Goal: Submit feedback/report problem: Provide input to the site owners about the experience or issues

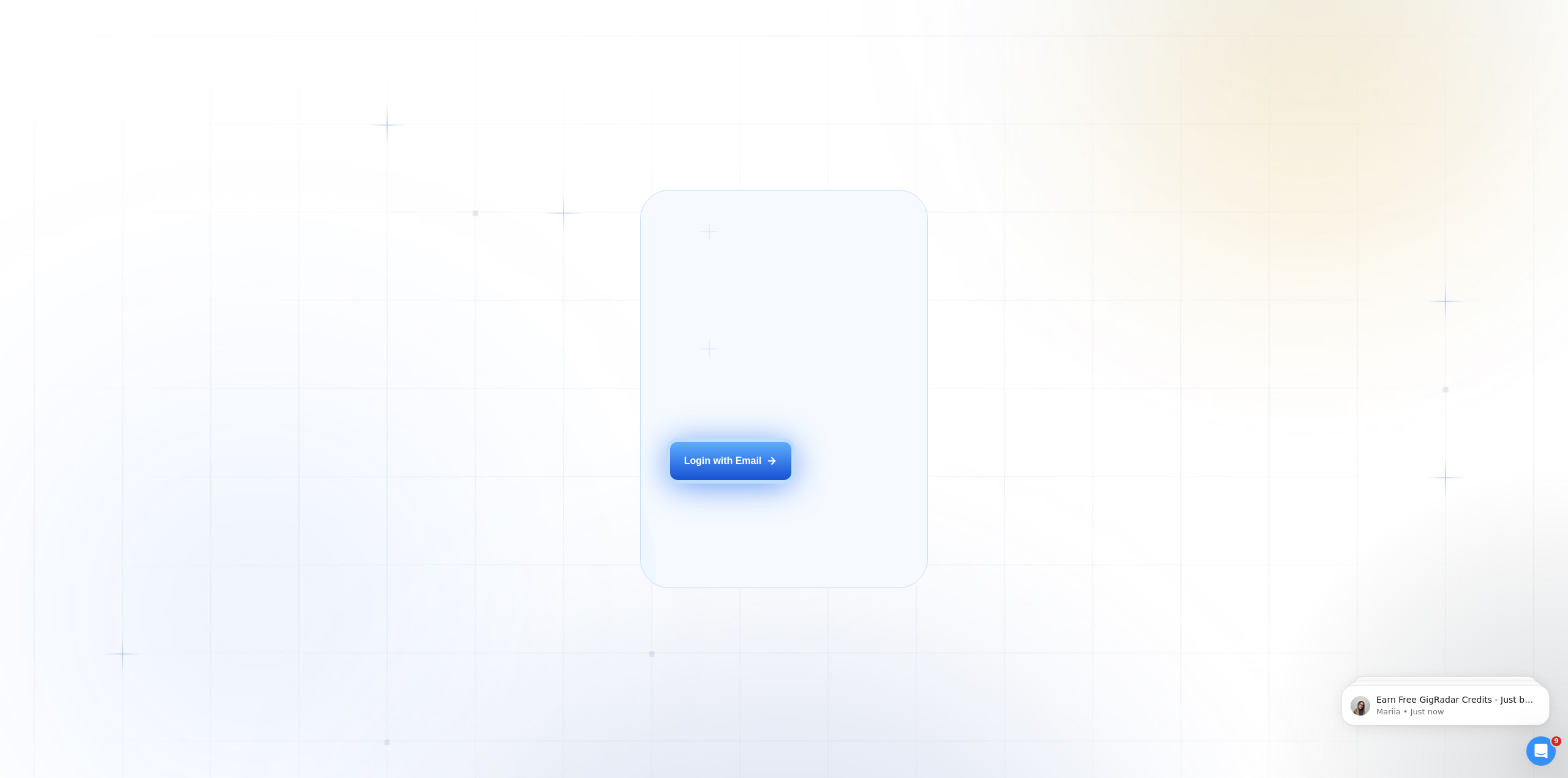
click at [724, 468] on div "Login with Email" at bounding box center [723, 461] width 78 height 13
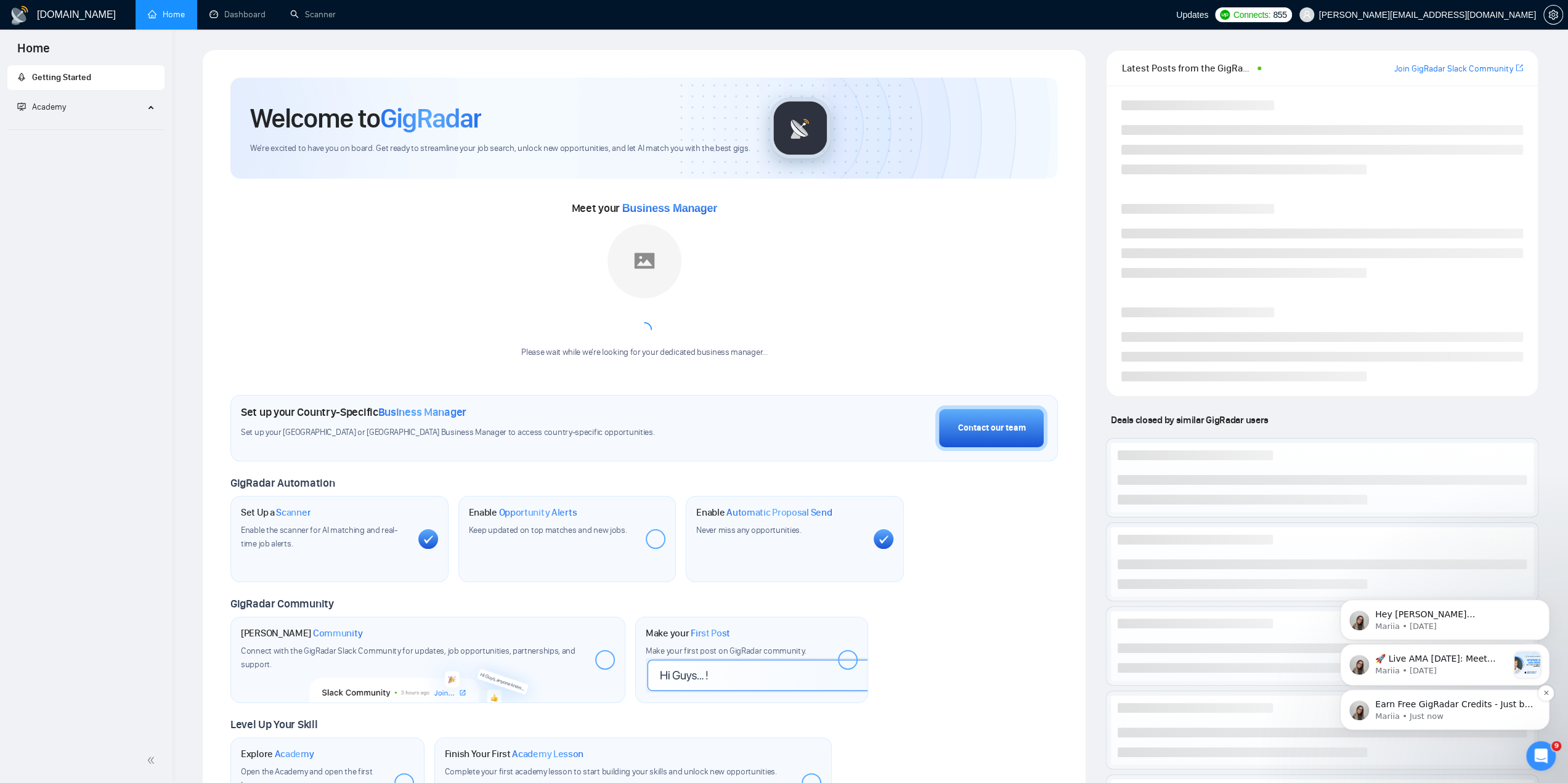
click at [1425, 708] on p "Earn Free GigRadar Credits - Just by Sharing Your Story! 💬 Want more credits fo…" at bounding box center [1455, 705] width 159 height 13
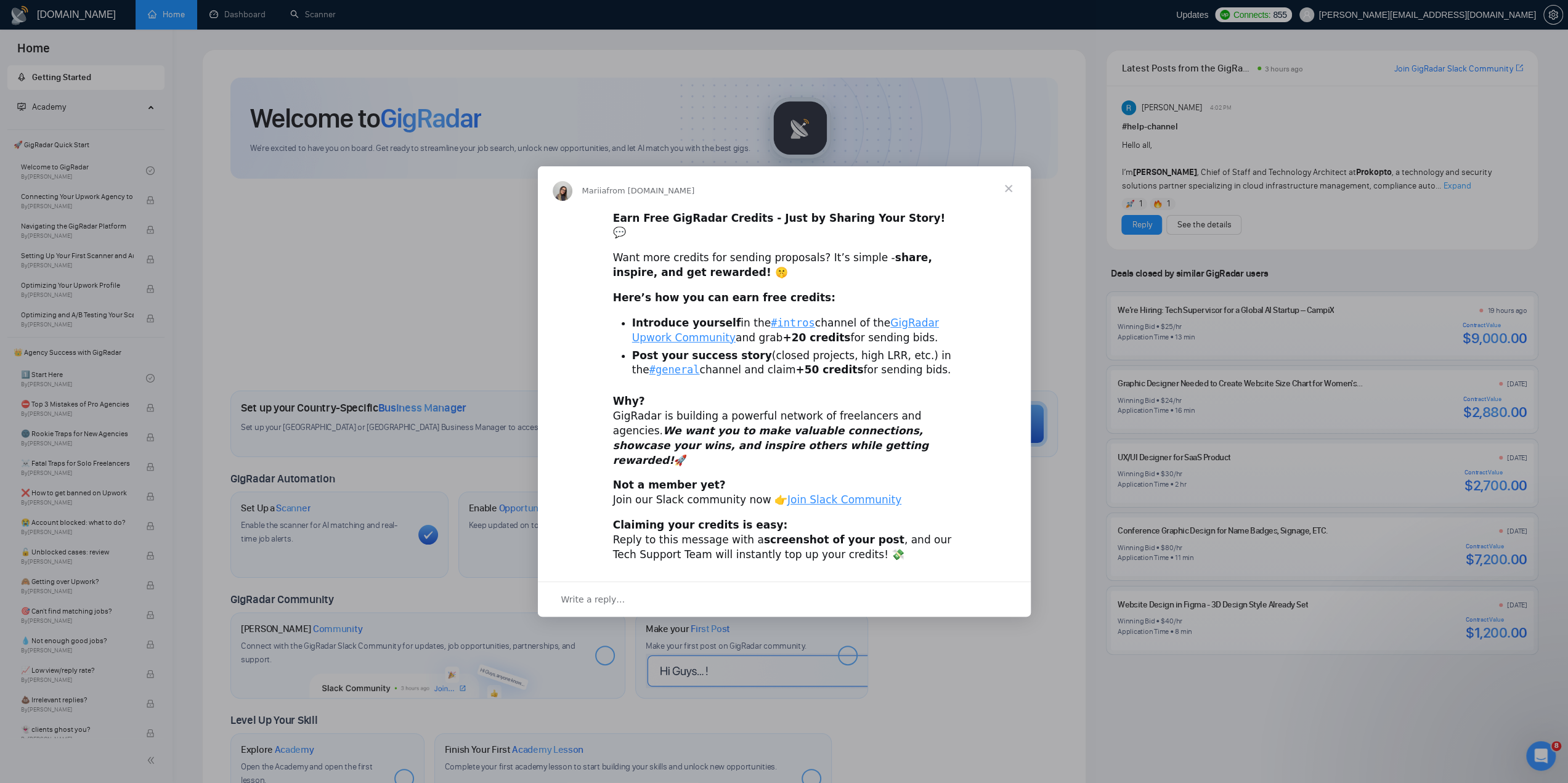
click at [401, 280] on div "Intercom messenger" at bounding box center [784, 392] width 1568 height 783
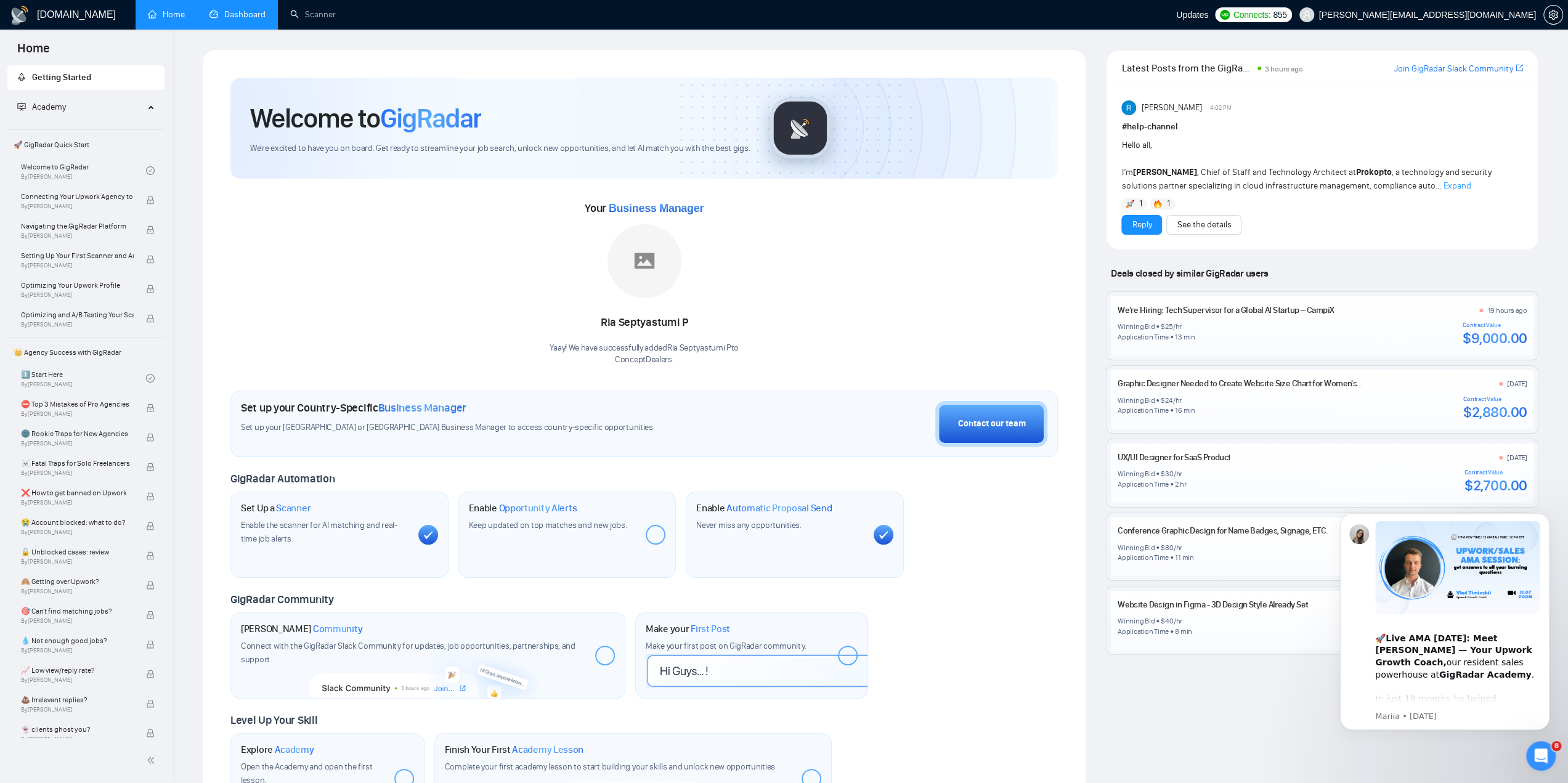
click at [248, 14] on link "Dashboard" at bounding box center [237, 14] width 56 height 11
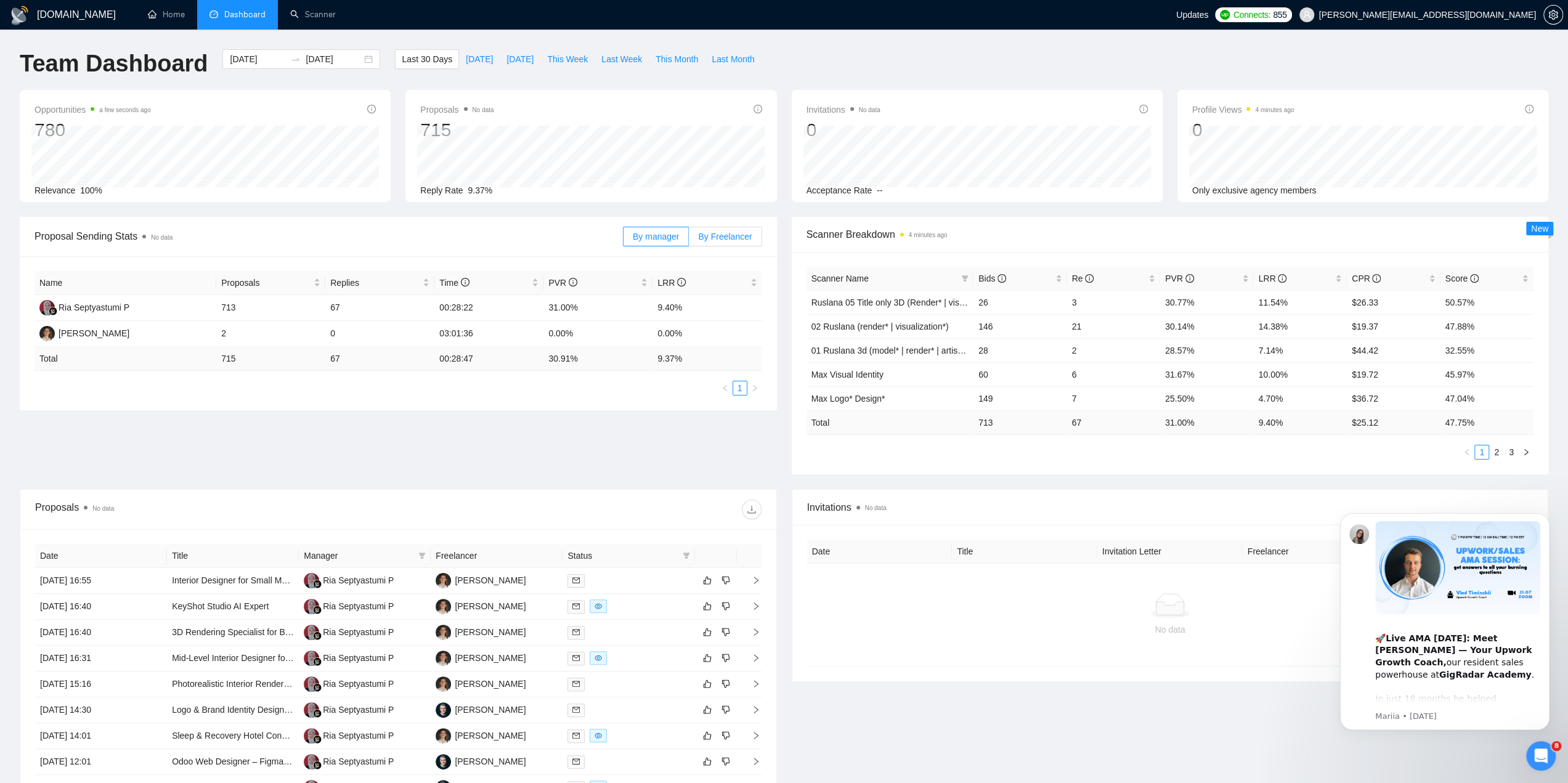
click at [722, 241] on span "By Freelancer" at bounding box center [725, 237] width 53 height 10
click at [688, 240] on input "By Freelancer" at bounding box center [688, 240] width 0 height 0
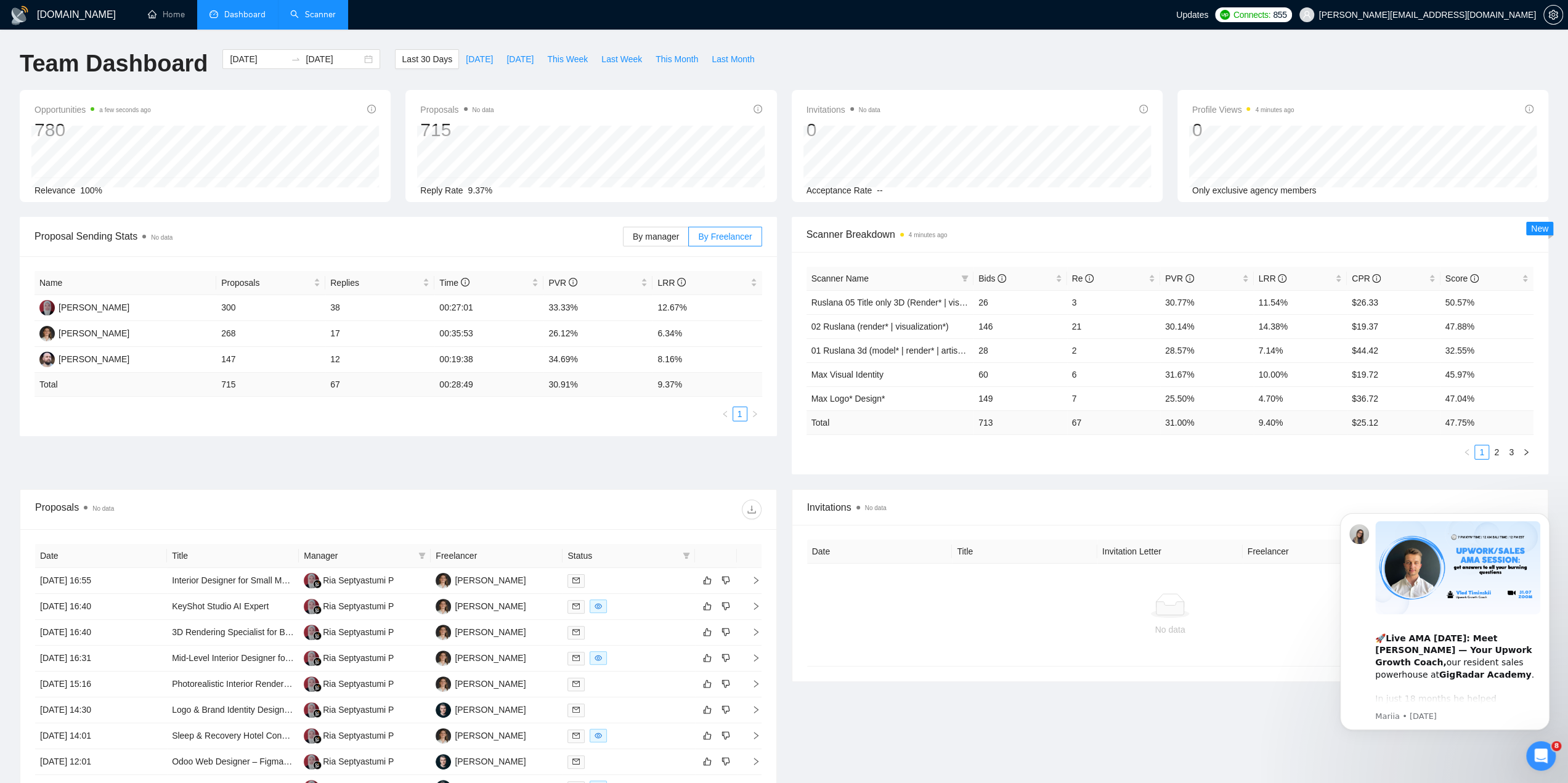
click at [321, 20] on link "Scanner" at bounding box center [313, 14] width 46 height 11
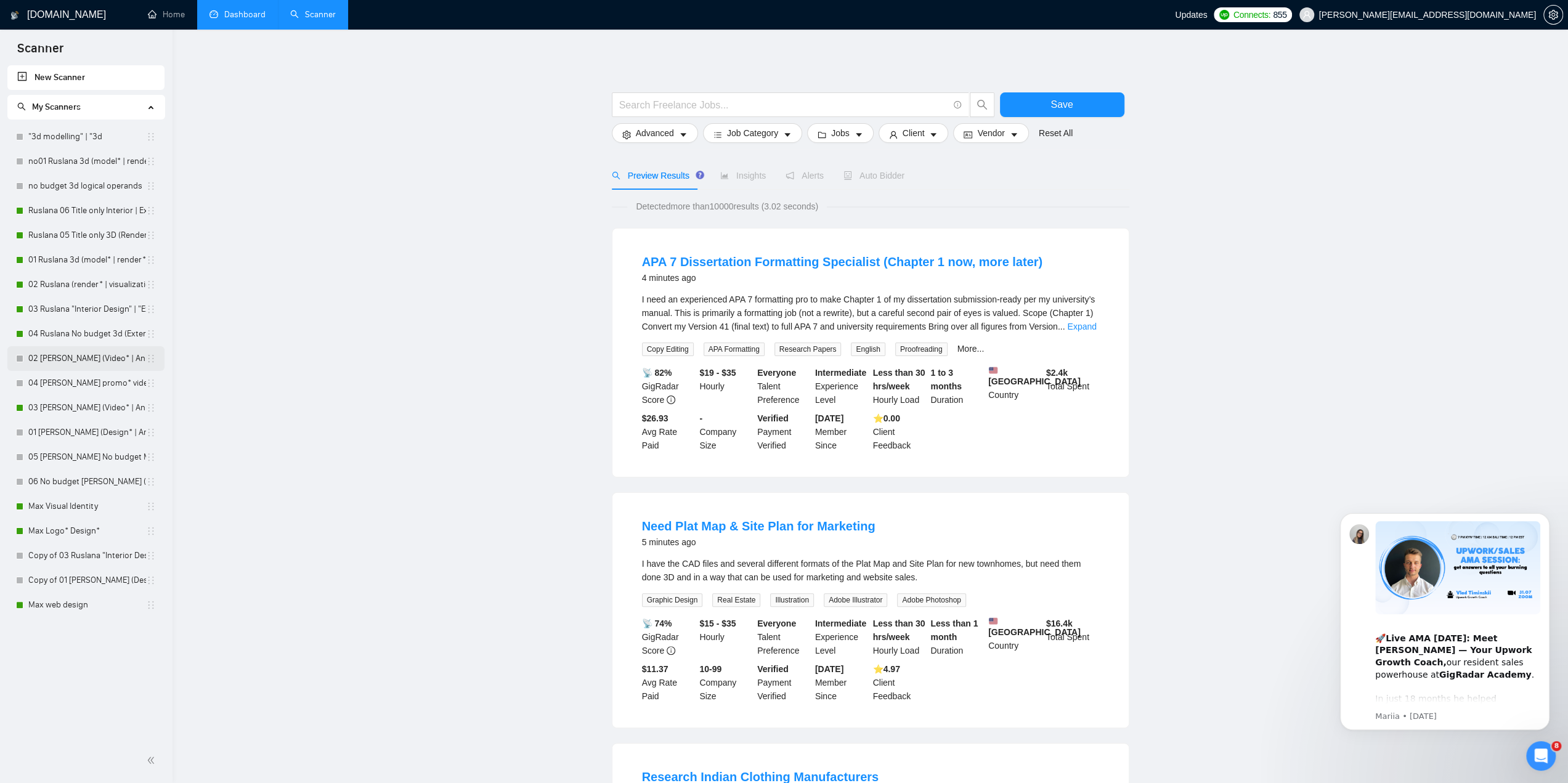
click at [91, 365] on link "02 [PERSON_NAME] (Video* | Animat*)" at bounding box center [87, 359] width 118 height 25
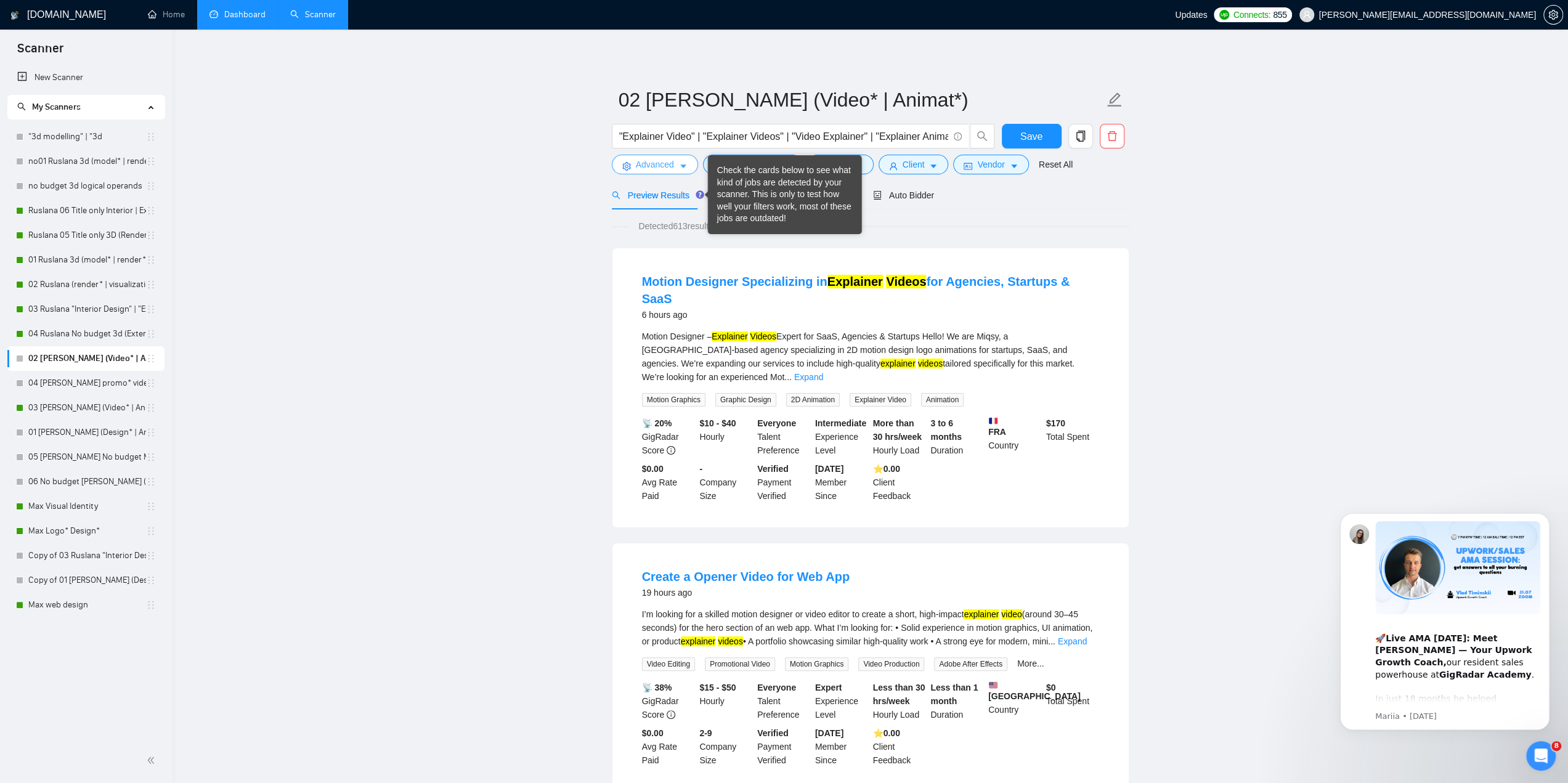
click at [674, 167] on button "Advanced" at bounding box center [654, 164] width 86 height 20
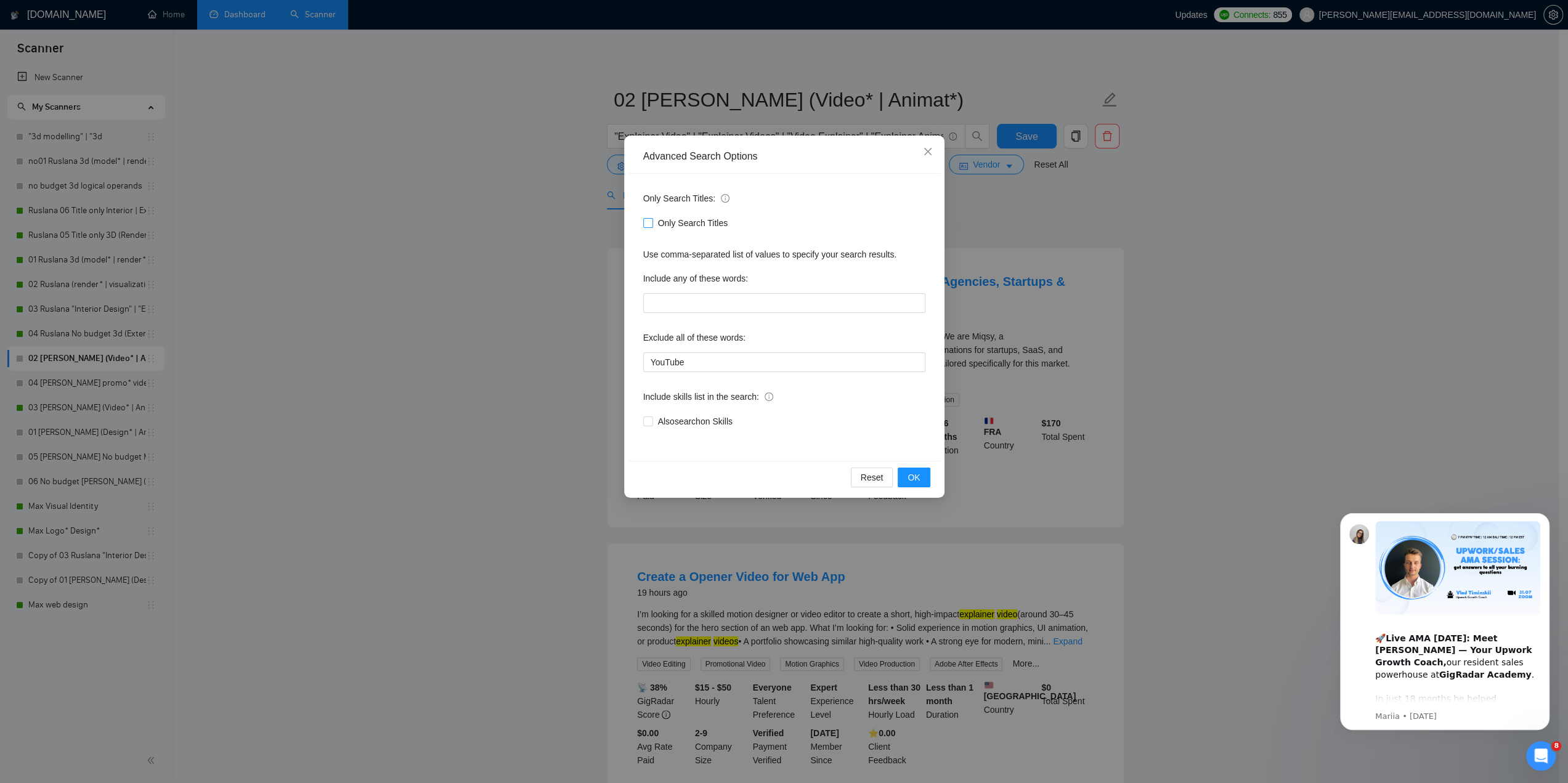
click at [651, 222] on input "Only Search Titles" at bounding box center [648, 222] width 8 height 8
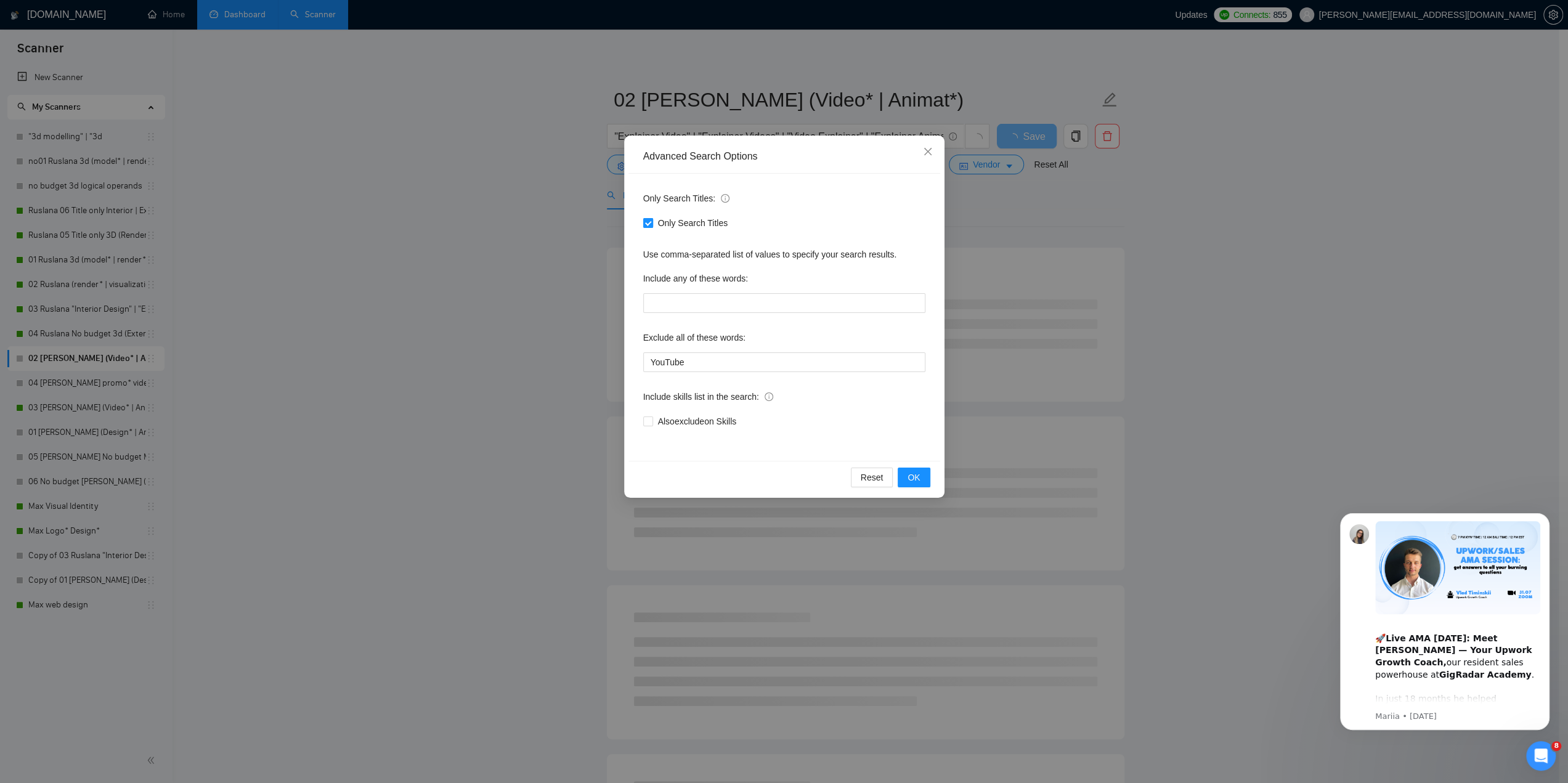
click at [648, 220] on input "Only Search Titles" at bounding box center [648, 222] width 8 height 8
checkbox input "false"
click at [915, 482] on span "OK" at bounding box center [914, 477] width 13 height 13
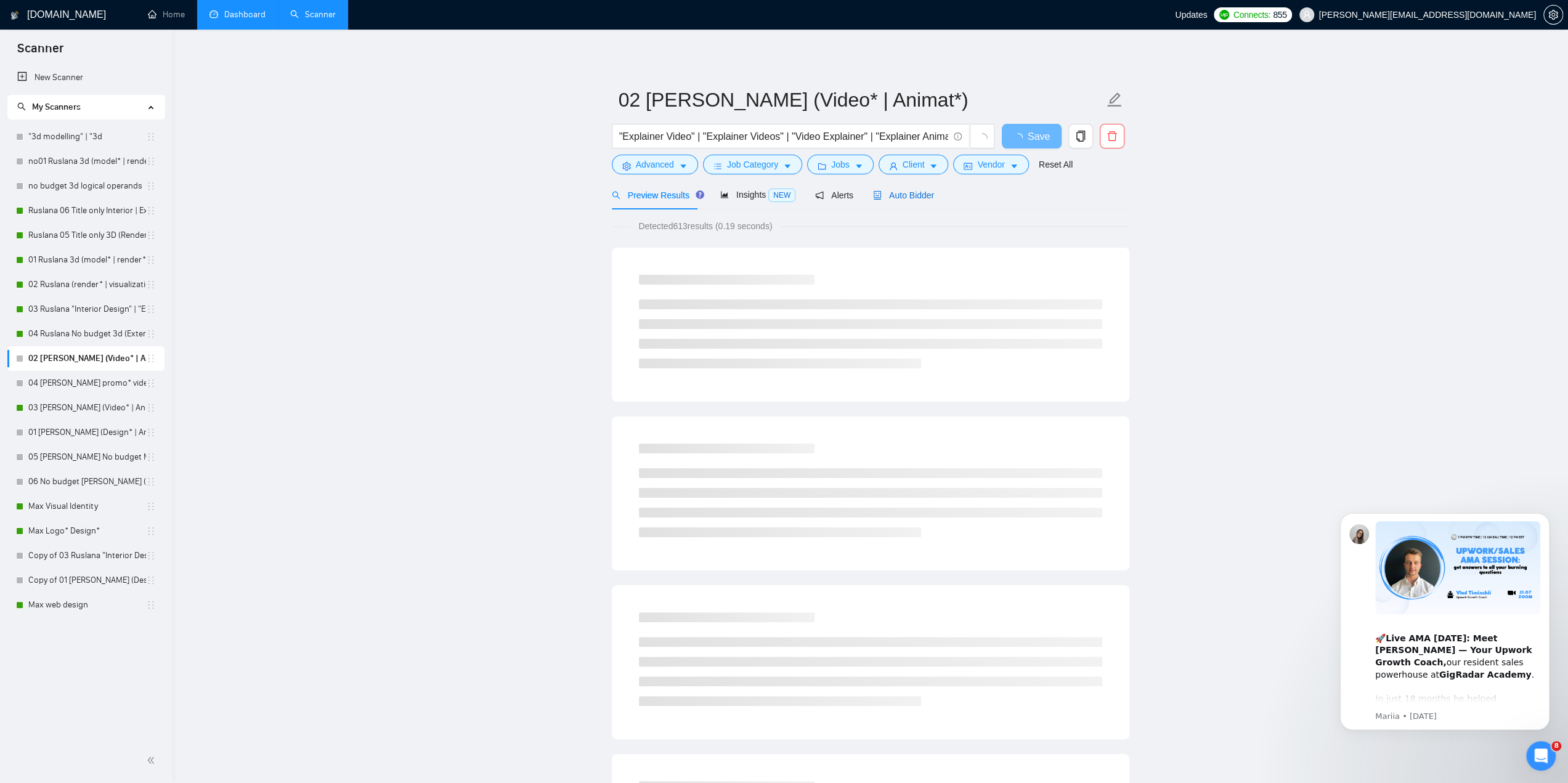
click at [926, 192] on span "Auto Bidder" at bounding box center [903, 195] width 61 height 10
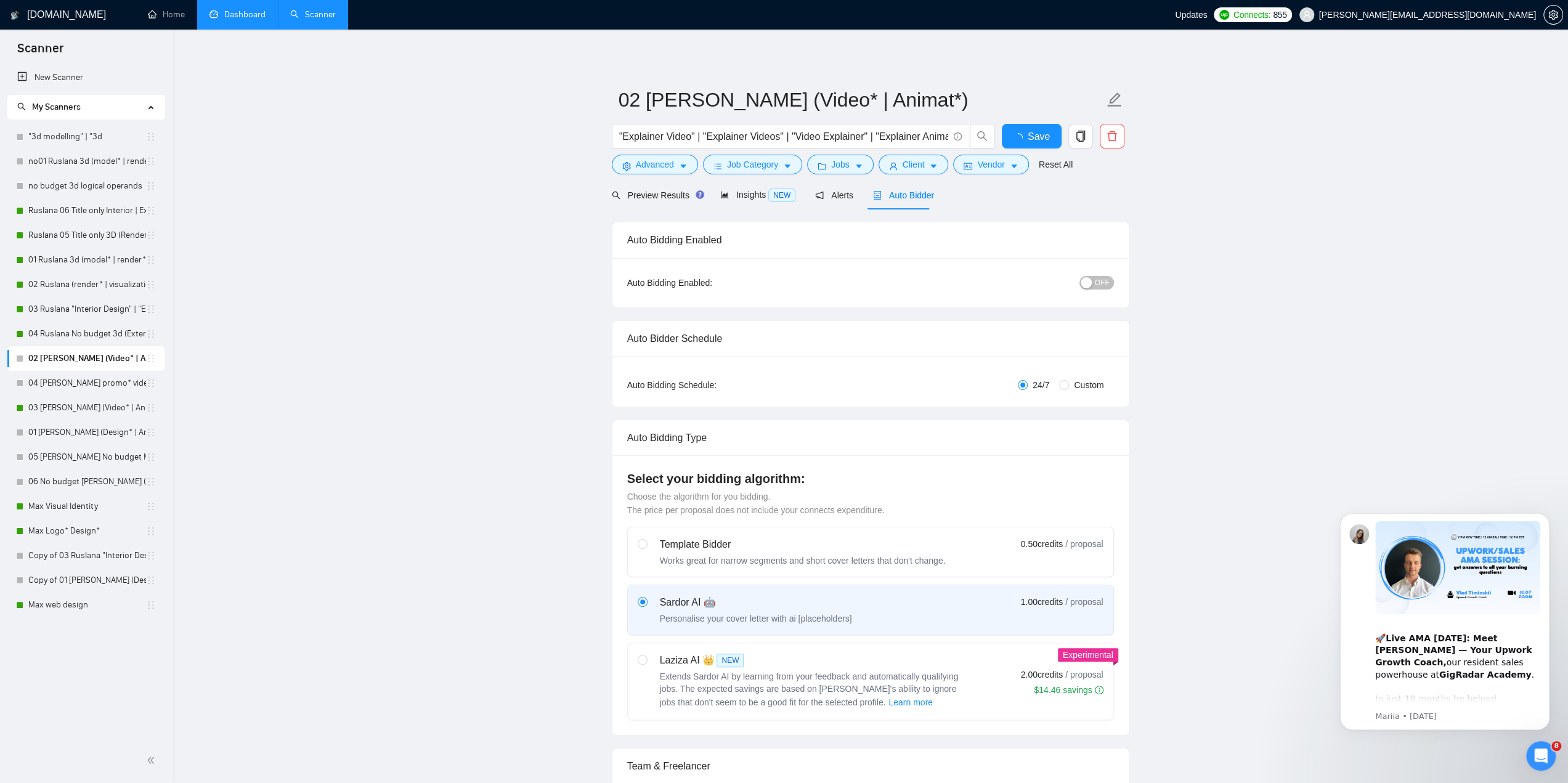
click at [1091, 280] on div "button" at bounding box center [1086, 282] width 11 height 11
click at [1040, 143] on span "Save" at bounding box center [1031, 136] width 23 height 15
click at [69, 381] on link "04 [PERSON_NAME] promo* video*" at bounding box center [87, 383] width 118 height 25
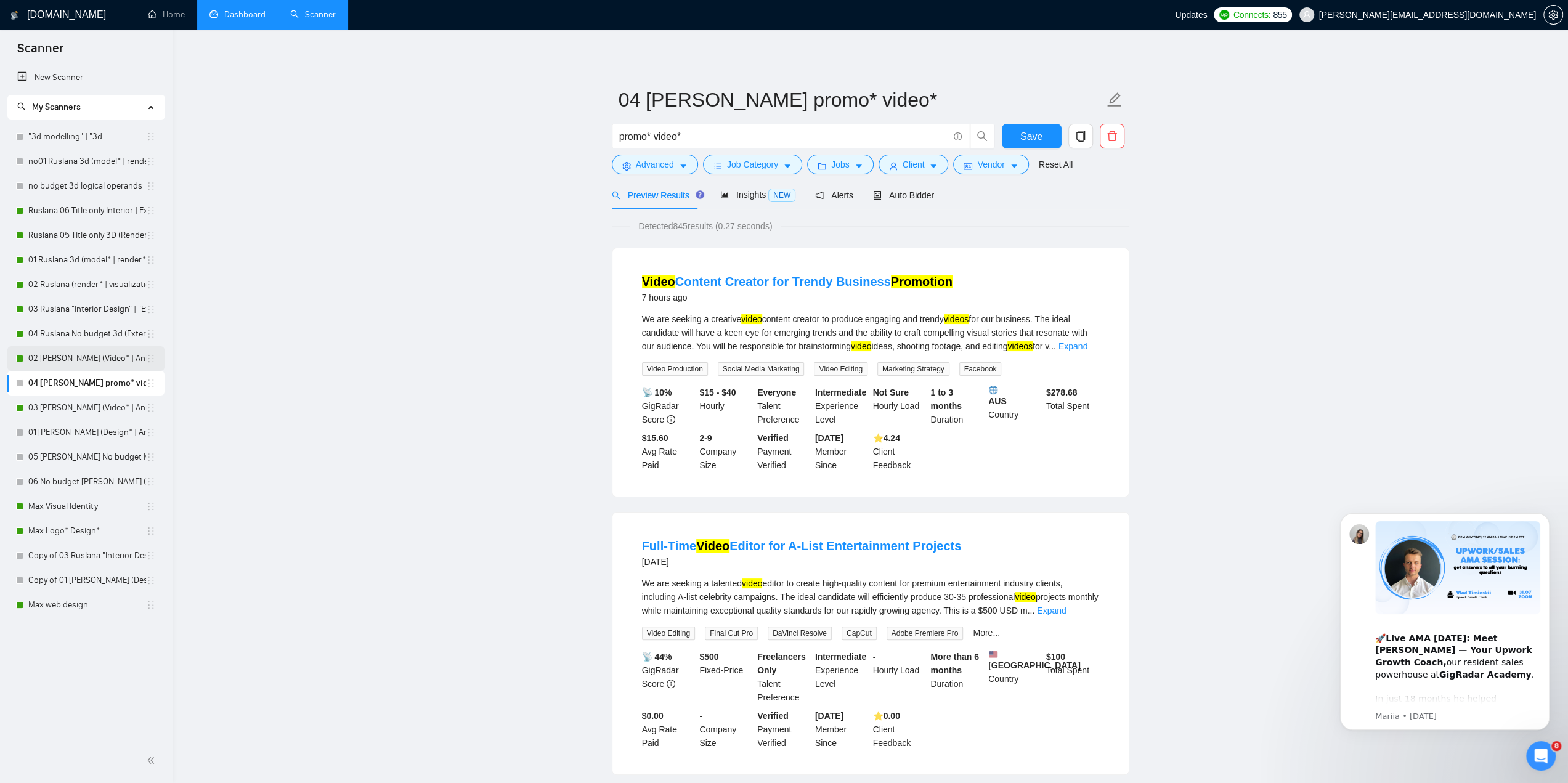
click at [108, 361] on link "02 [PERSON_NAME] (Video* | Animat*)" at bounding box center [87, 359] width 118 height 25
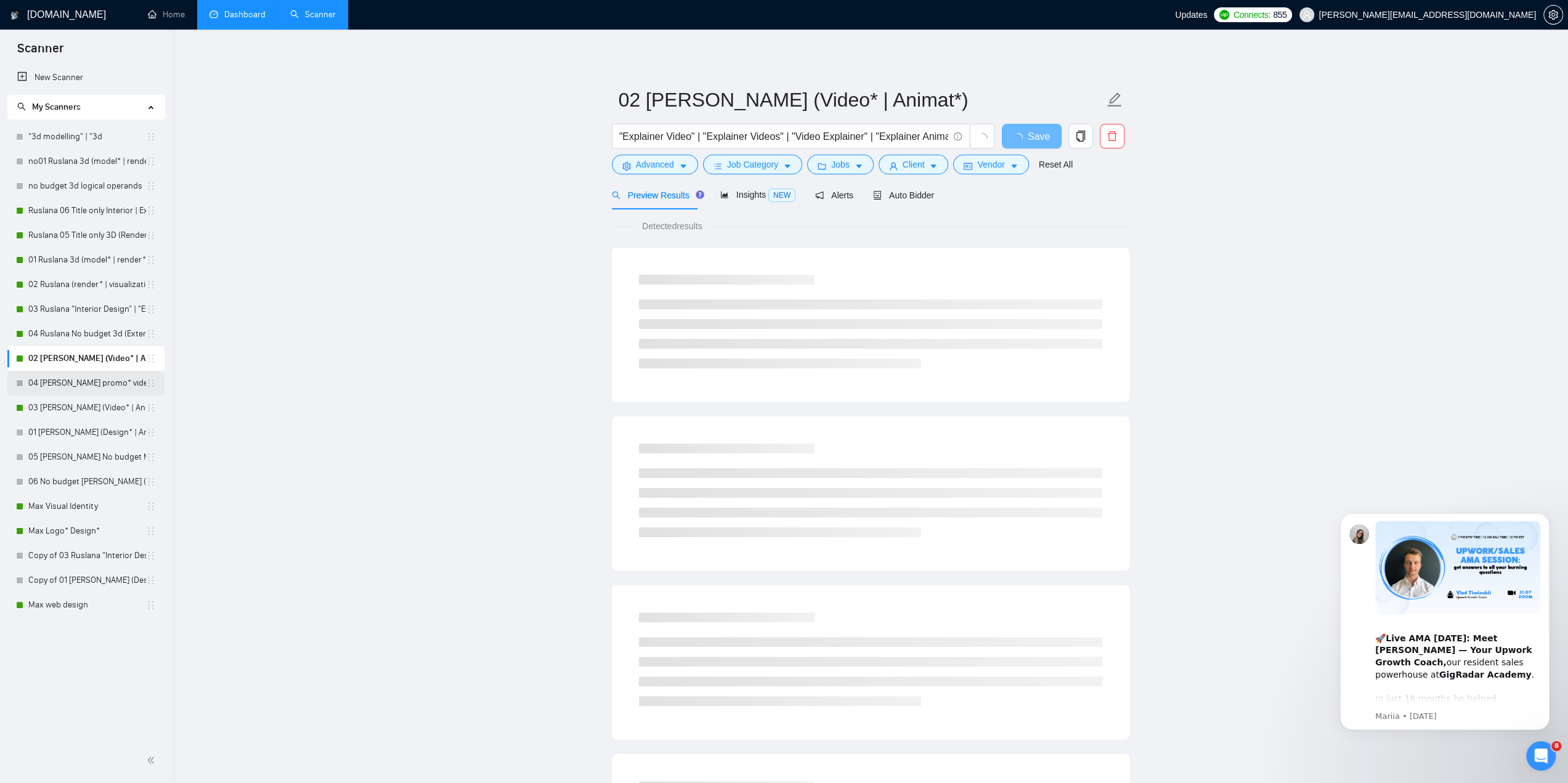
click at [103, 387] on link "04 [PERSON_NAME] promo* video*" at bounding box center [87, 383] width 118 height 25
click at [620, 137] on input "promo* video*" at bounding box center [784, 136] width 329 height 15
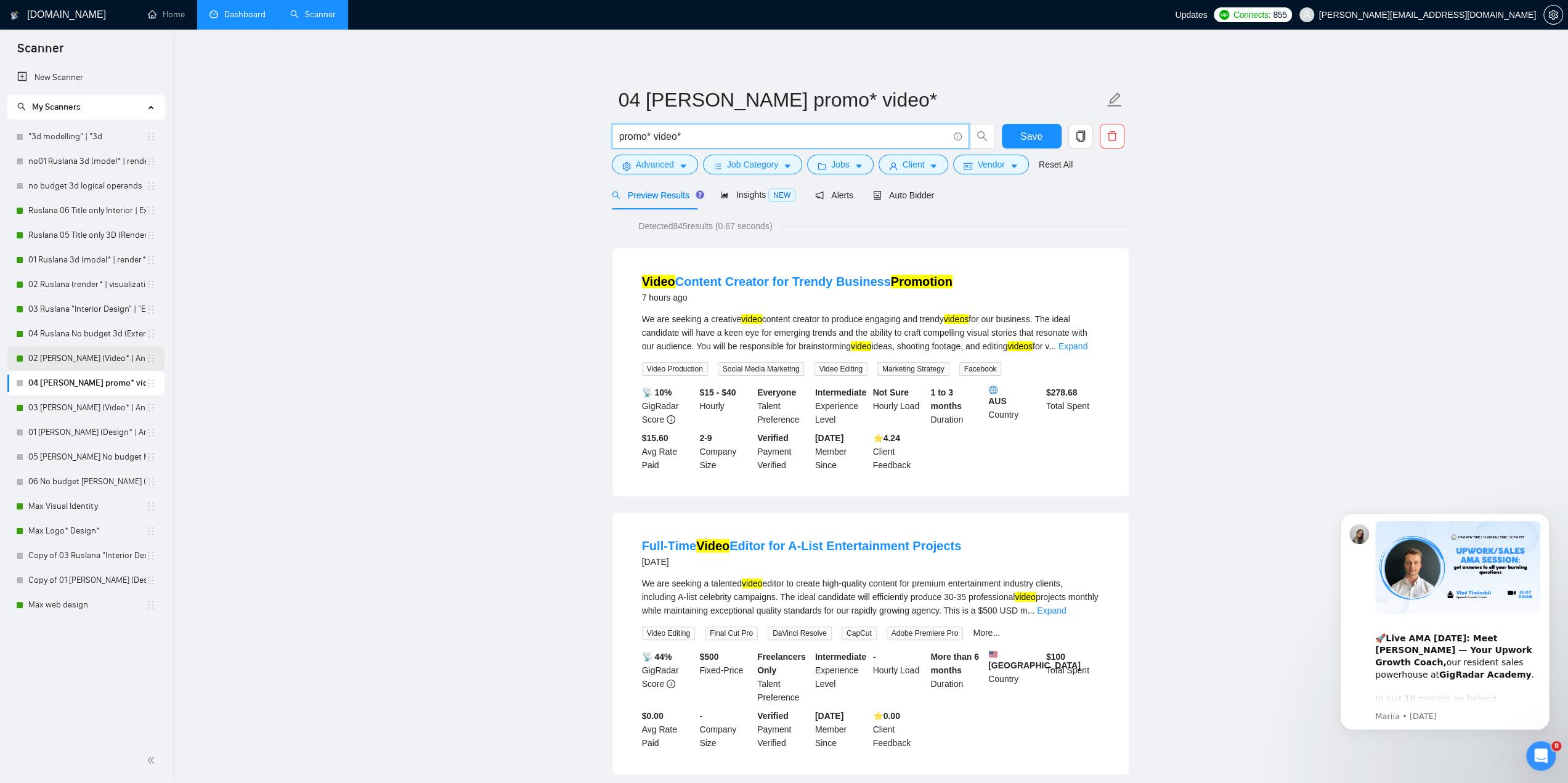
click at [108, 359] on link "02 [PERSON_NAME] (Video* | Animat*)" at bounding box center [87, 359] width 118 height 25
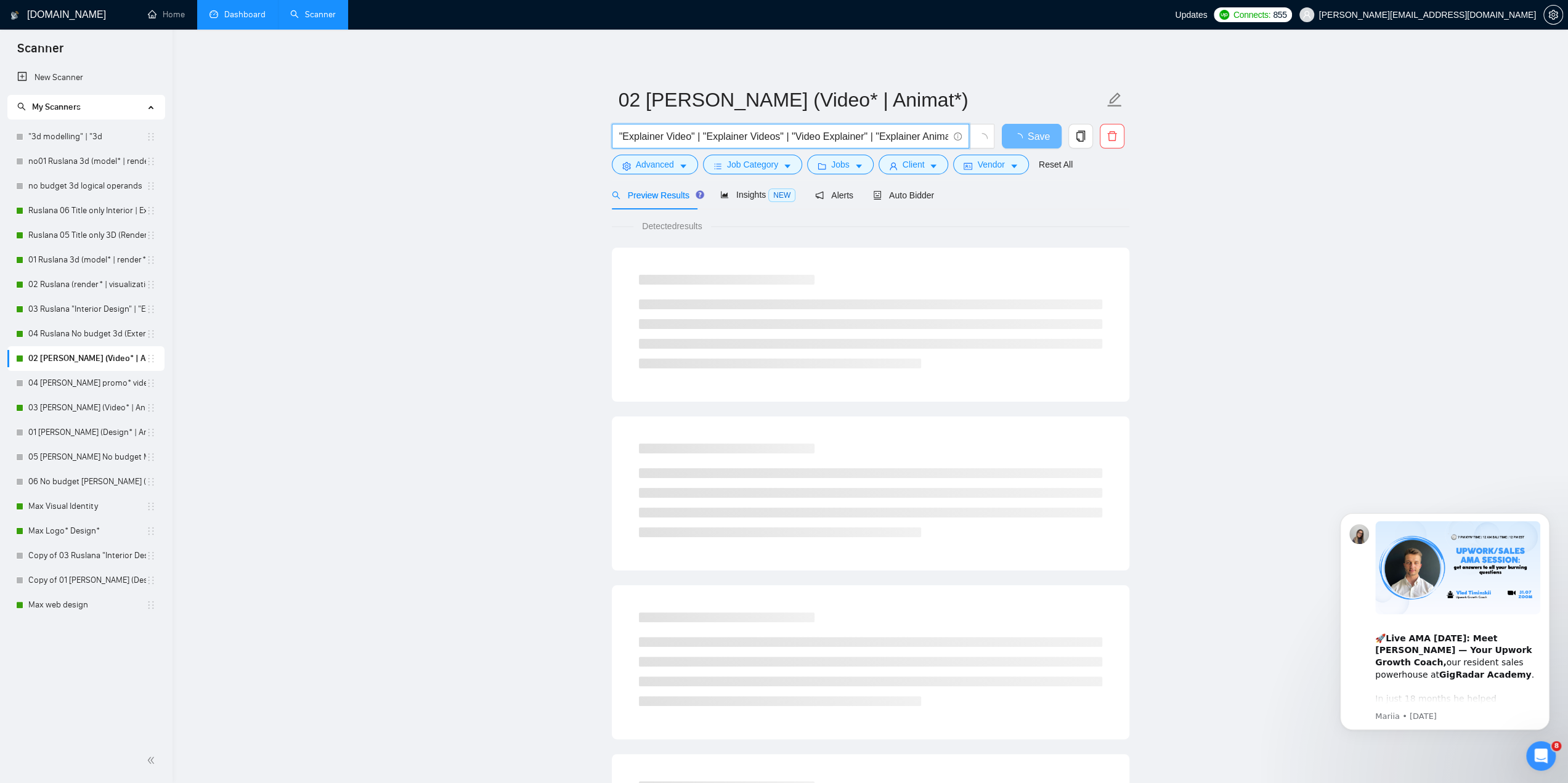
click at [616, 138] on span ""Explainer Video" | "Explainer Videos" | "Video Explainer" | "Explainer Animati…" at bounding box center [790, 136] width 357 height 25
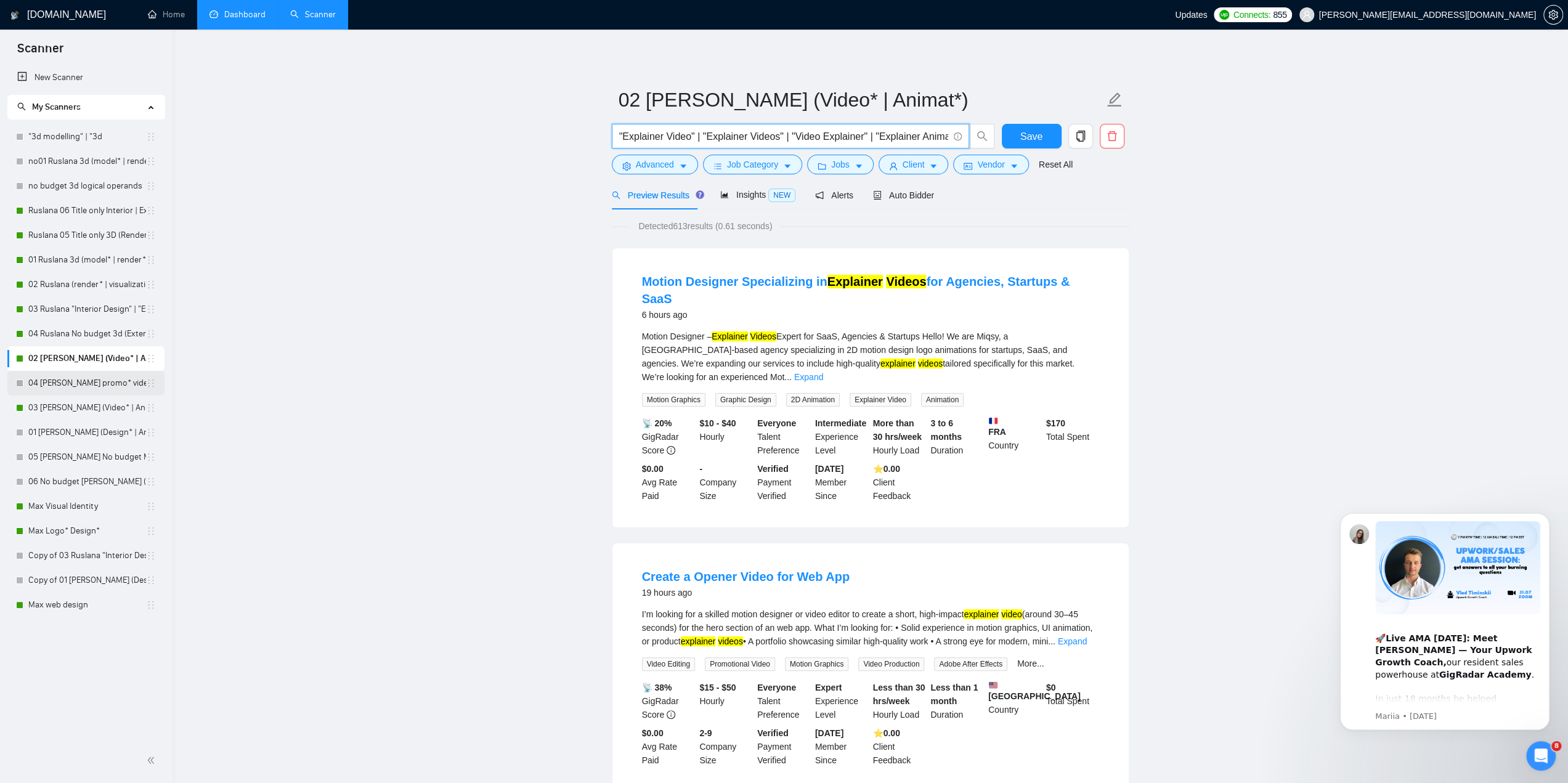
click at [86, 385] on link "04 [PERSON_NAME] promo* video*" at bounding box center [87, 383] width 118 height 25
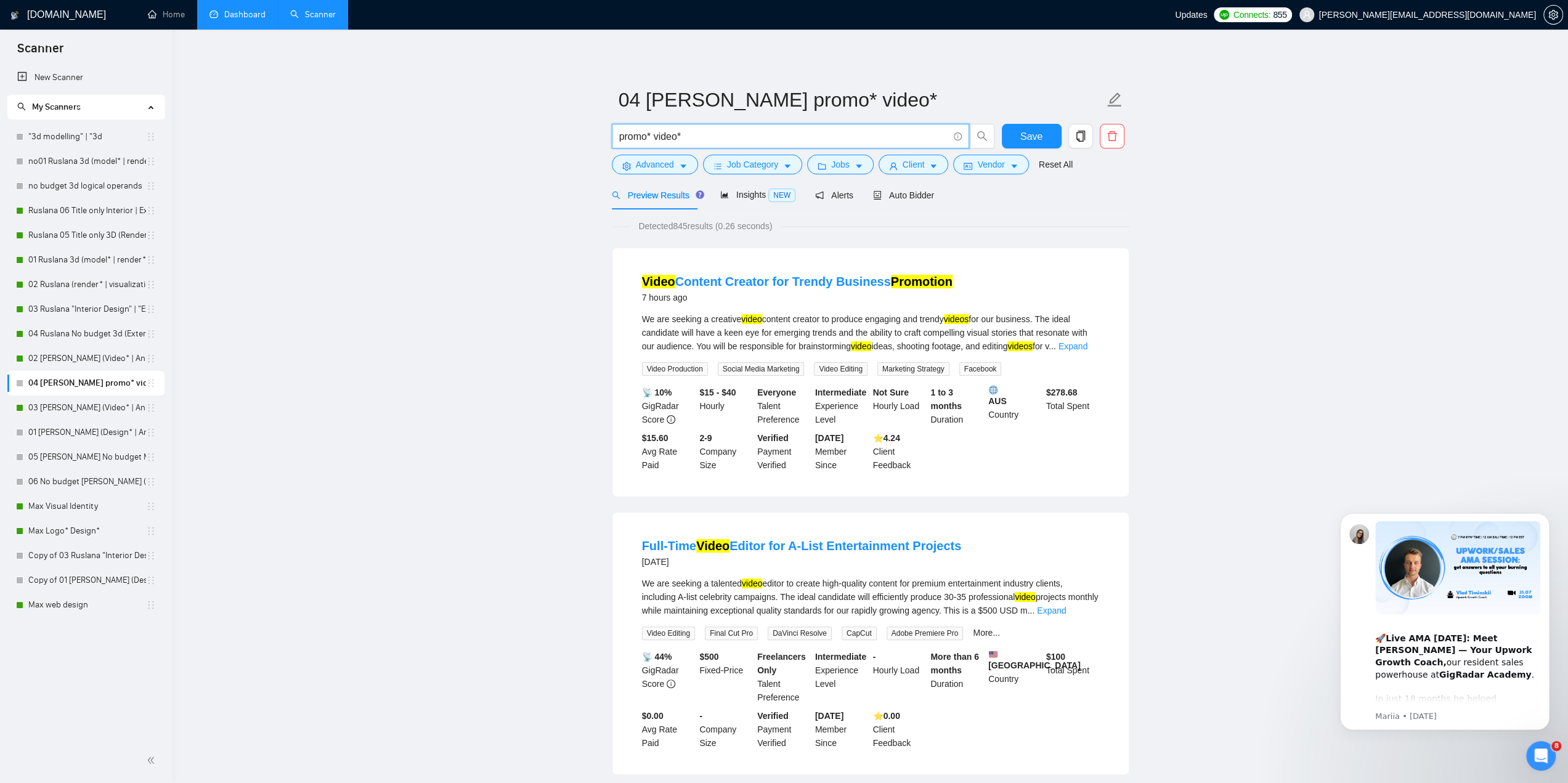
click at [688, 134] on input "promo* video*" at bounding box center [784, 136] width 329 height 15
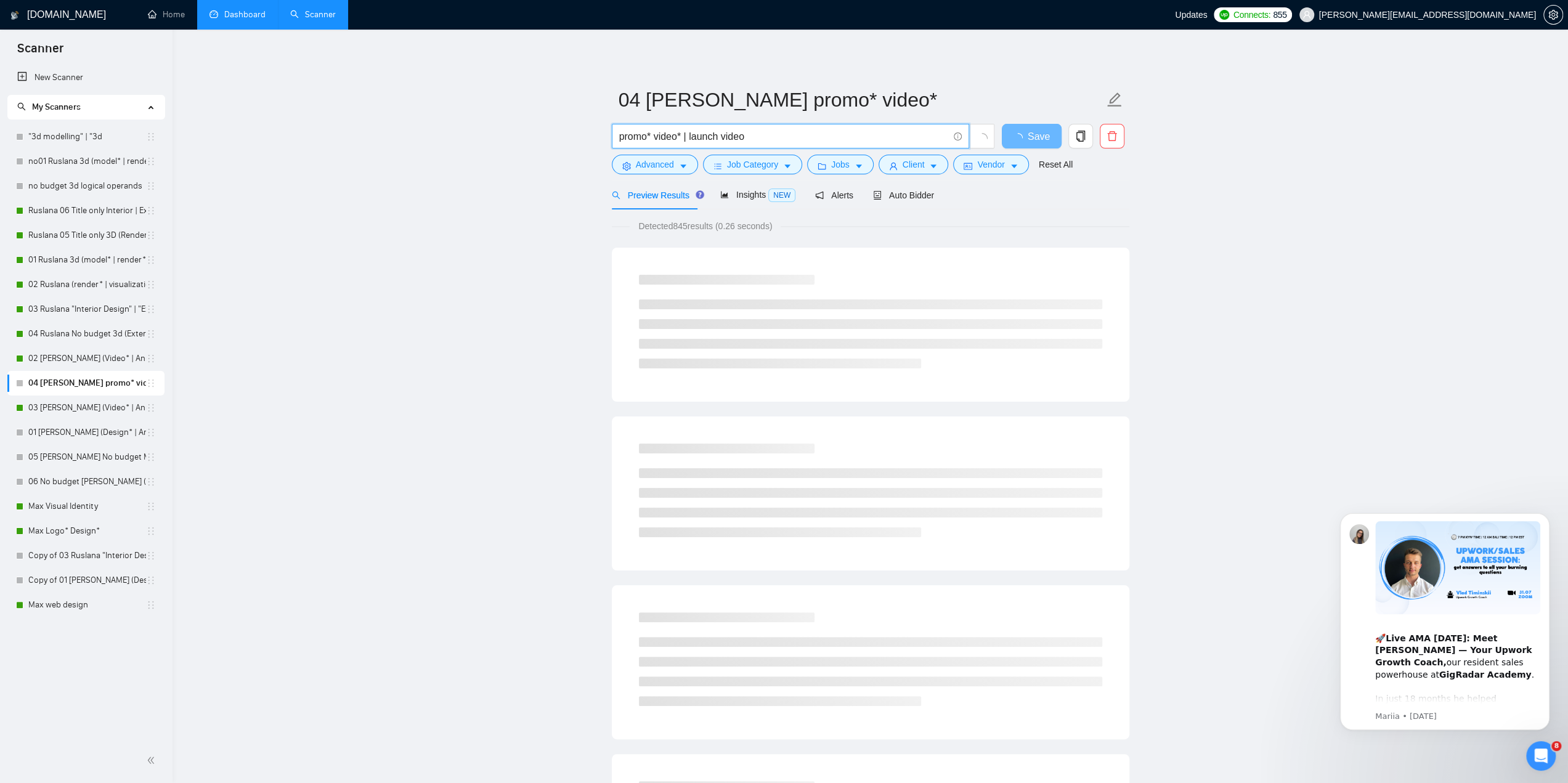
click at [685, 138] on input "promo* video* | launch video" at bounding box center [784, 136] width 329 height 15
click at [747, 135] on input "promo* video* | launch video" at bounding box center [784, 136] width 329 height 15
paste input "|"
click at [650, 135] on input "promo* video* | launch video |" at bounding box center [784, 136] width 329 height 15
click at [694, 134] on input "promo* video* | launch video |" at bounding box center [784, 136] width 329 height 15
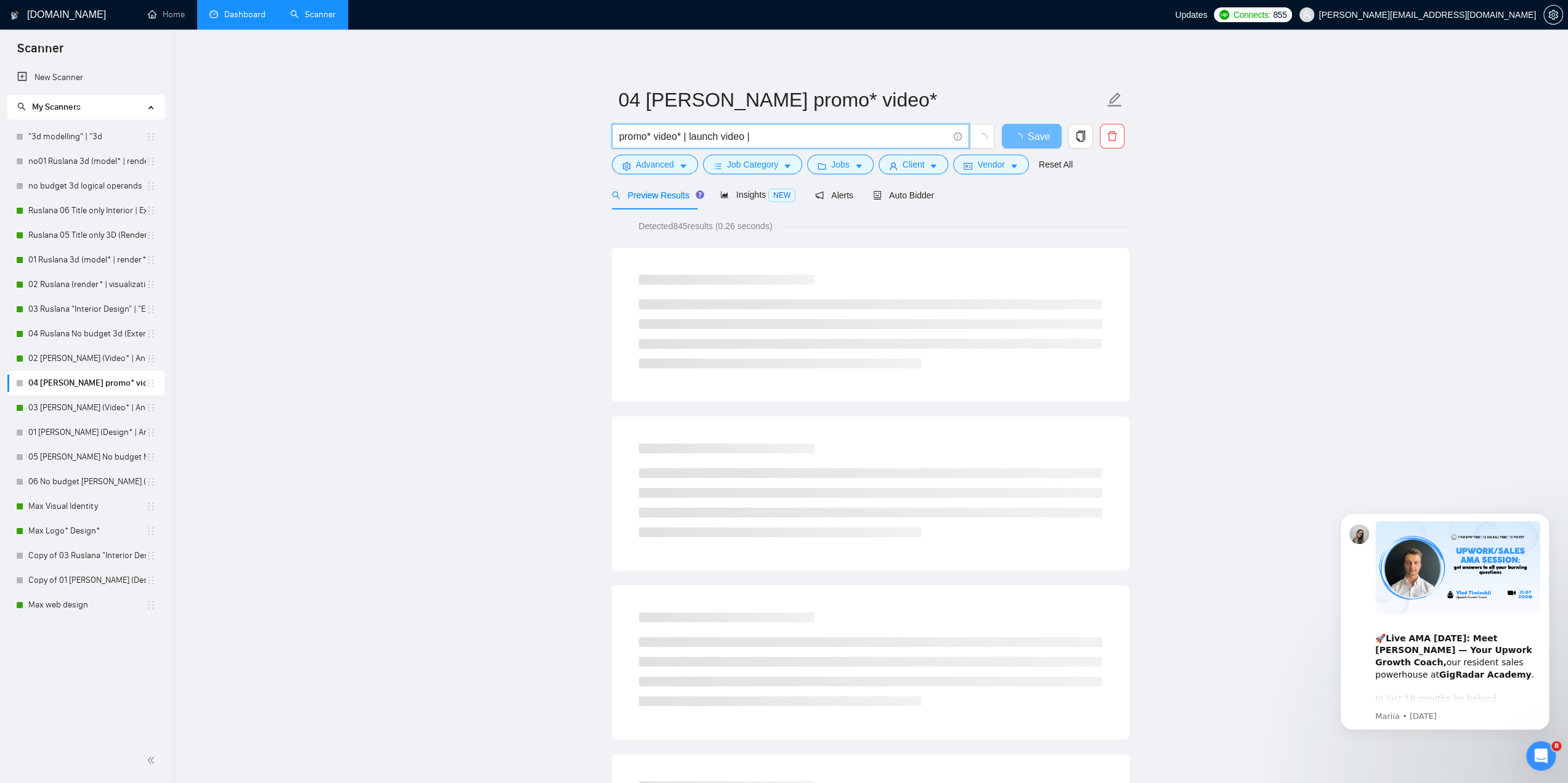
click at [649, 135] on input "promo* video* | launch video |" at bounding box center [784, 136] width 329 height 15
click at [651, 134] on input "promo* video* | launch video |" at bounding box center [784, 136] width 329 height 15
click at [718, 136] on input "promo* video* | launch video |" at bounding box center [784, 136] width 329 height 15
paste input "*"
click at [749, 135] on input "promo* video* | launch* video |" at bounding box center [784, 136] width 329 height 15
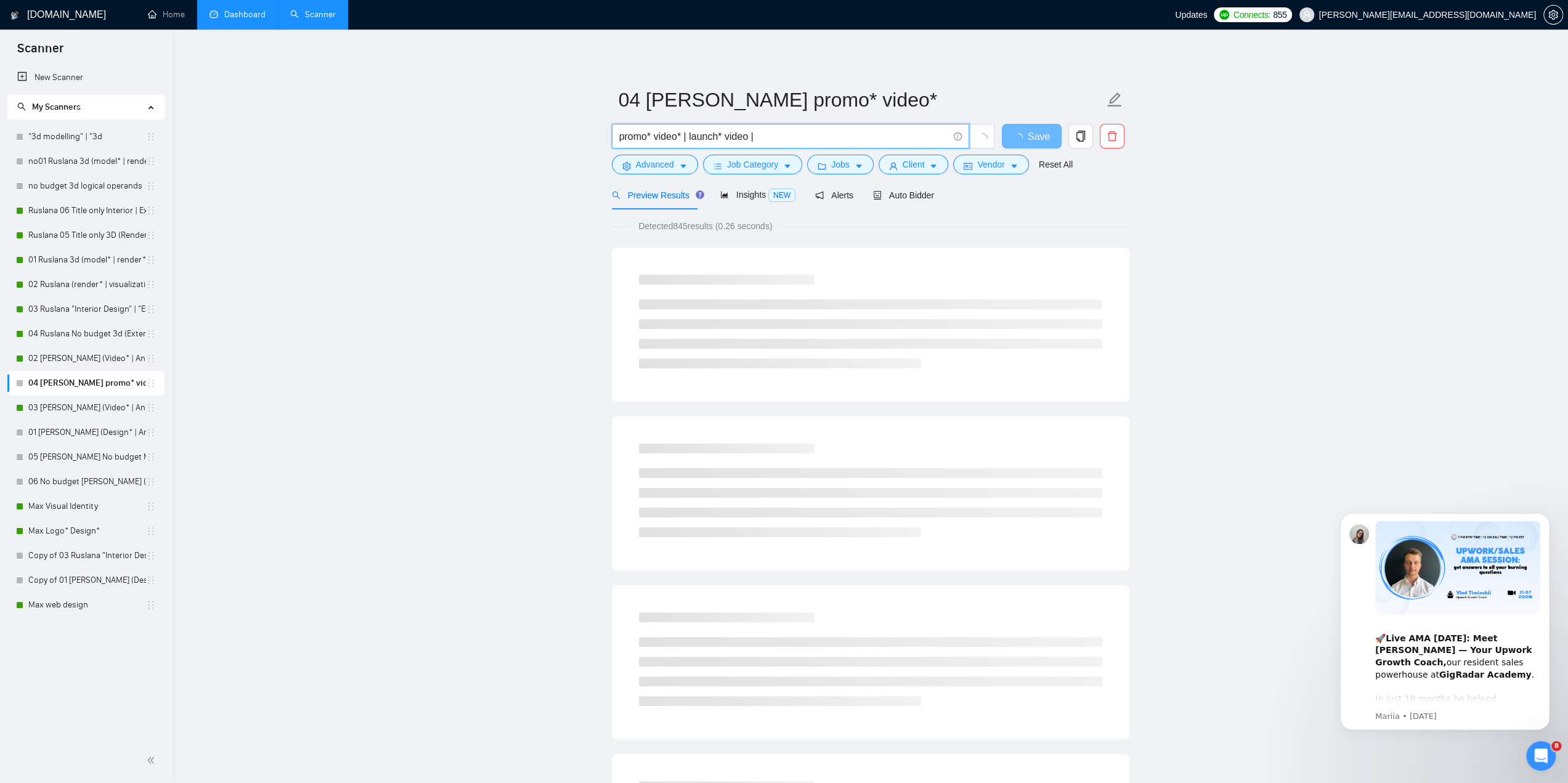
paste input "*"
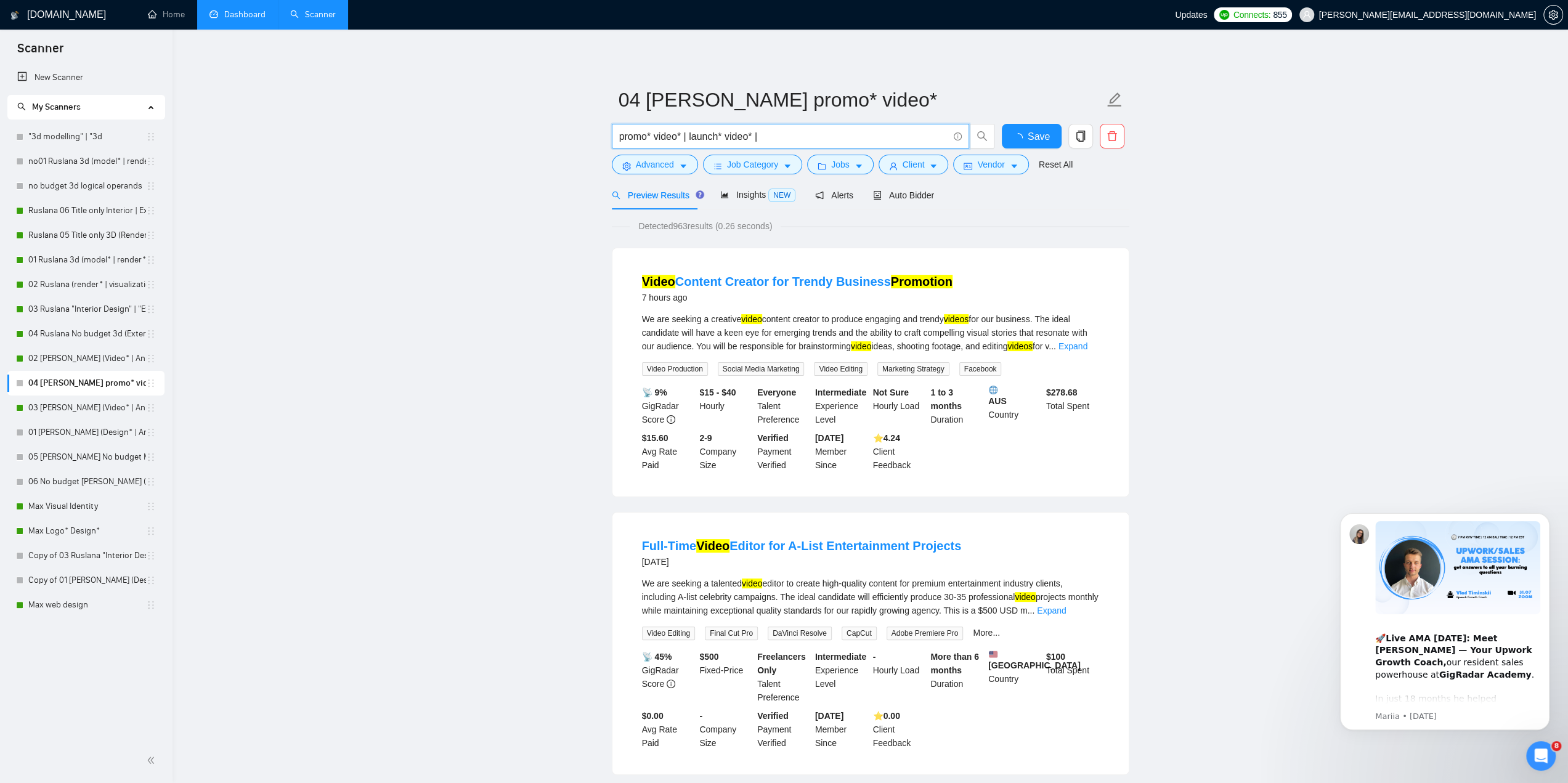
click at [771, 136] on input "promo* video* | launch* video* |" at bounding box center [784, 136] width 329 height 15
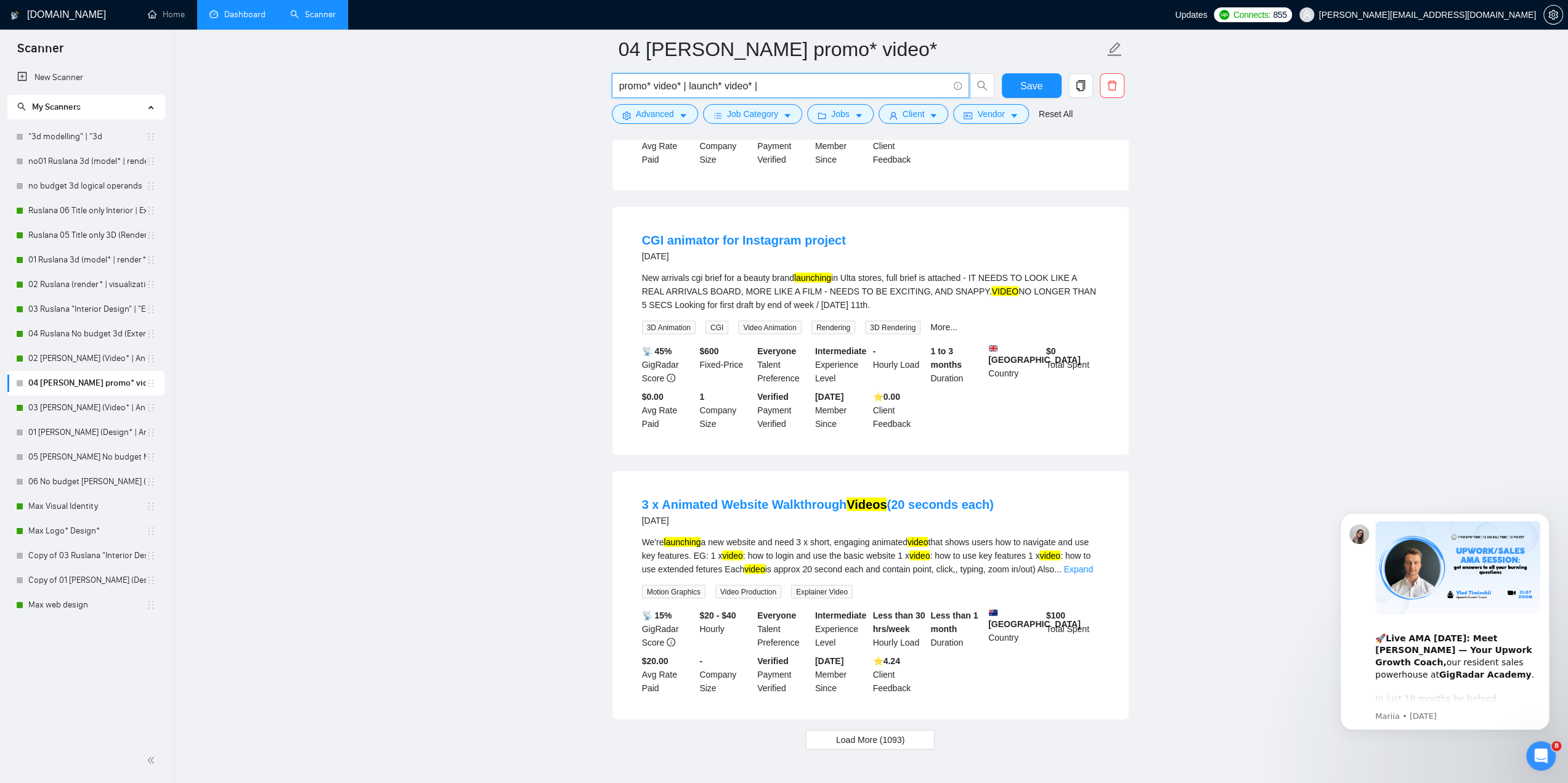
scroll to position [2270, 0]
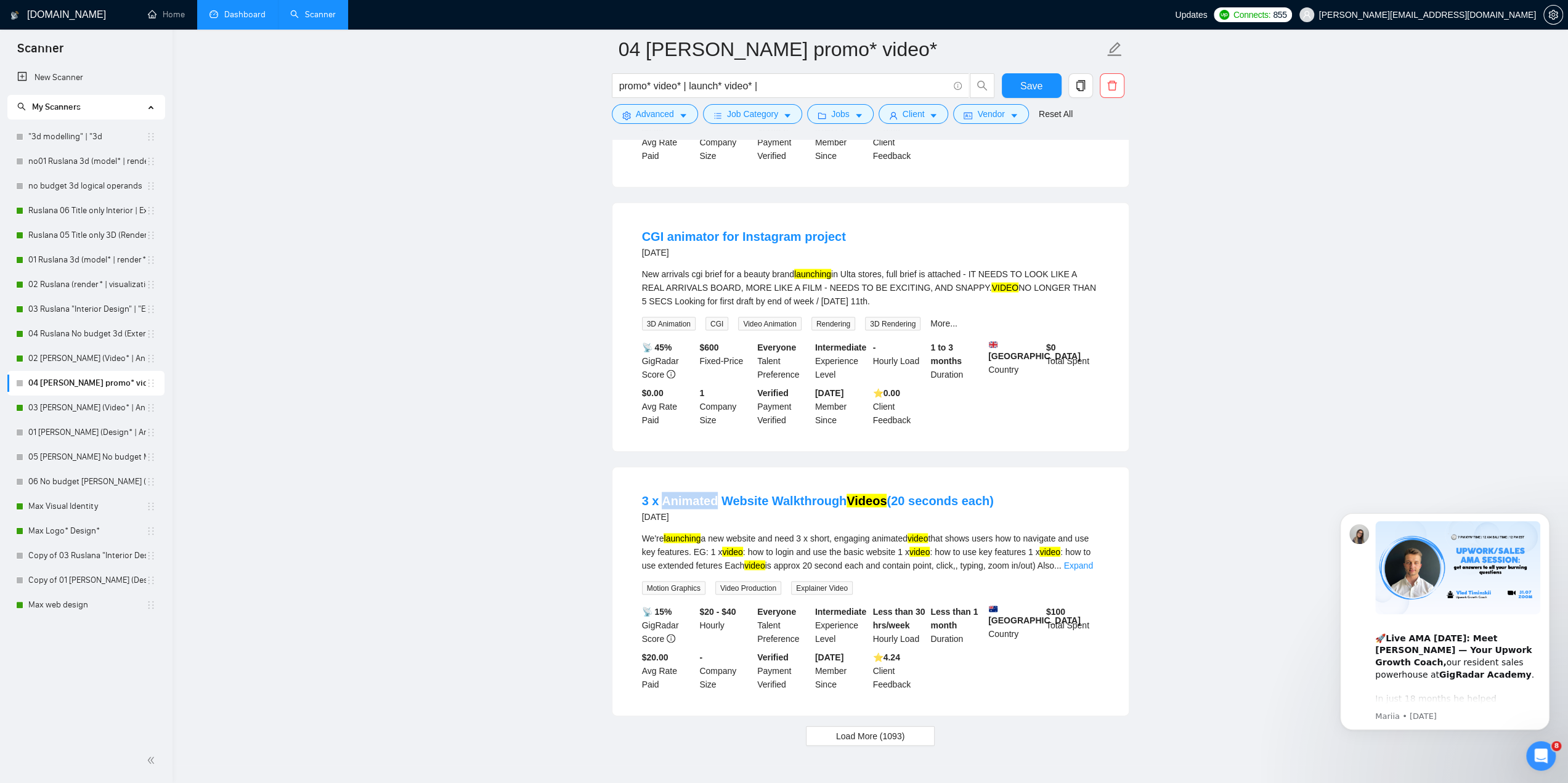
drag, startPoint x: 666, startPoint y: 435, endPoint x: 715, endPoint y: 434, distance: 49.0
click at [715, 482] on li "3 x Animated Website Walkthrough Videos (20 seconds each) [DATE] We're launchin…" at bounding box center [870, 591] width 487 height 219
copy link "Animated"
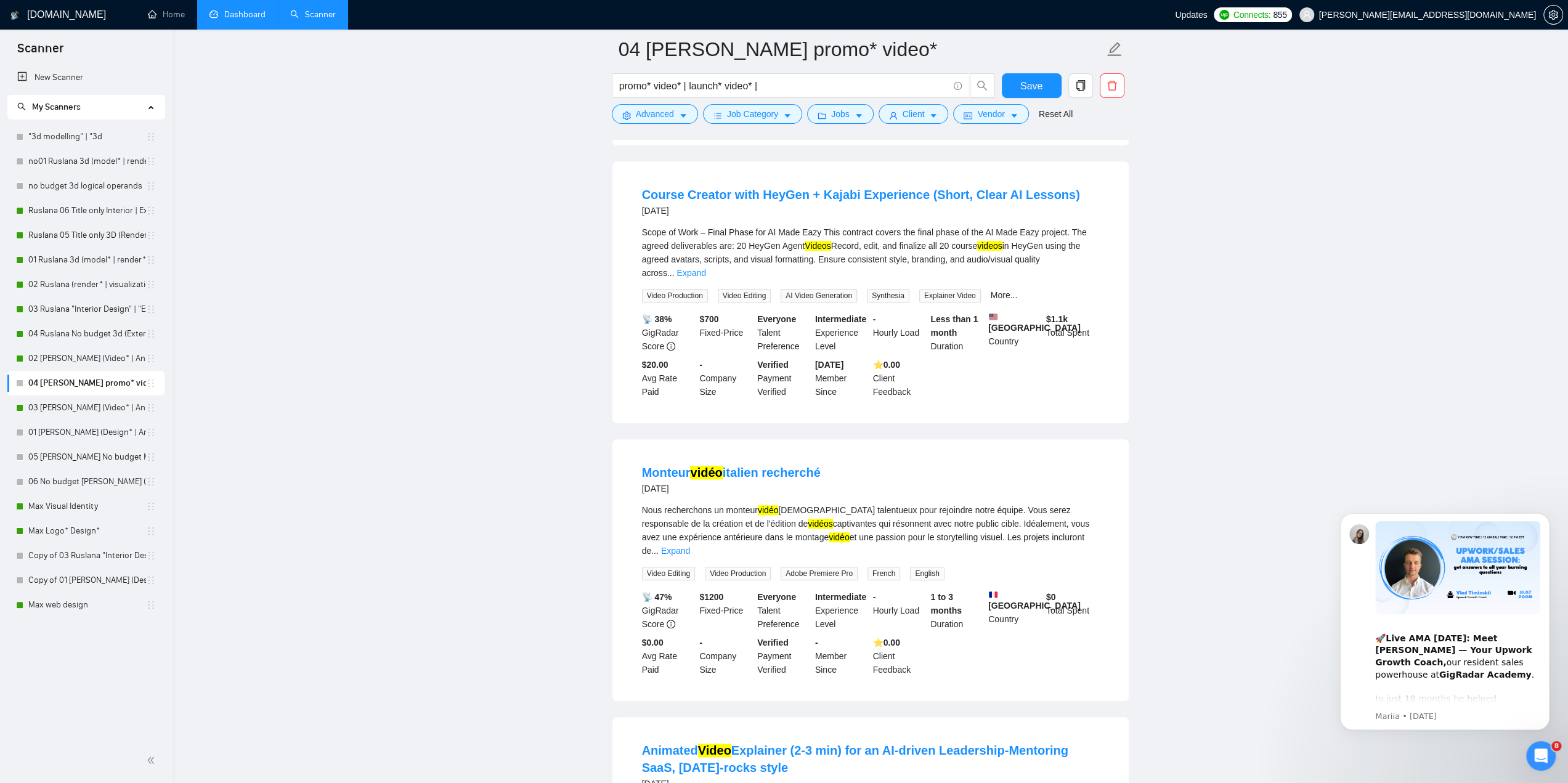
scroll to position [913, 0]
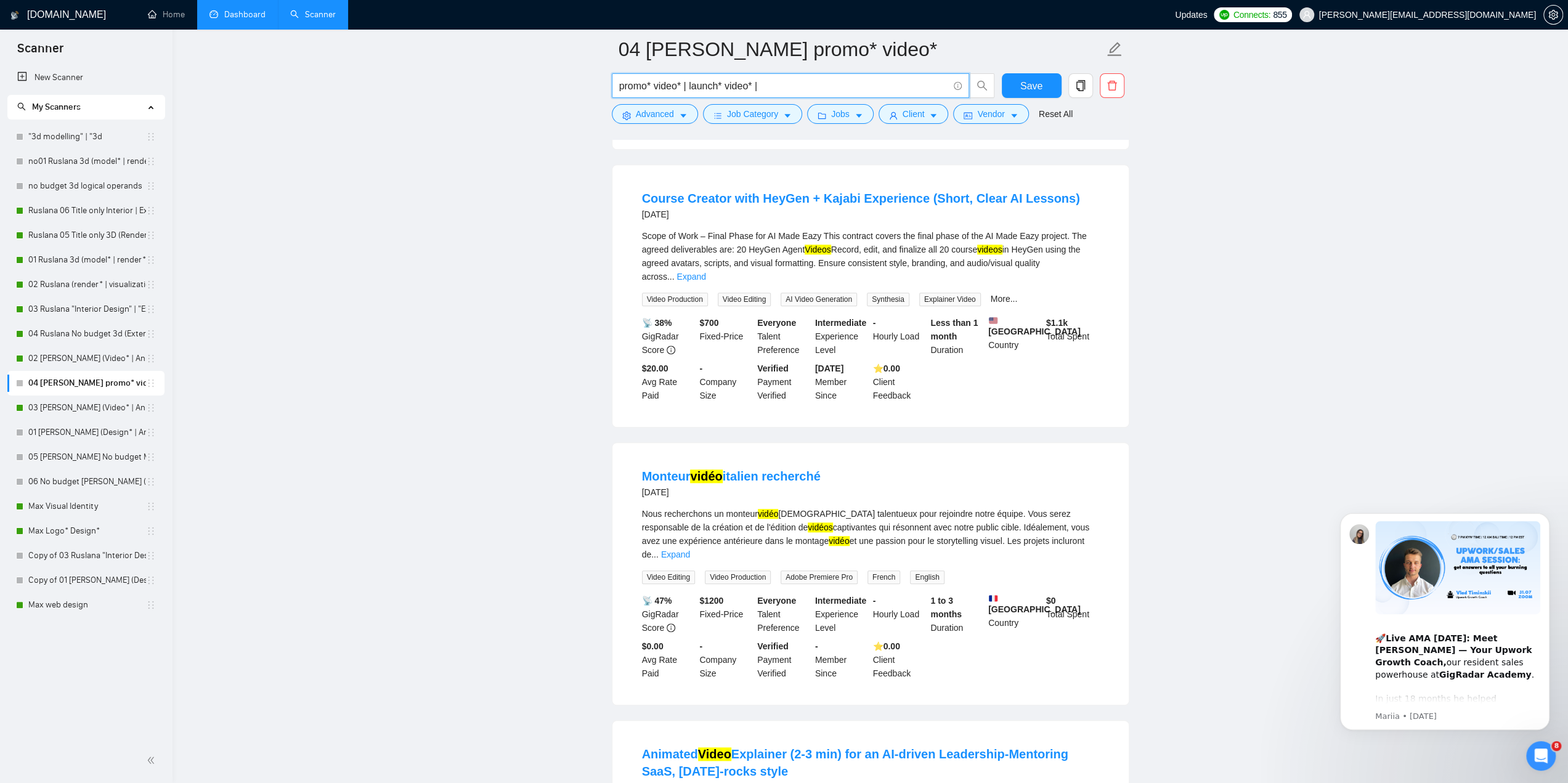
click at [788, 88] on input "promo* video* | launch* video* |" at bounding box center [784, 86] width 329 height 15
paste input "Animated"
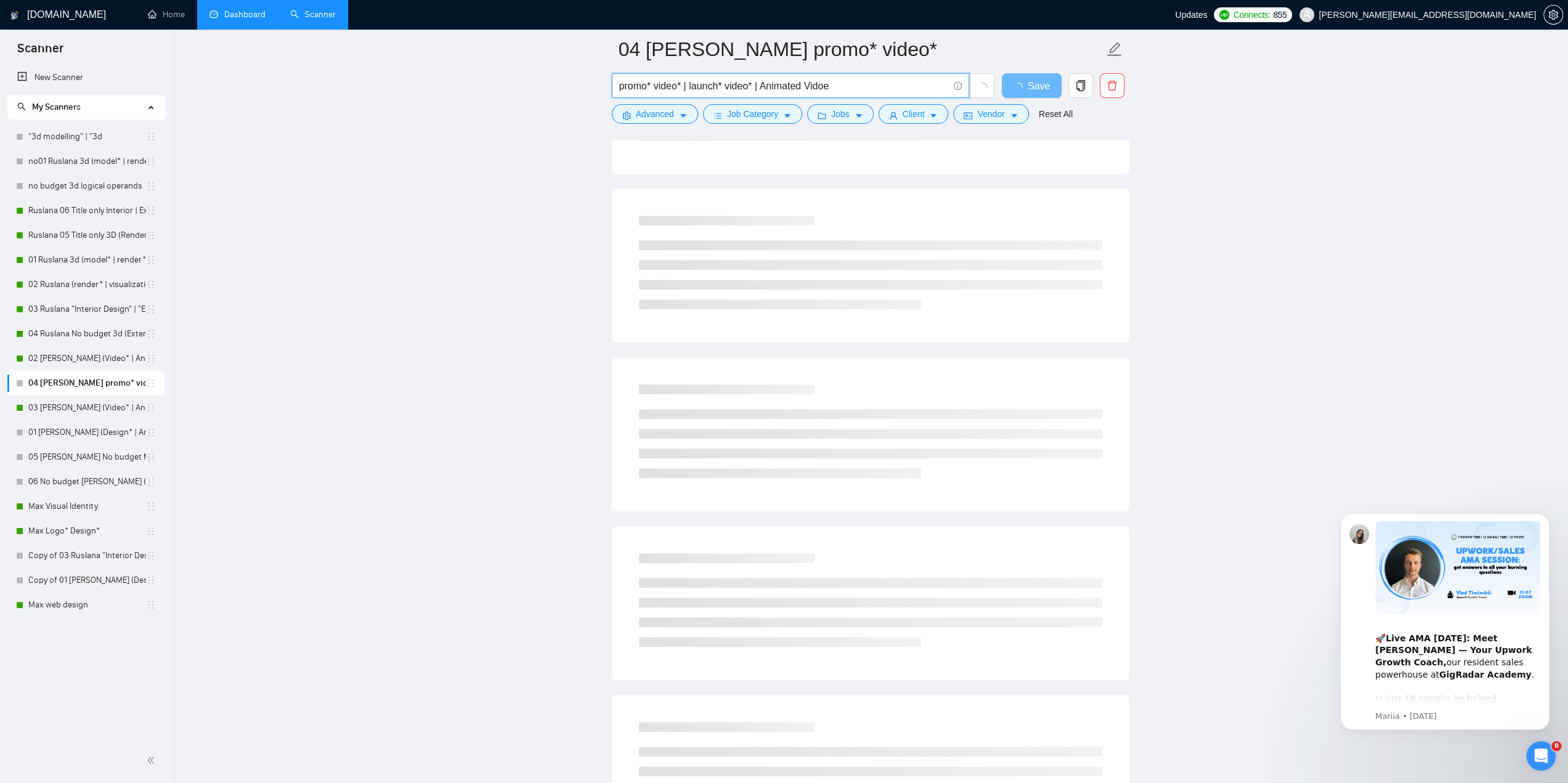
drag, startPoint x: 794, startPoint y: 86, endPoint x: 802, endPoint y: 86, distance: 8.0
click at [802, 86] on input "promo* video* | launch* video* | Animated Vidoe" at bounding box center [784, 86] width 329 height 15
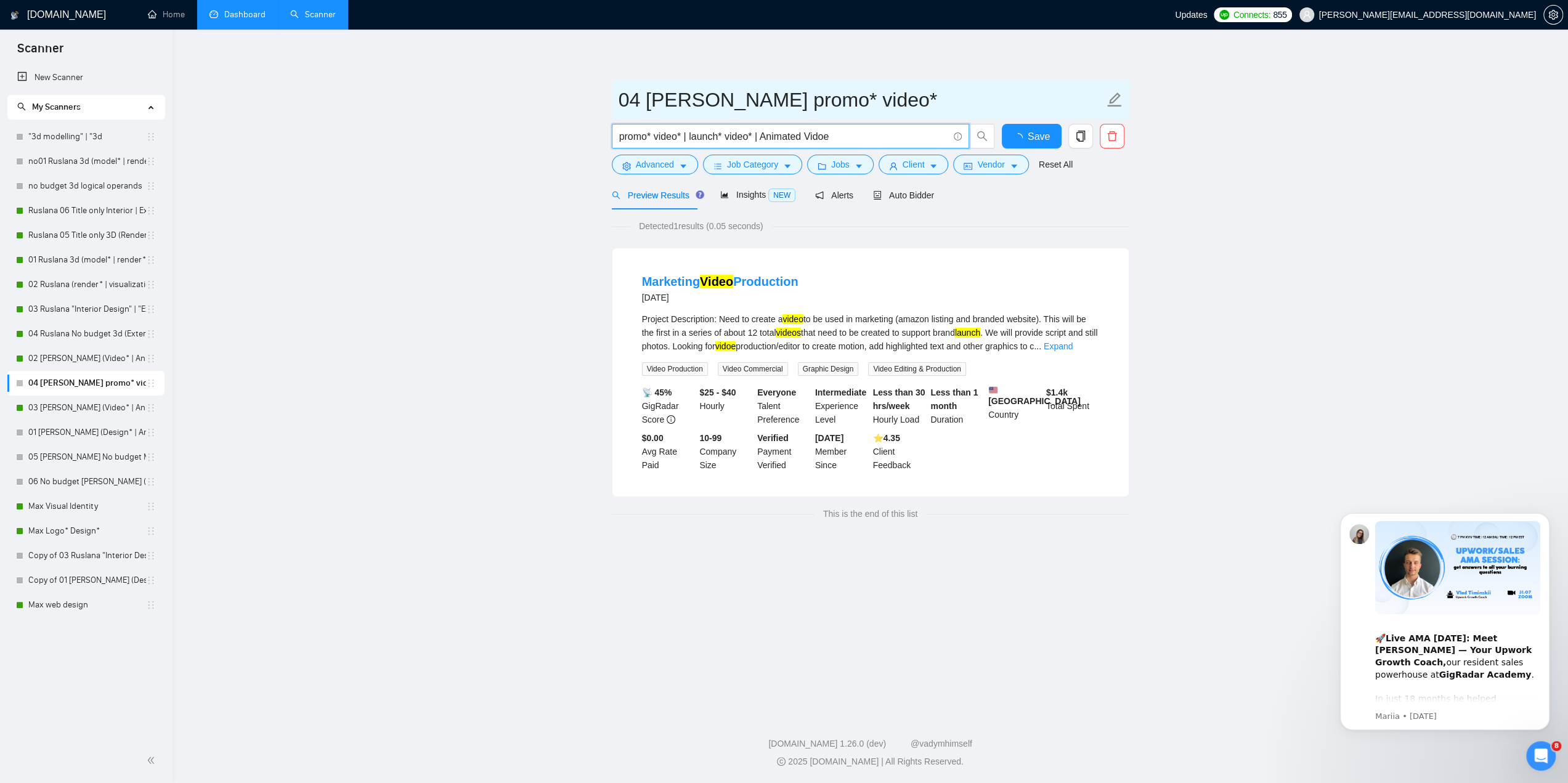
scroll to position [0, 0]
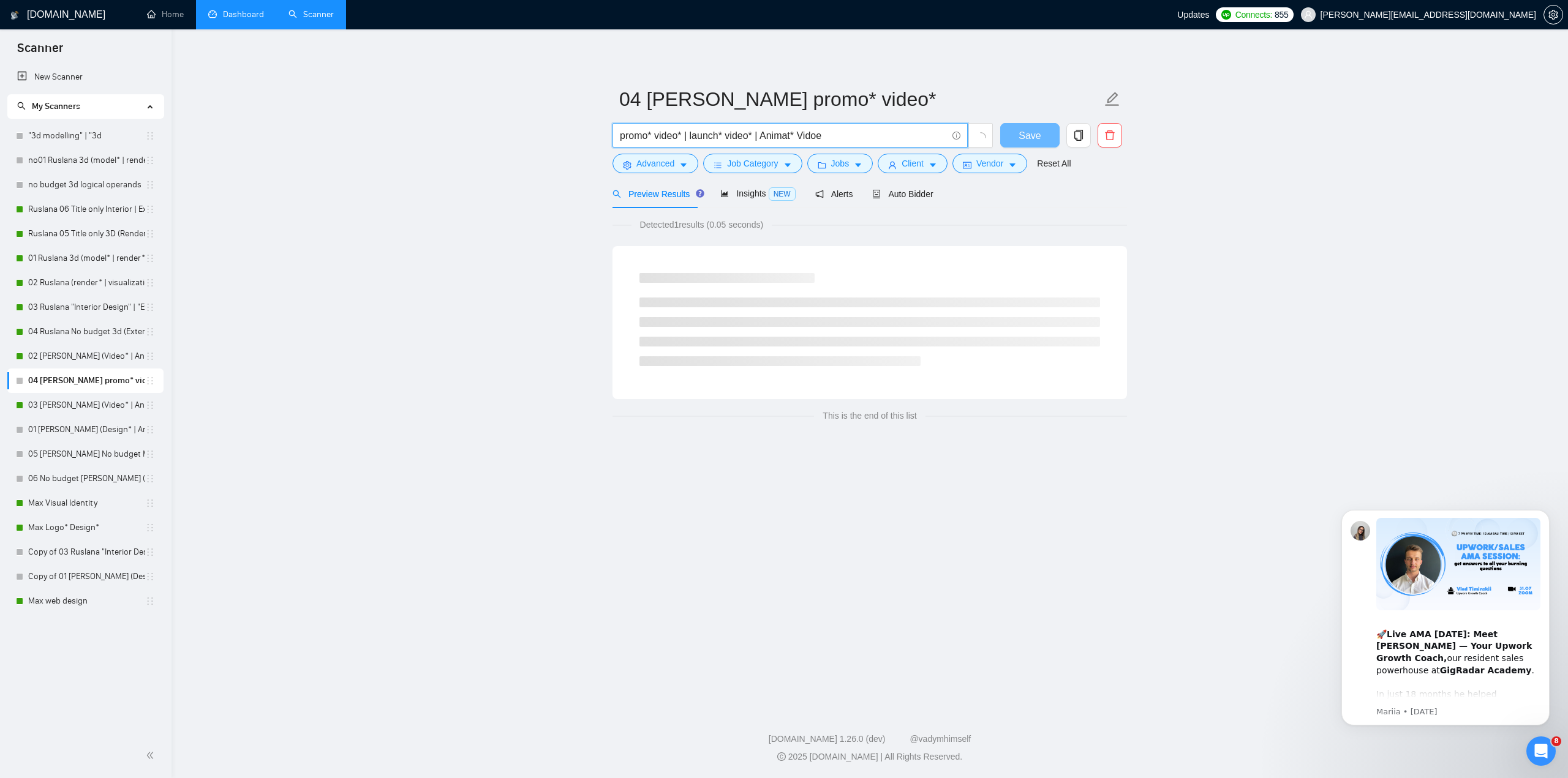
drag, startPoint x: 816, startPoint y: 134, endPoint x: 830, endPoint y: 136, distance: 14.1
click at [830, 136] on input "promo* video* | launch* video* | Animat* Vidoe" at bounding box center [783, 135] width 327 height 15
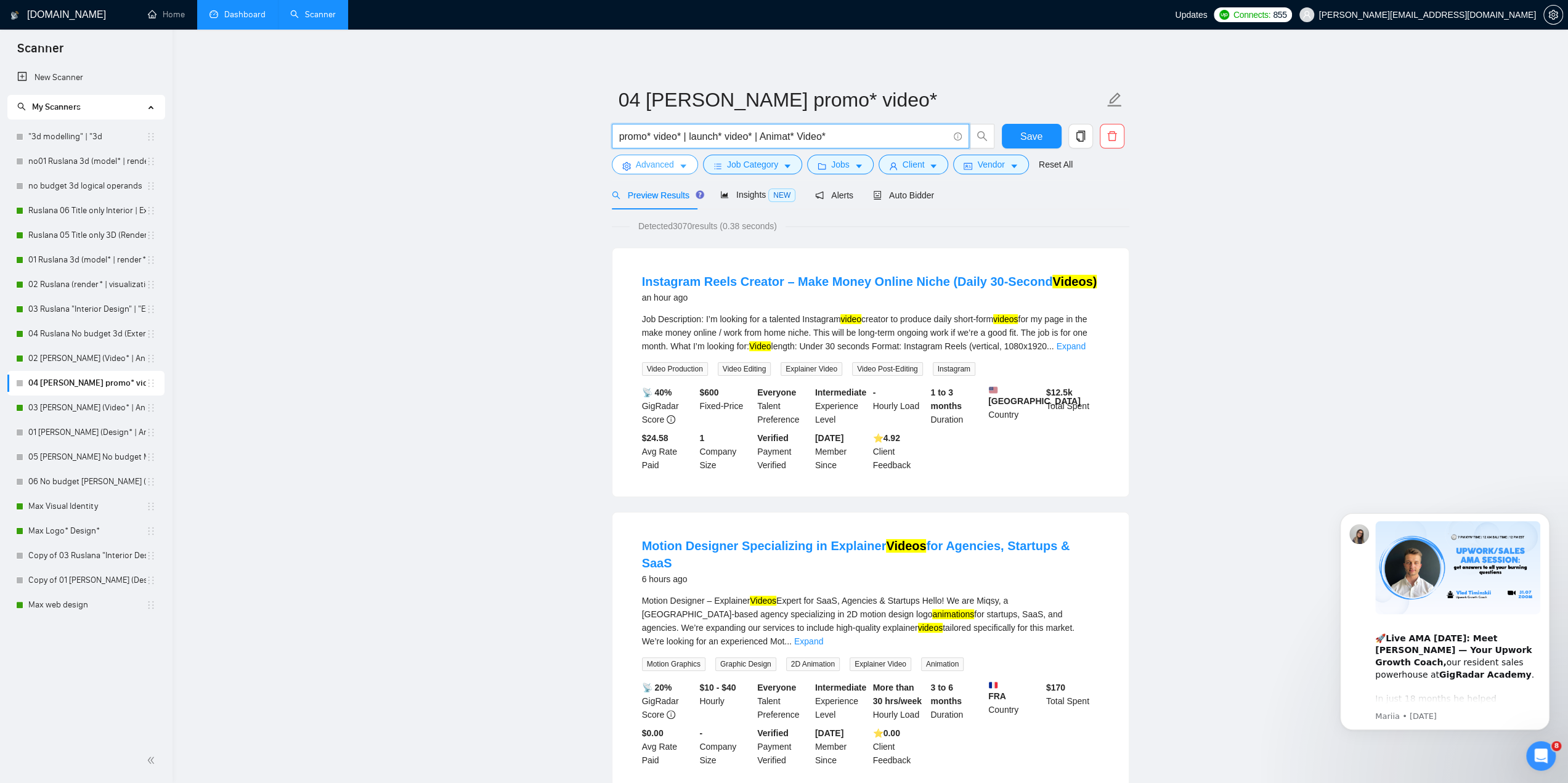
type input "promo* video* | launch* video* | Animat* Video*"
click at [661, 168] on span "Advanced" at bounding box center [655, 164] width 38 height 13
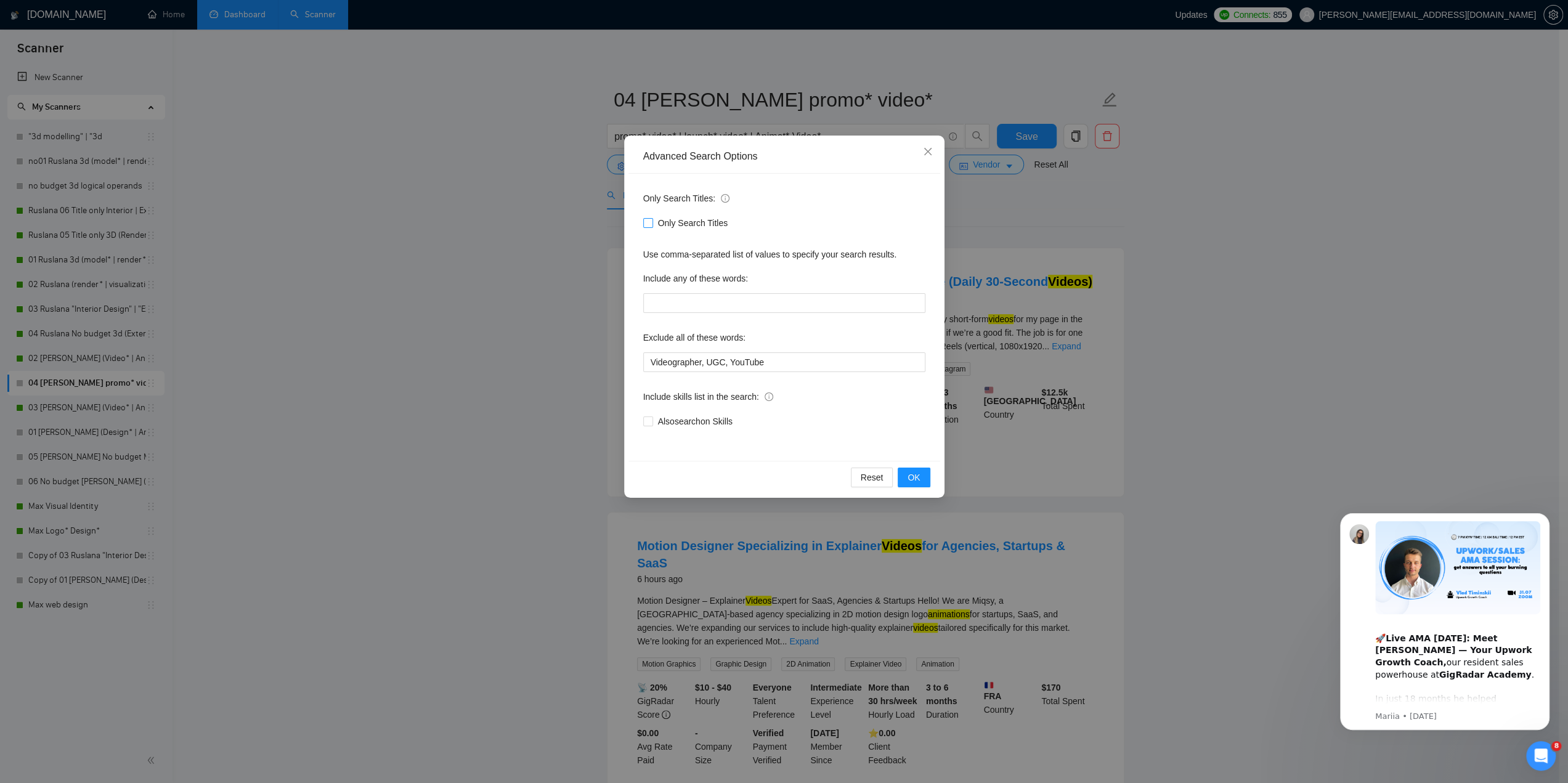
click at [651, 223] on input "Only Search Titles" at bounding box center [648, 222] width 8 height 8
checkbox input "true"
click at [917, 482] on span "OK" at bounding box center [914, 477] width 13 height 13
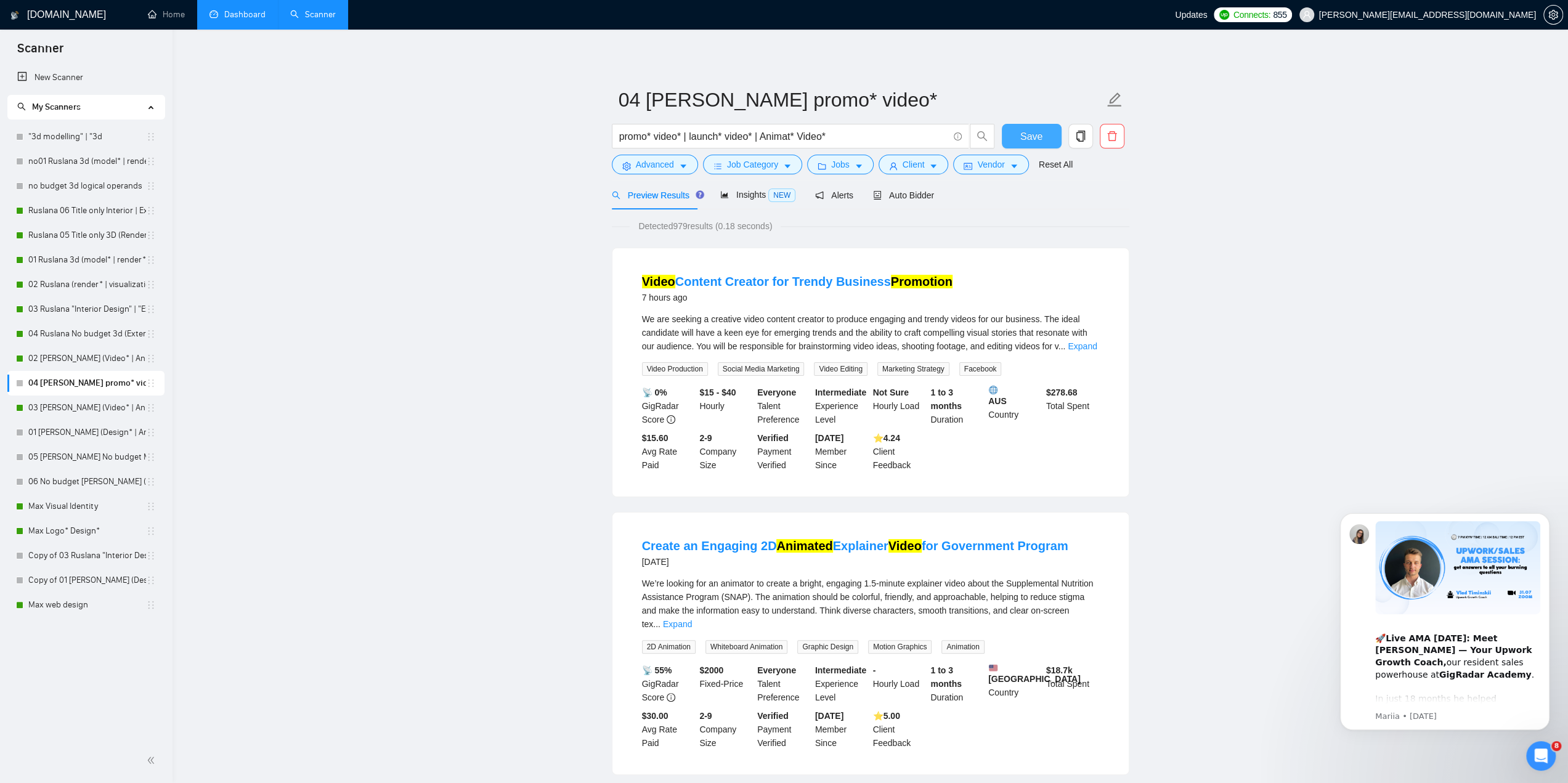
click at [1041, 143] on button "Save" at bounding box center [1032, 136] width 60 height 25
click at [917, 195] on span "Auto Bidder" at bounding box center [903, 195] width 61 height 10
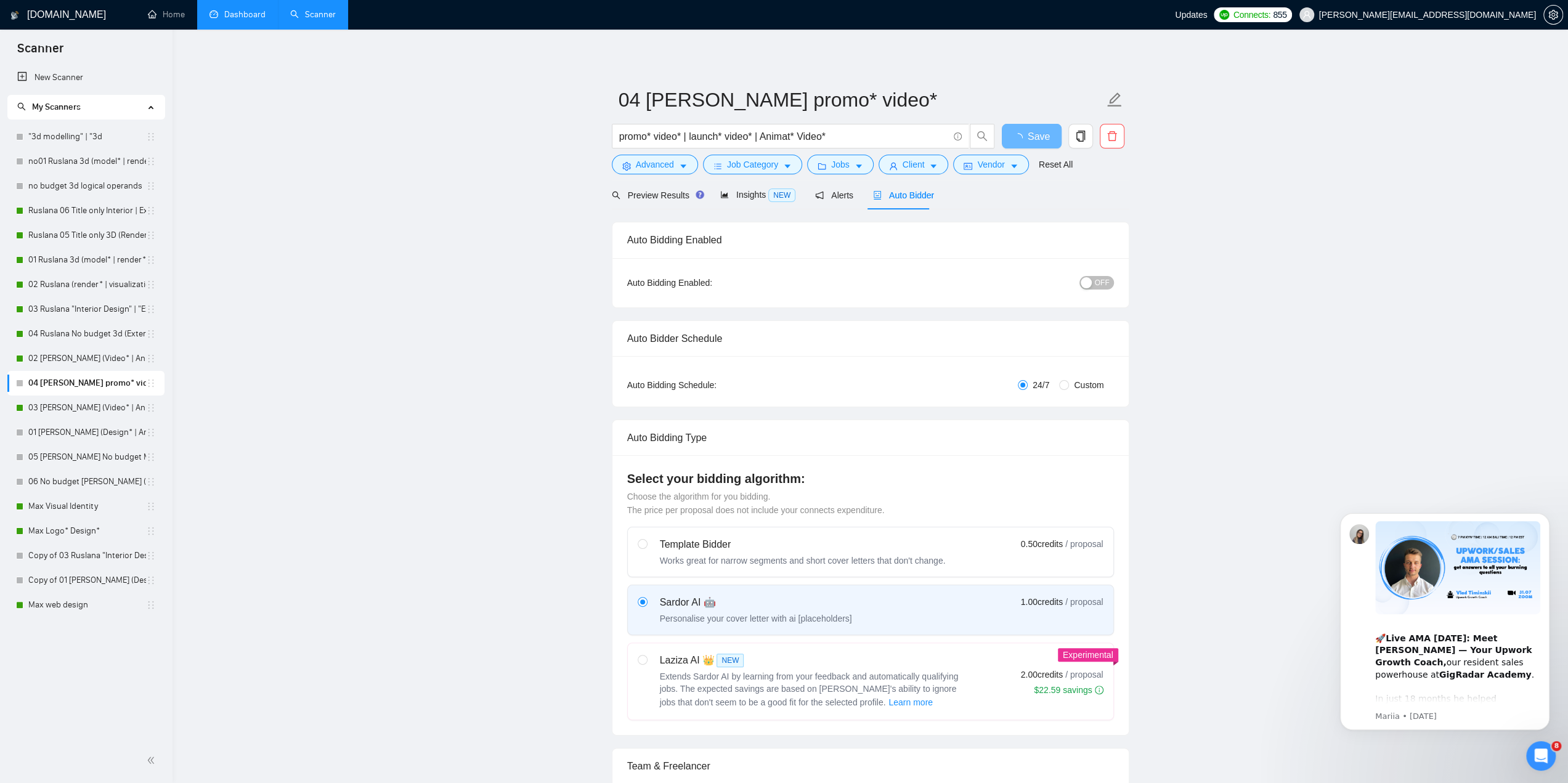
click at [1104, 283] on span "OFF" at bounding box center [1102, 283] width 15 height 13
click at [1101, 282] on span "OFF" at bounding box center [1102, 283] width 15 height 13
click at [1029, 133] on span "Save" at bounding box center [1031, 136] width 23 height 15
click at [67, 431] on link "01 [PERSON_NAME] (Design* | Animat* | Graphics)" at bounding box center [87, 433] width 118 height 25
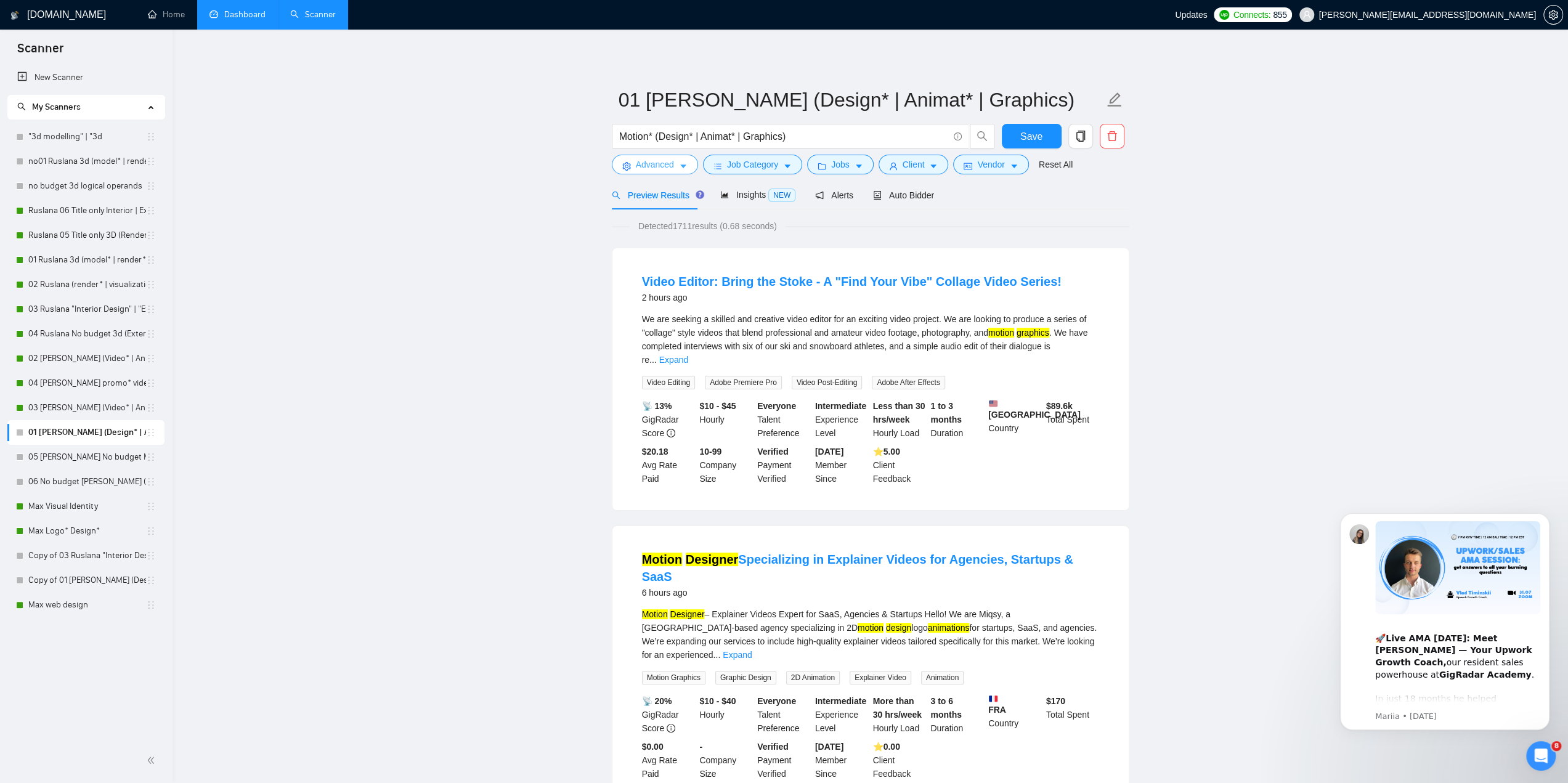
click at [676, 169] on button "Advanced" at bounding box center [654, 164] width 86 height 20
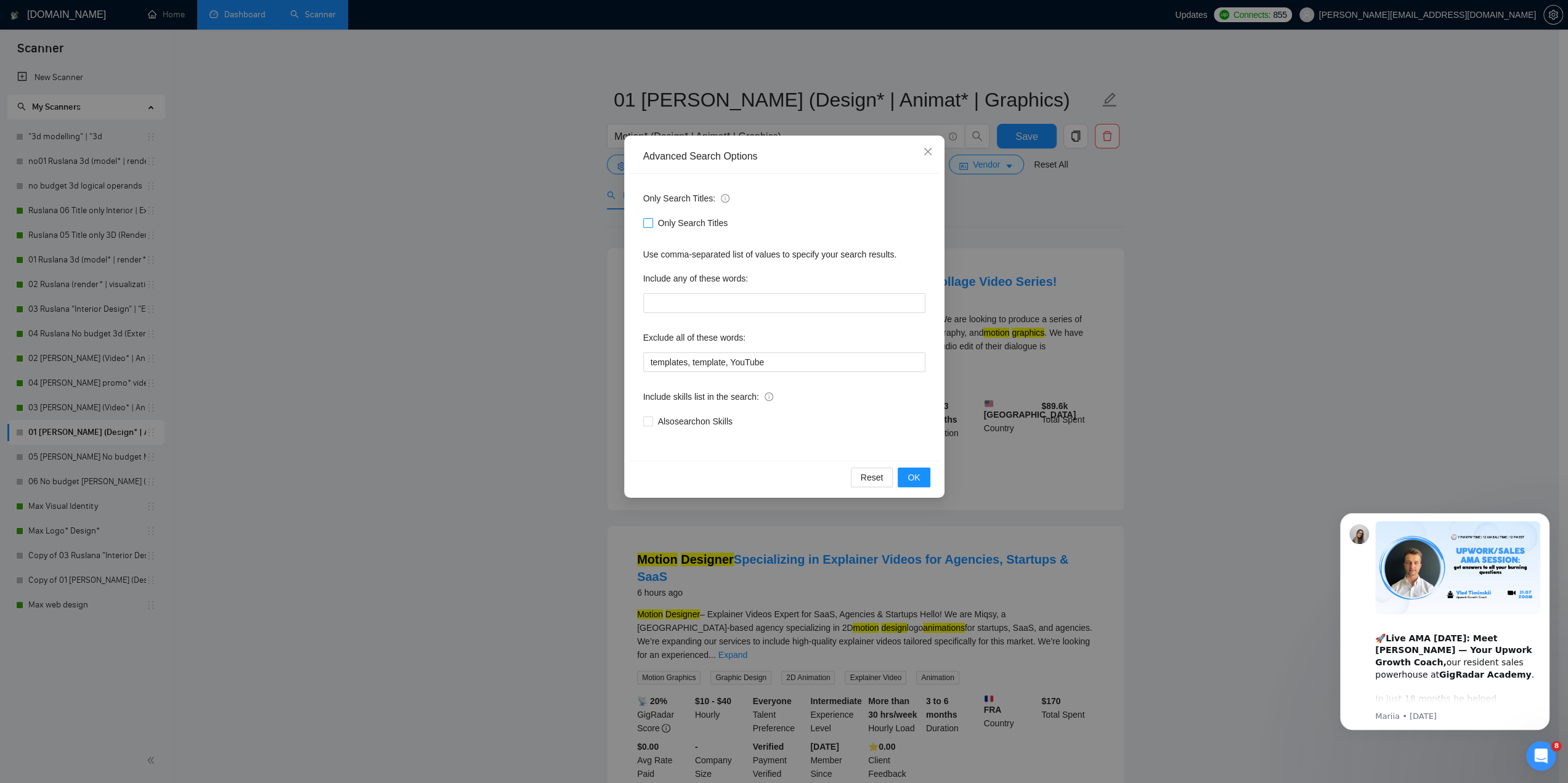
click at [647, 225] on input "Only Search Titles" at bounding box center [648, 222] width 8 height 8
checkbox input "true"
click at [915, 479] on span "OK" at bounding box center [914, 477] width 13 height 13
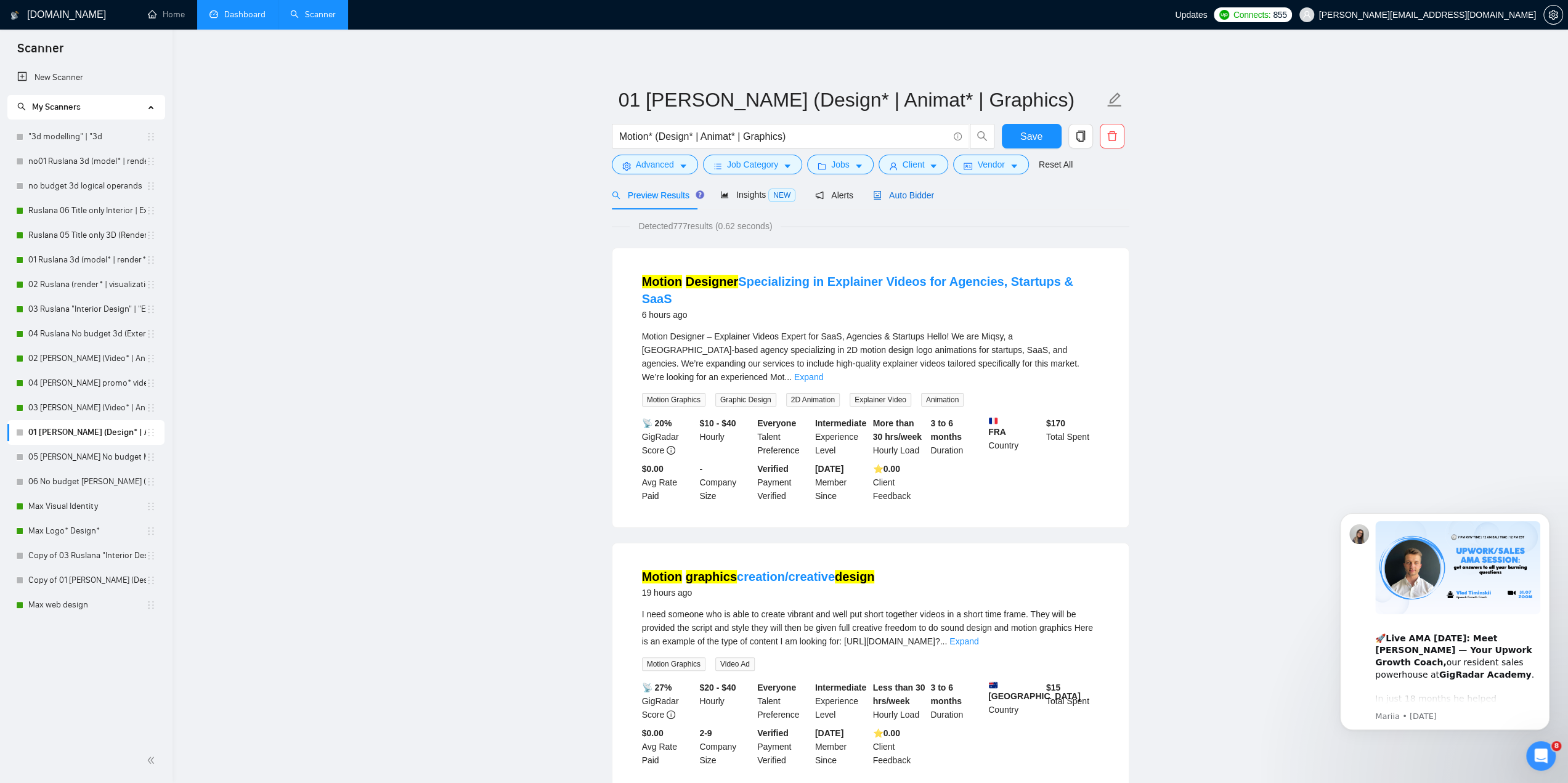
click at [925, 194] on span "Auto Bidder" at bounding box center [903, 195] width 61 height 10
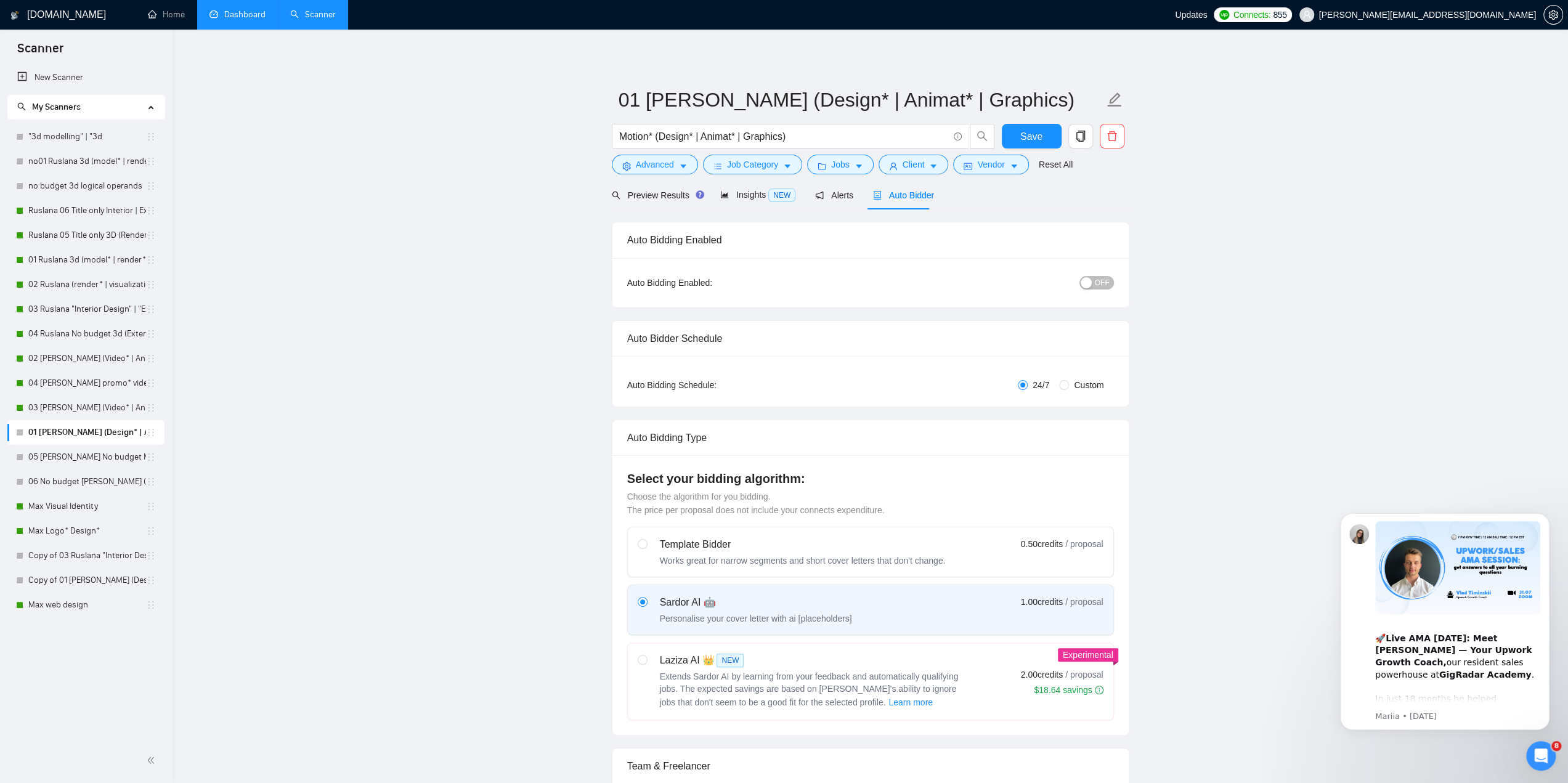
click at [1095, 276] on button "OFF" at bounding box center [1097, 283] width 34 height 13
click at [1028, 140] on span "Save" at bounding box center [1031, 136] width 23 height 15
click at [83, 456] on link "05 [PERSON_NAME] No budget Motion (Design* | Animat* | Graphics)" at bounding box center [87, 457] width 118 height 25
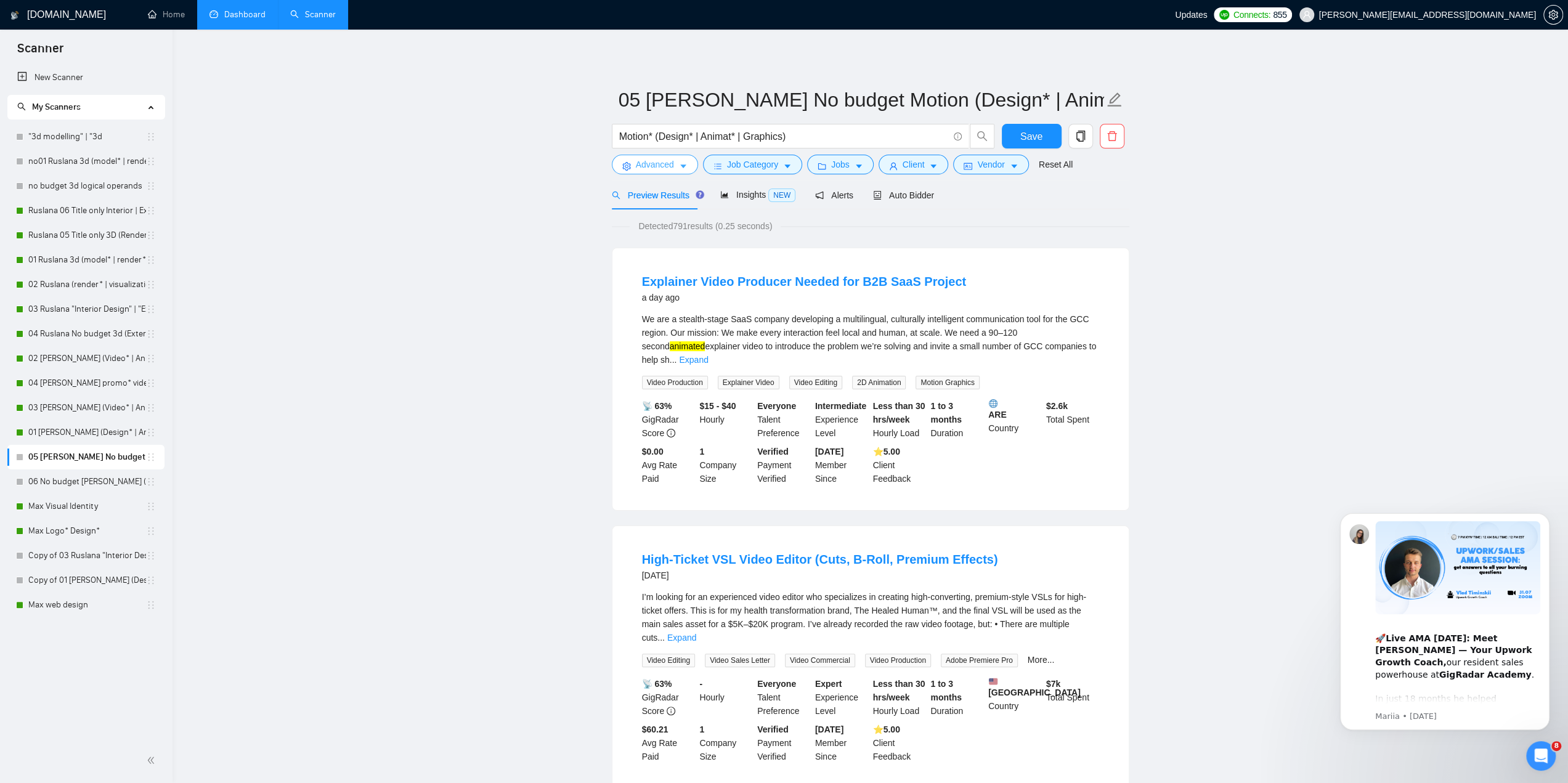
click at [691, 169] on button "Advanced" at bounding box center [654, 164] width 86 height 20
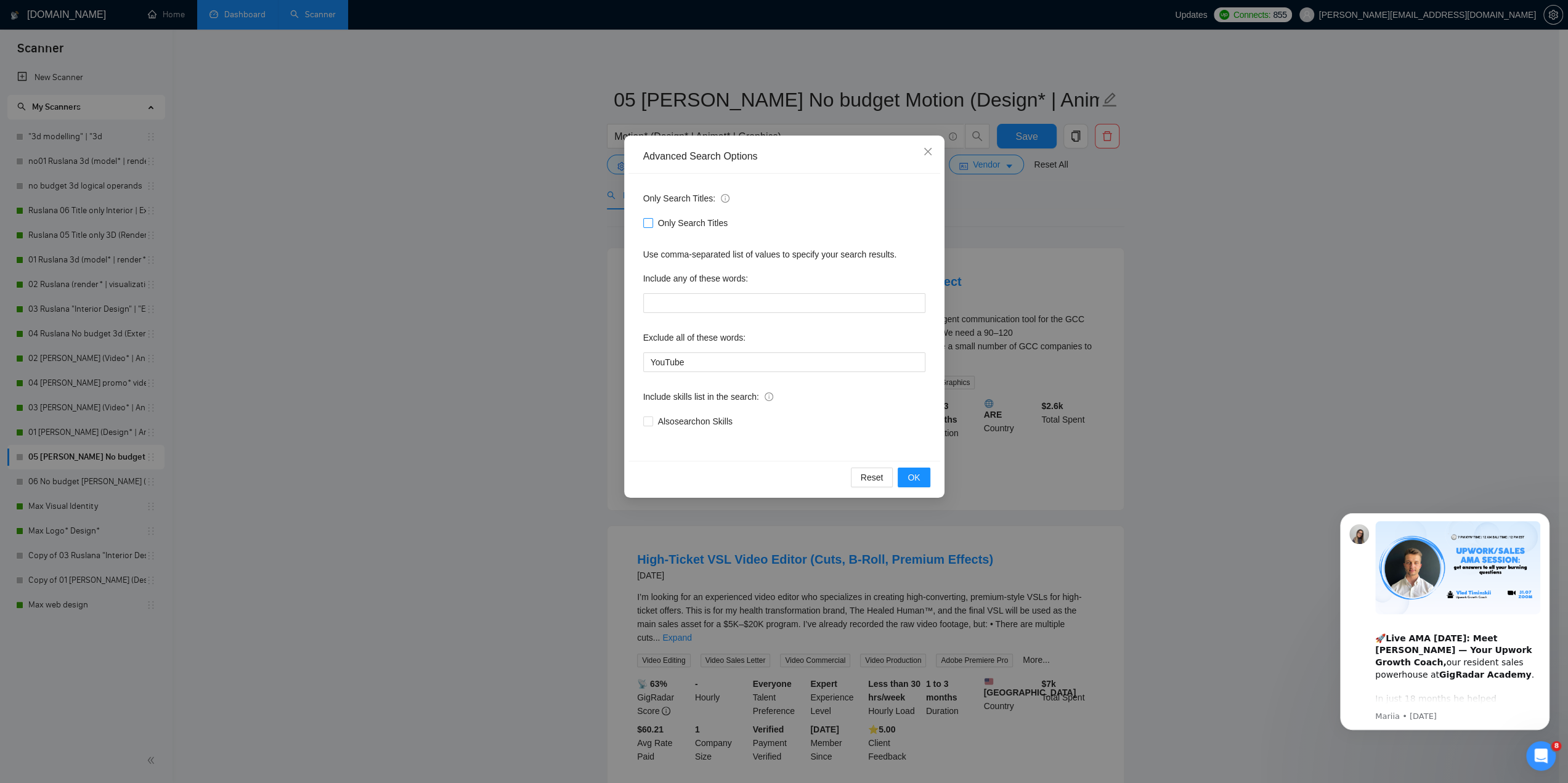
click at [653, 221] on span "Only Search Titles" at bounding box center [693, 223] width 80 height 13
click at [652, 221] on input "Only Search Titles" at bounding box center [648, 222] width 8 height 8
checkbox input "true"
click at [909, 477] on span "OK" at bounding box center [914, 477] width 13 height 13
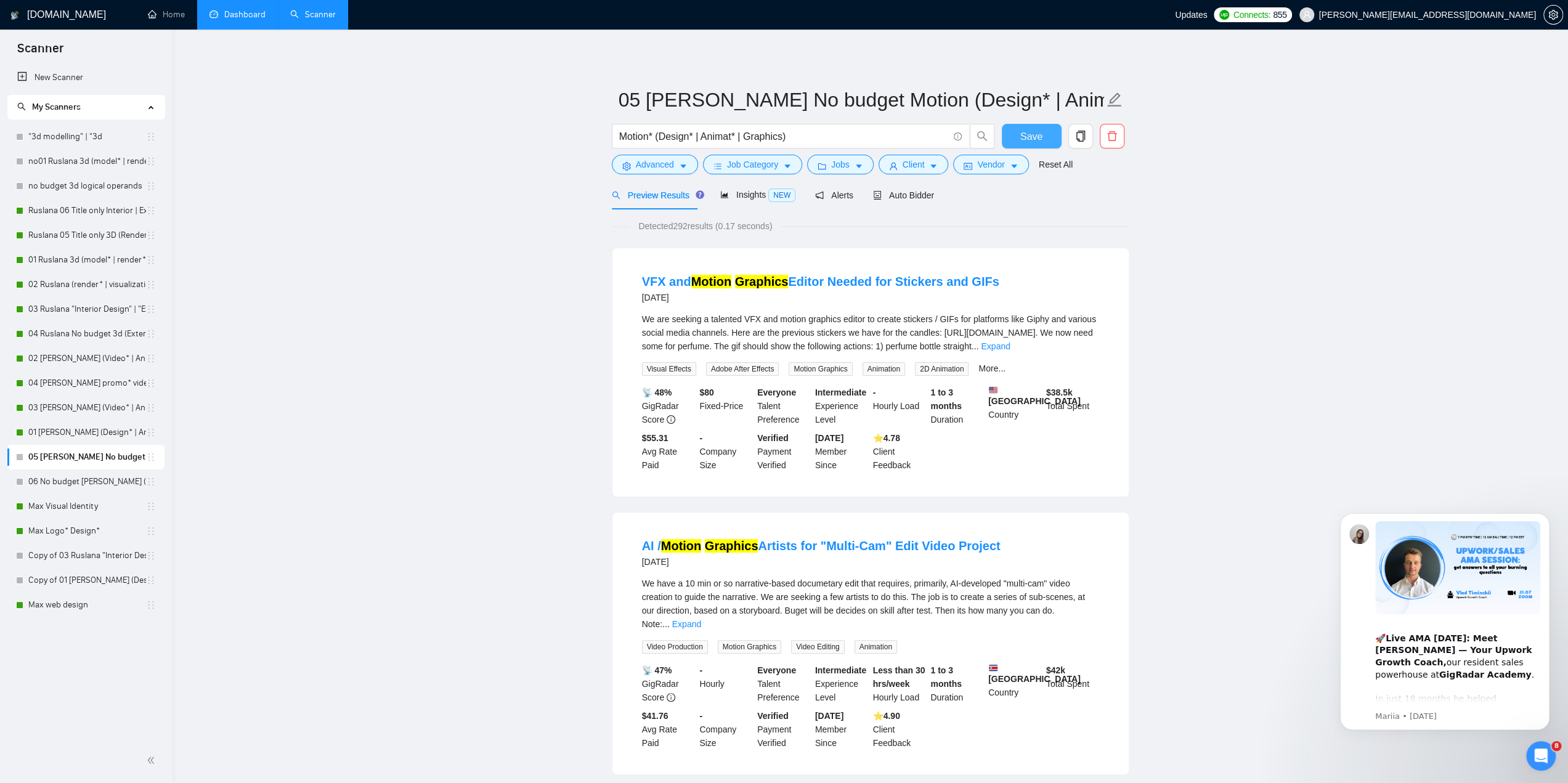
click at [1049, 138] on button "Save" at bounding box center [1032, 136] width 60 height 25
click at [901, 199] on span "Auto Bidder" at bounding box center [903, 195] width 61 height 10
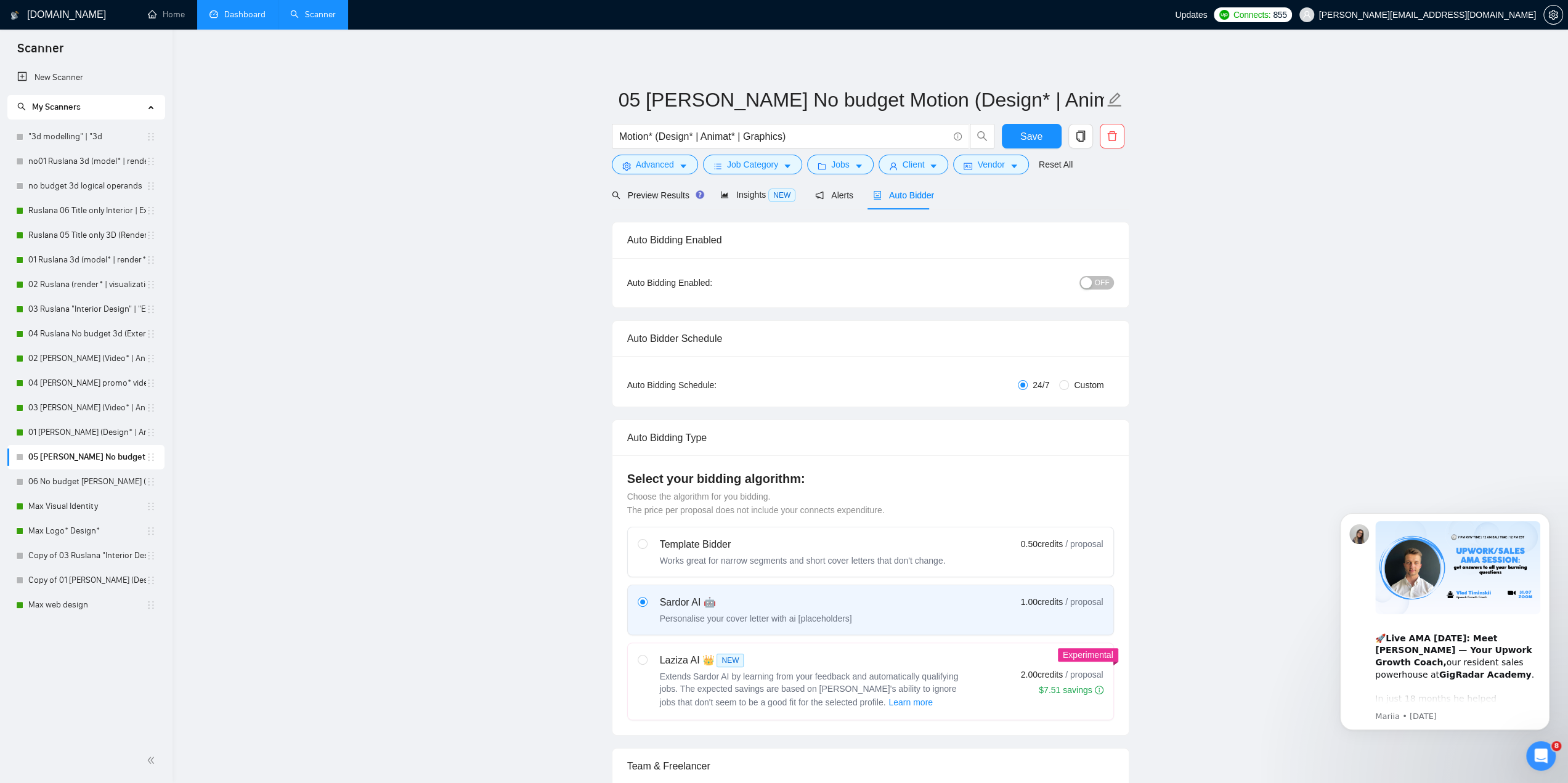
click at [1092, 284] on div "button" at bounding box center [1086, 282] width 11 height 11
click at [1044, 135] on button "Save" at bounding box center [1032, 136] width 60 height 25
click at [59, 474] on link "06 No budget [PERSON_NAME] (Video* | Animat*)" at bounding box center [87, 482] width 118 height 25
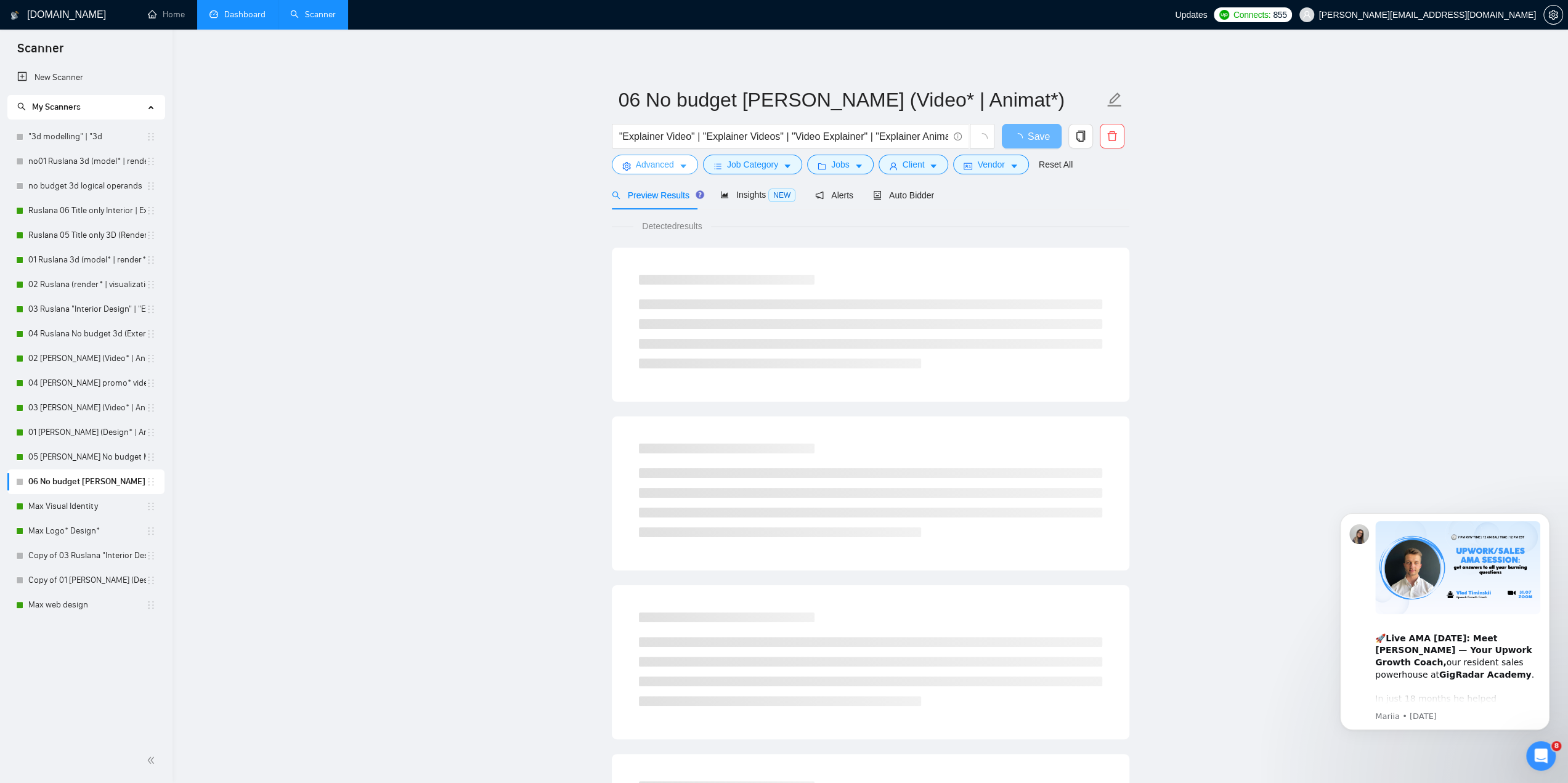
click at [664, 166] on span "Advanced" at bounding box center [655, 164] width 38 height 13
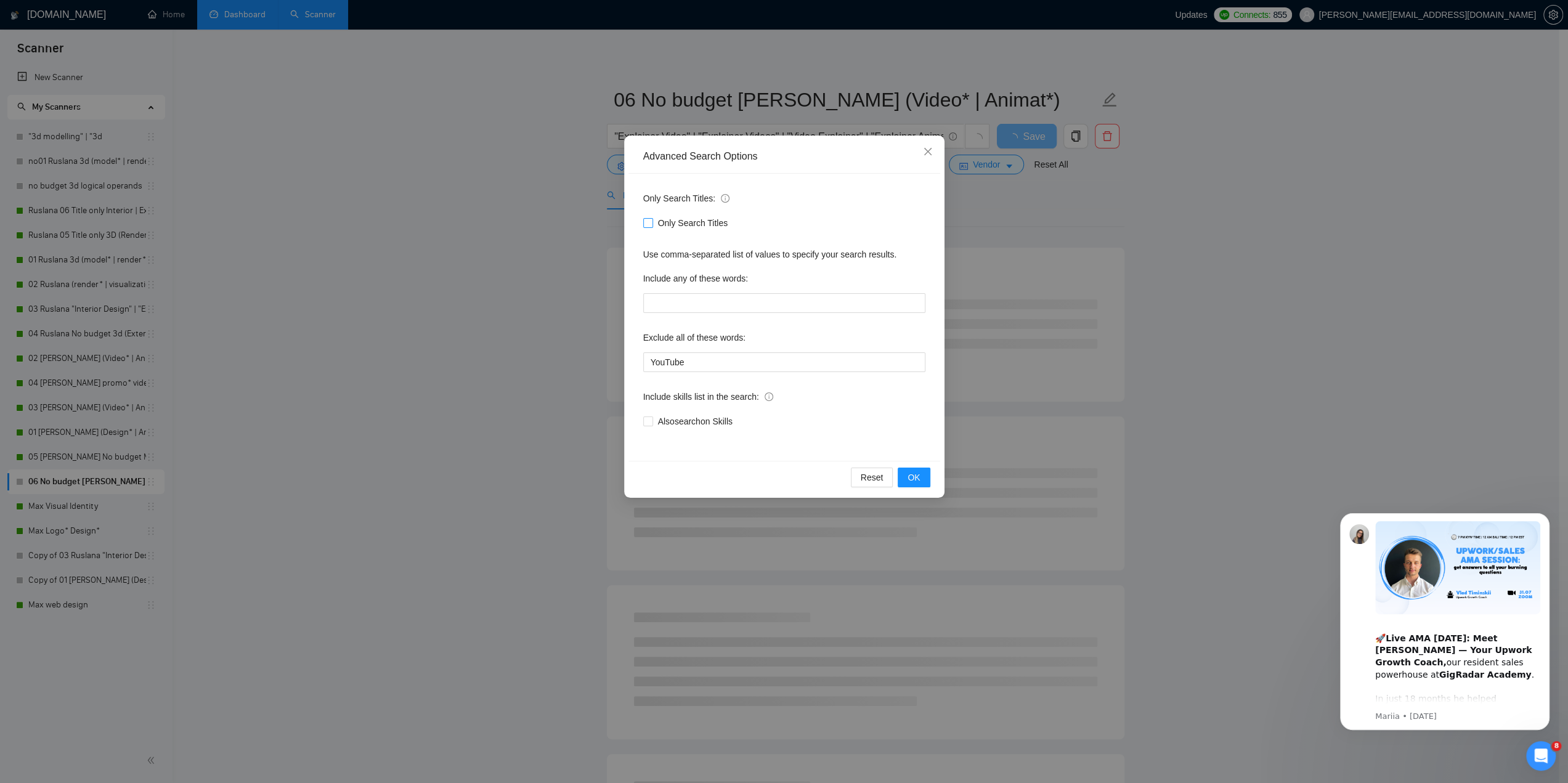
click at [653, 220] on span "Only Search Titles" at bounding box center [693, 223] width 80 height 13
click at [652, 220] on input "Only Search Titles" at bounding box center [648, 222] width 8 height 8
checkbox input "true"
click at [915, 477] on span "OK" at bounding box center [914, 477] width 13 height 13
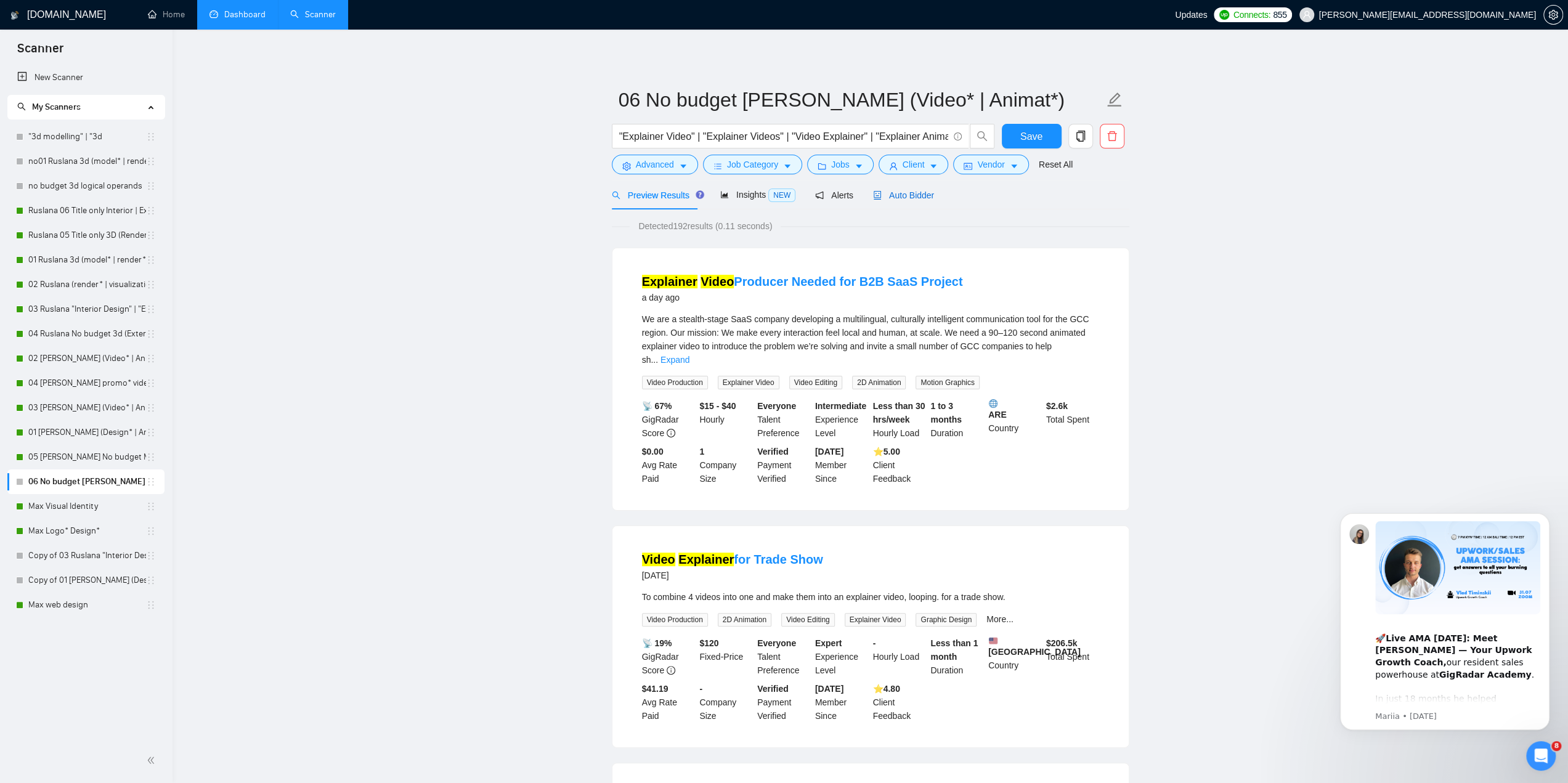
click at [905, 193] on span "Auto Bidder" at bounding box center [903, 195] width 61 height 10
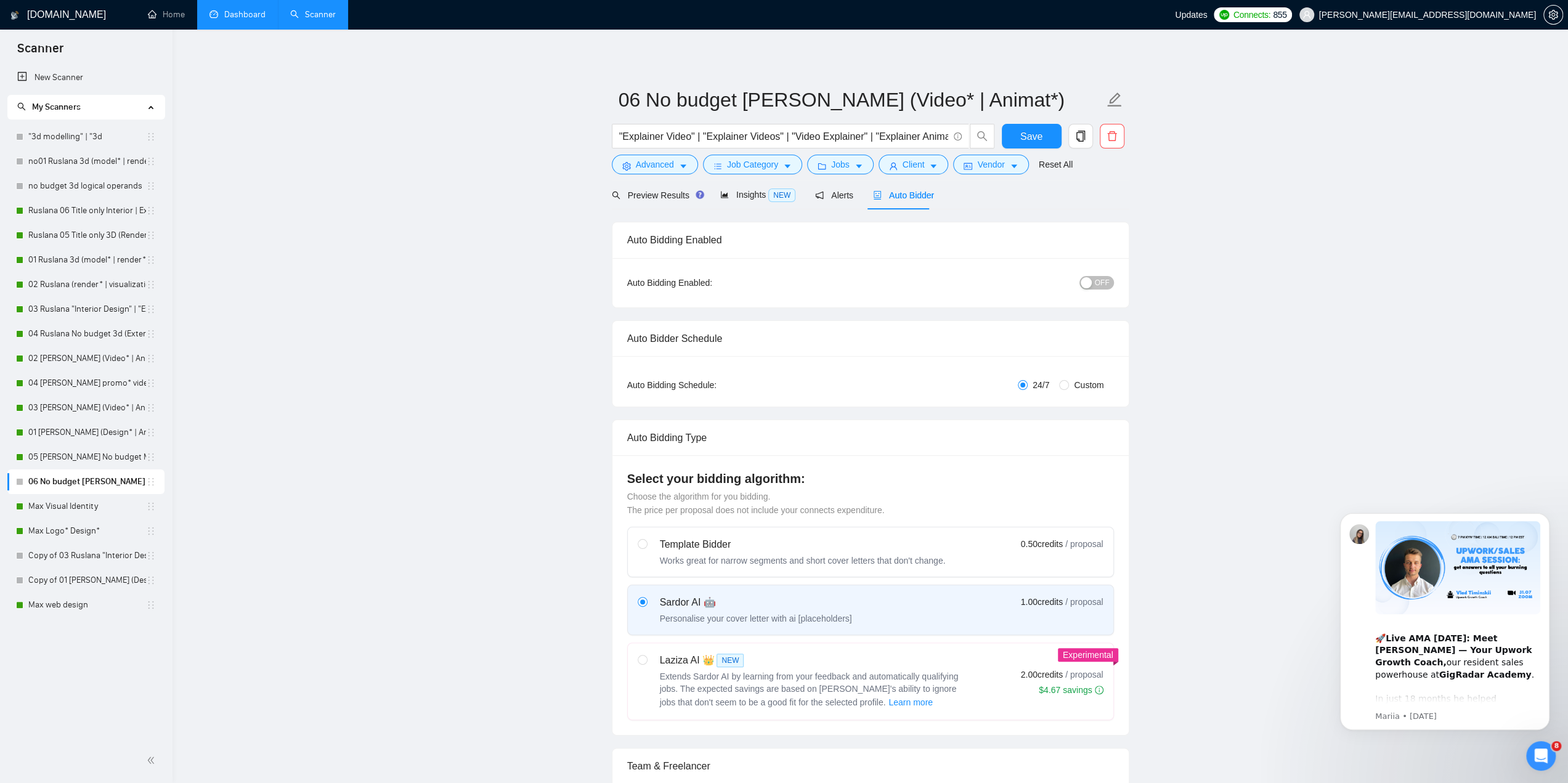
click at [1091, 285] on div "button" at bounding box center [1086, 282] width 11 height 11
click at [1029, 140] on span "Save" at bounding box center [1031, 136] width 23 height 15
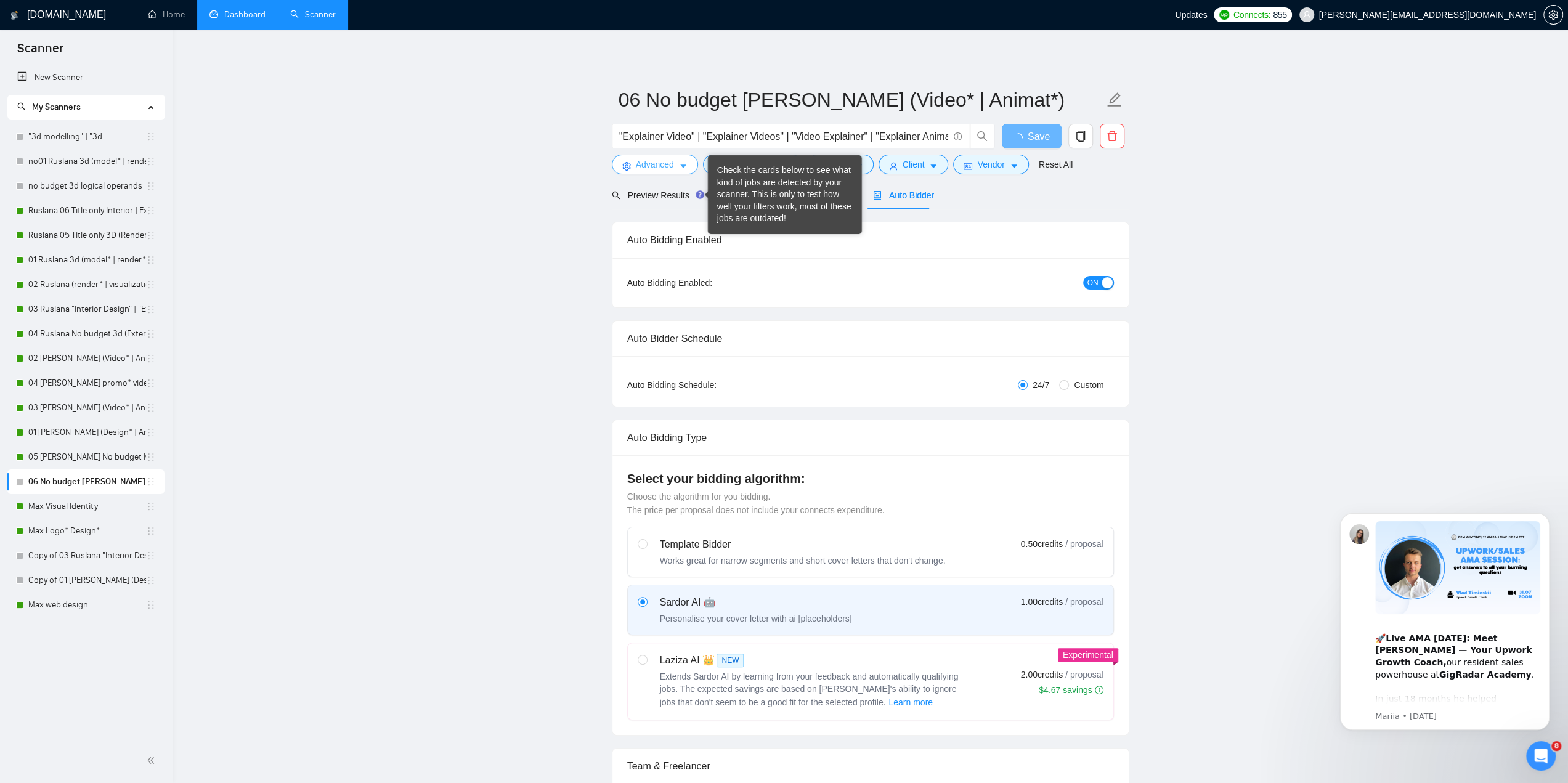
click at [655, 160] on span "Advanced" at bounding box center [655, 164] width 38 height 13
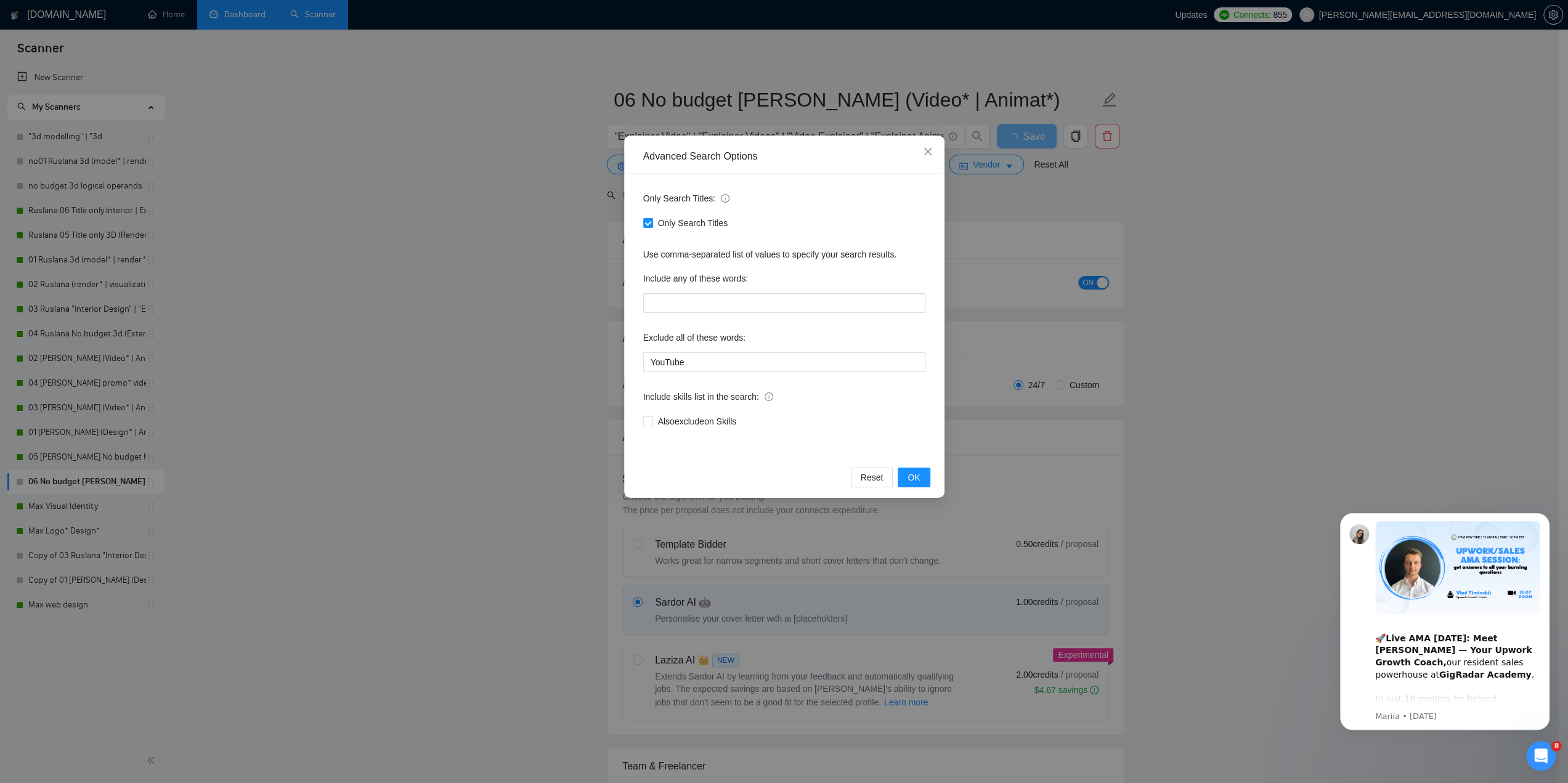
click at [538, 213] on div "Advanced Search Options Only Search Titles: Only Search Titles Use comma-separa…" at bounding box center [784, 392] width 1568 height 783
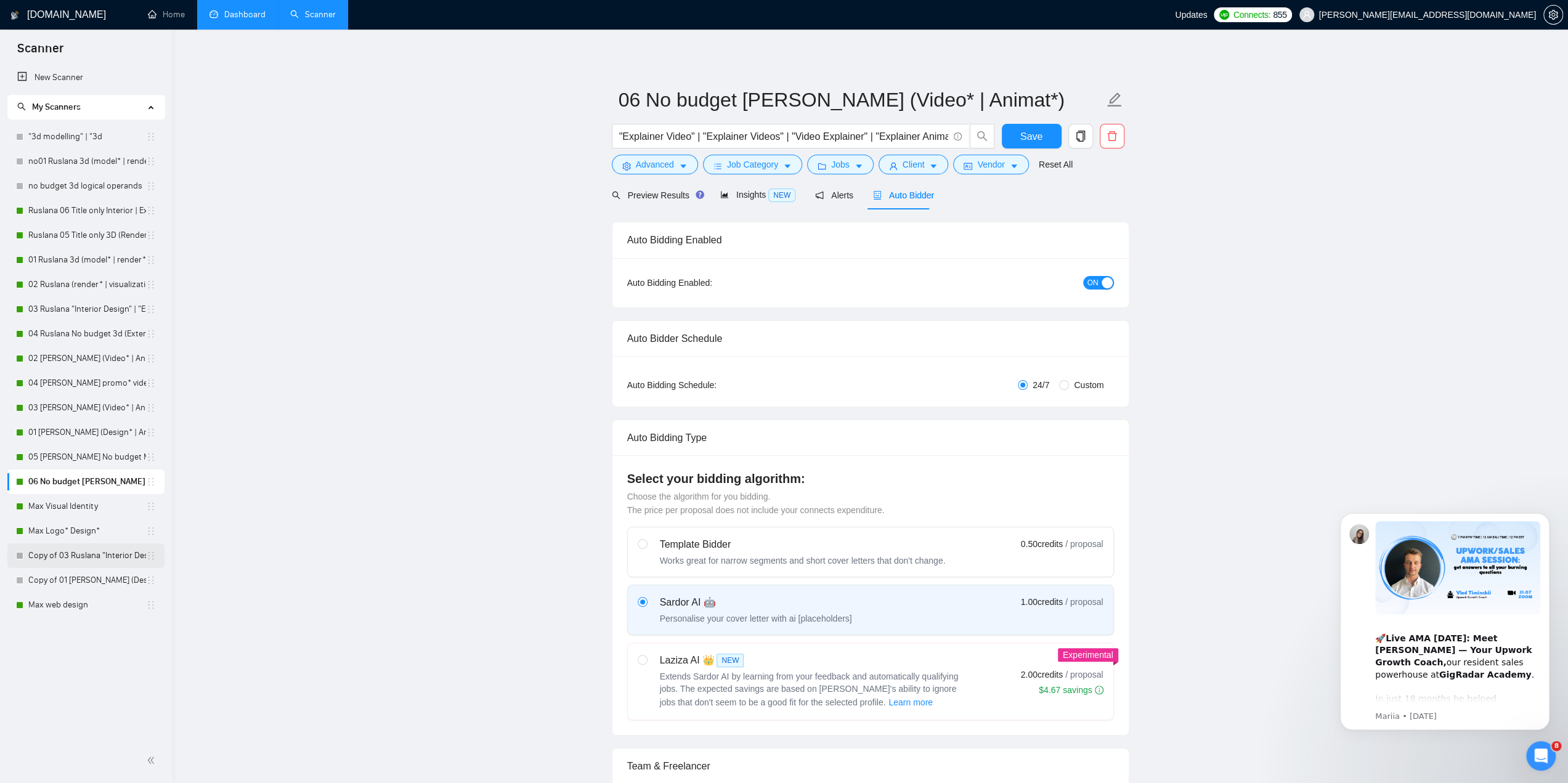
click at [78, 562] on link "Copy of 03 Ruslana "Interior Design" | "Exterior Design" | "Interior Designer" …" at bounding box center [87, 556] width 118 height 25
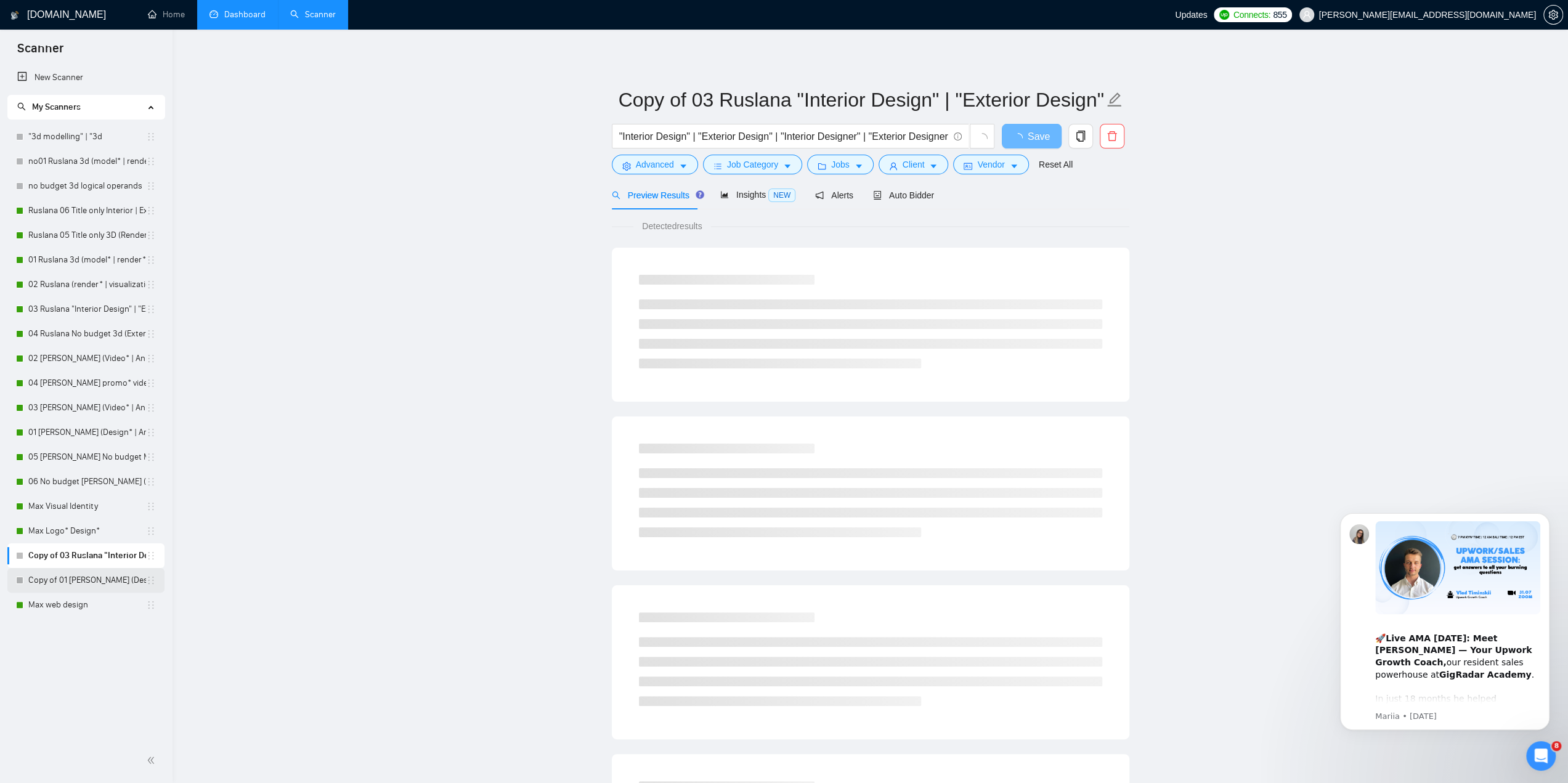
click at [77, 576] on link "Copy of 01 [PERSON_NAME] (Design* | Animat* | Graphics)" at bounding box center [87, 581] width 118 height 25
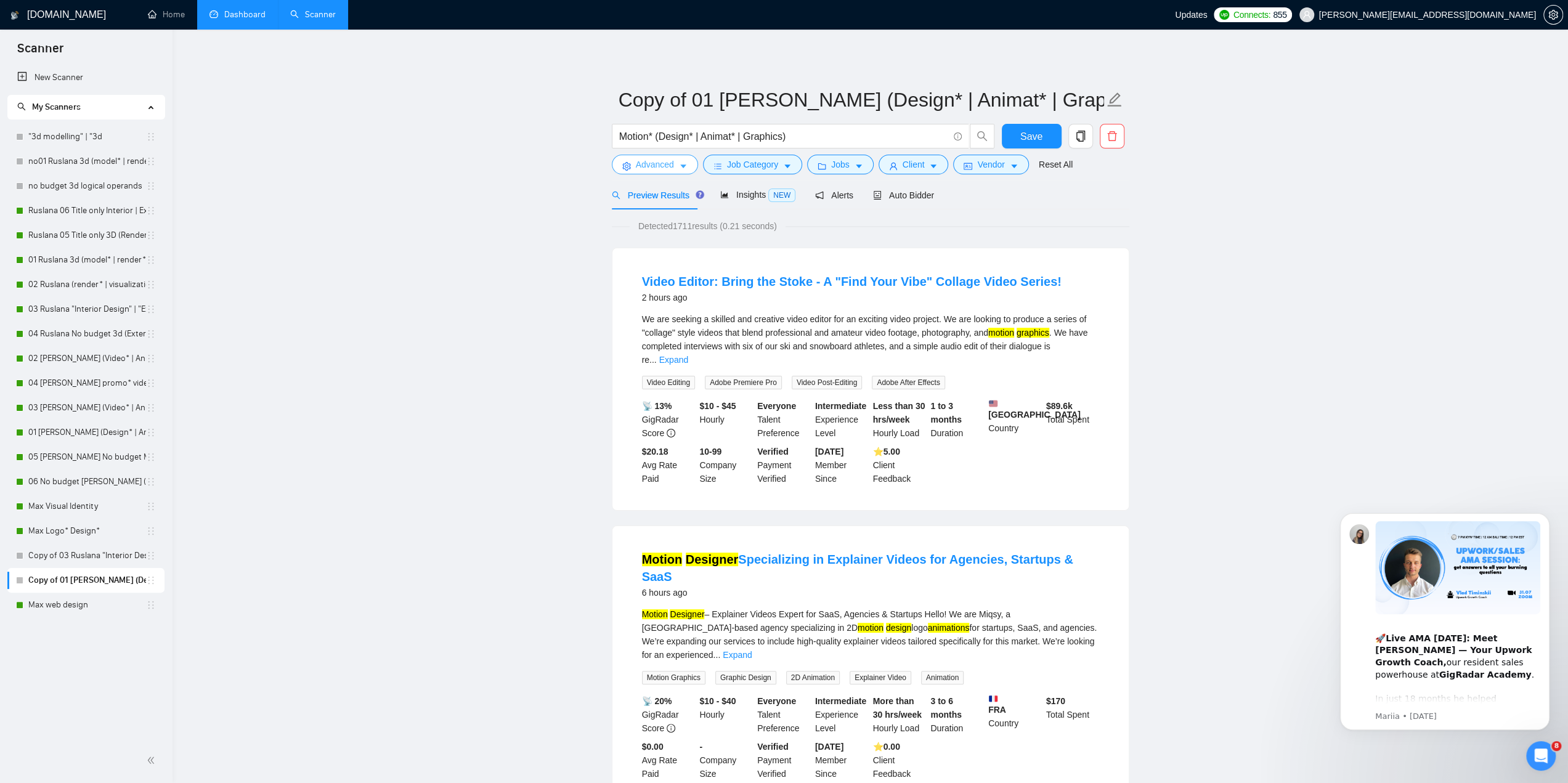
click at [648, 169] on span "Advanced" at bounding box center [655, 164] width 38 height 13
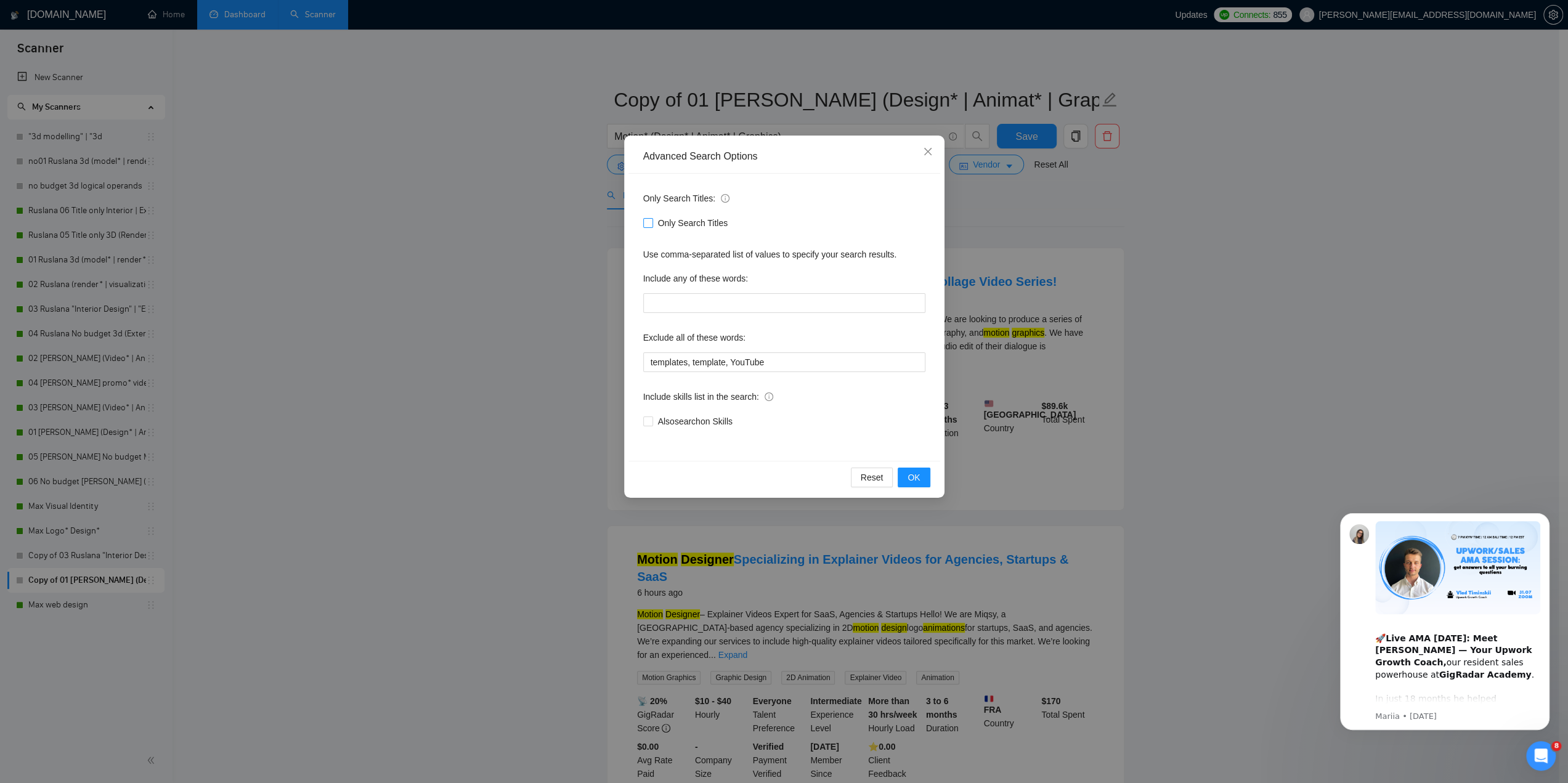
click at [651, 227] on span at bounding box center [648, 223] width 10 height 10
click at [651, 227] on input "Only Search Titles" at bounding box center [648, 222] width 8 height 8
checkbox input "true"
click at [917, 471] on span "OK" at bounding box center [914, 477] width 13 height 13
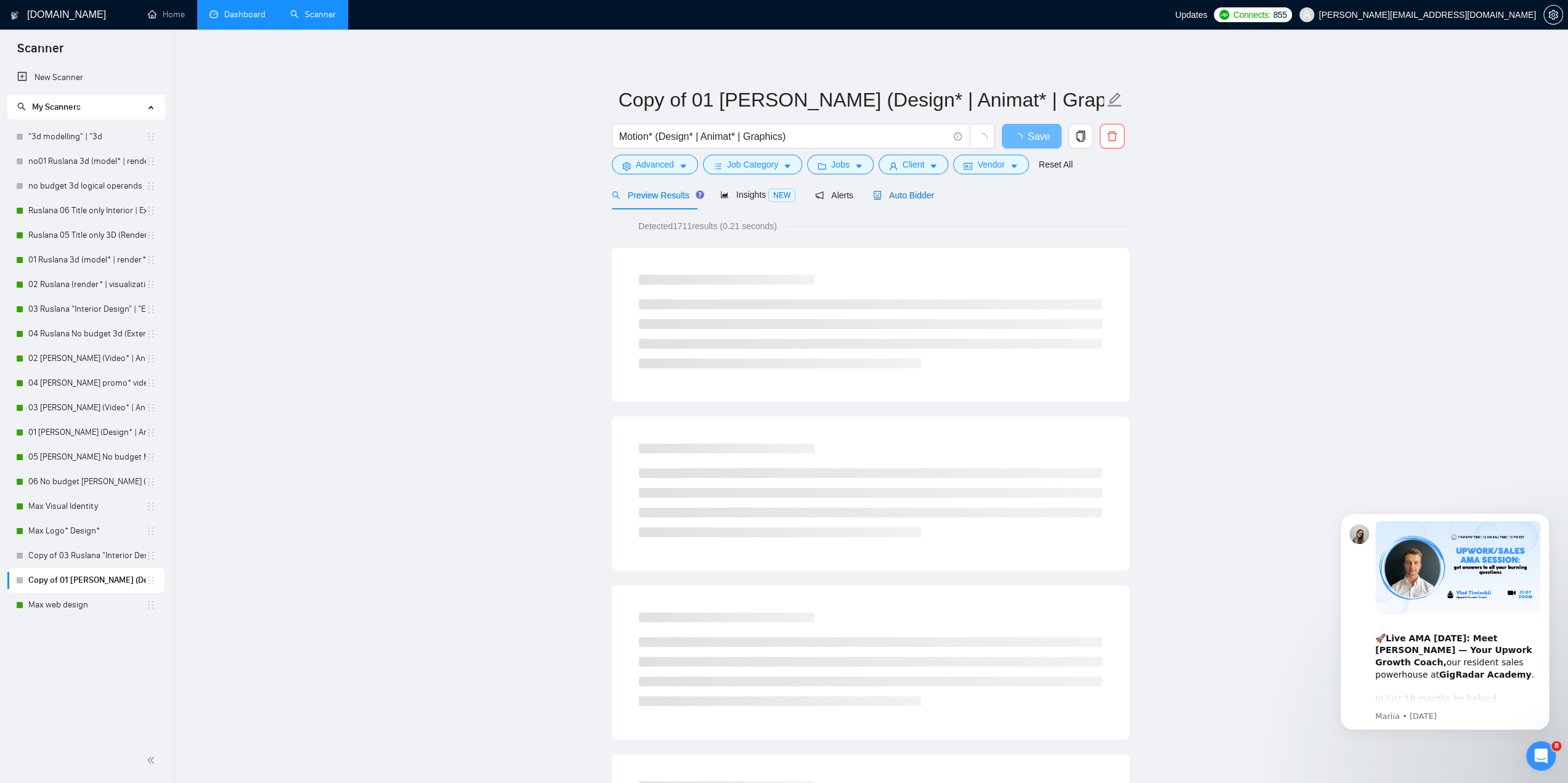
click at [914, 199] on span "Auto Bidder" at bounding box center [903, 195] width 61 height 10
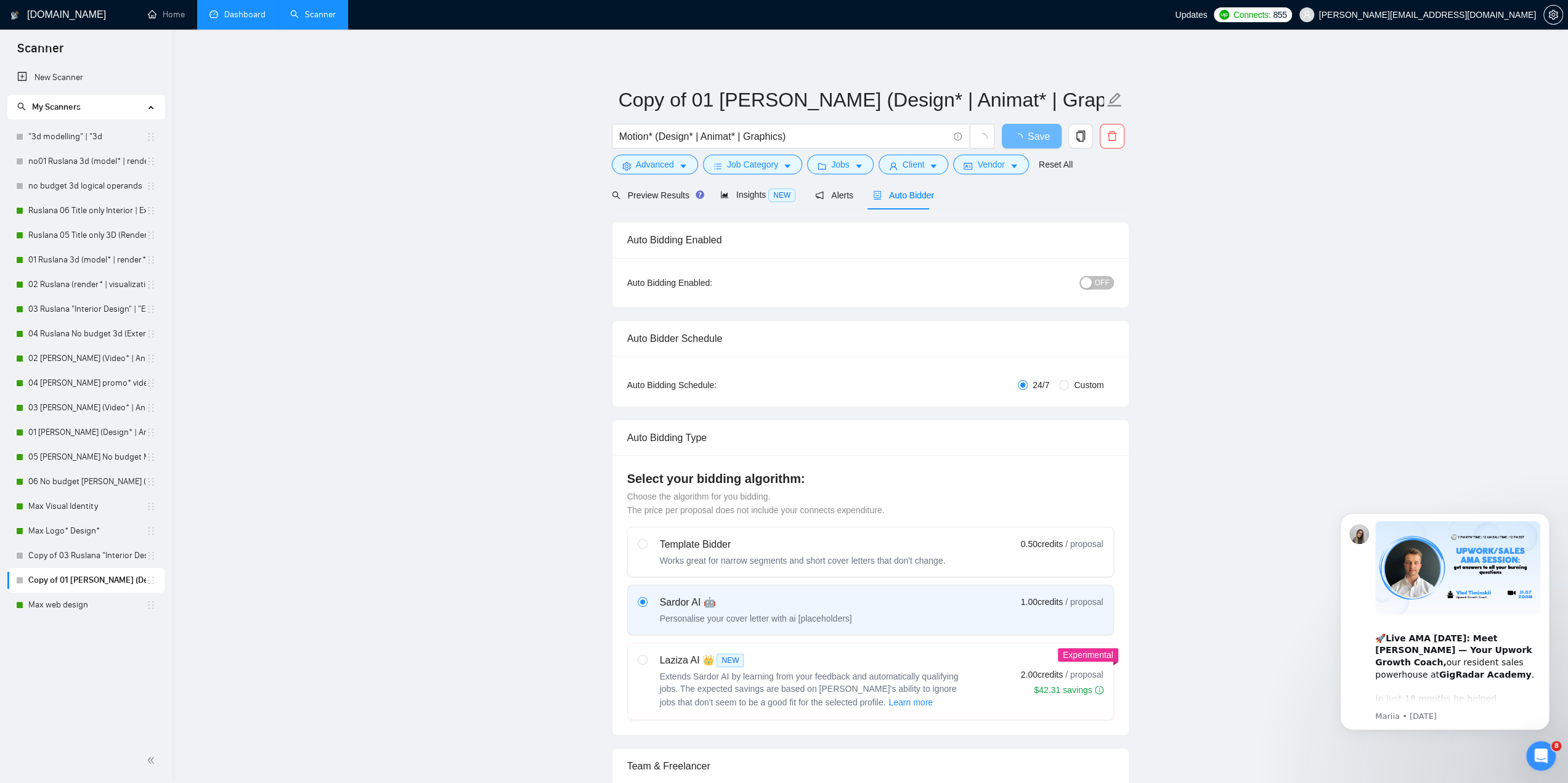
click at [1091, 283] on div "button" at bounding box center [1086, 282] width 11 height 11
click at [1026, 149] on button "Save" at bounding box center [1032, 136] width 60 height 25
click at [60, 217] on link "Ruslana 06 Title only Interior | Exterior" at bounding box center [87, 211] width 118 height 25
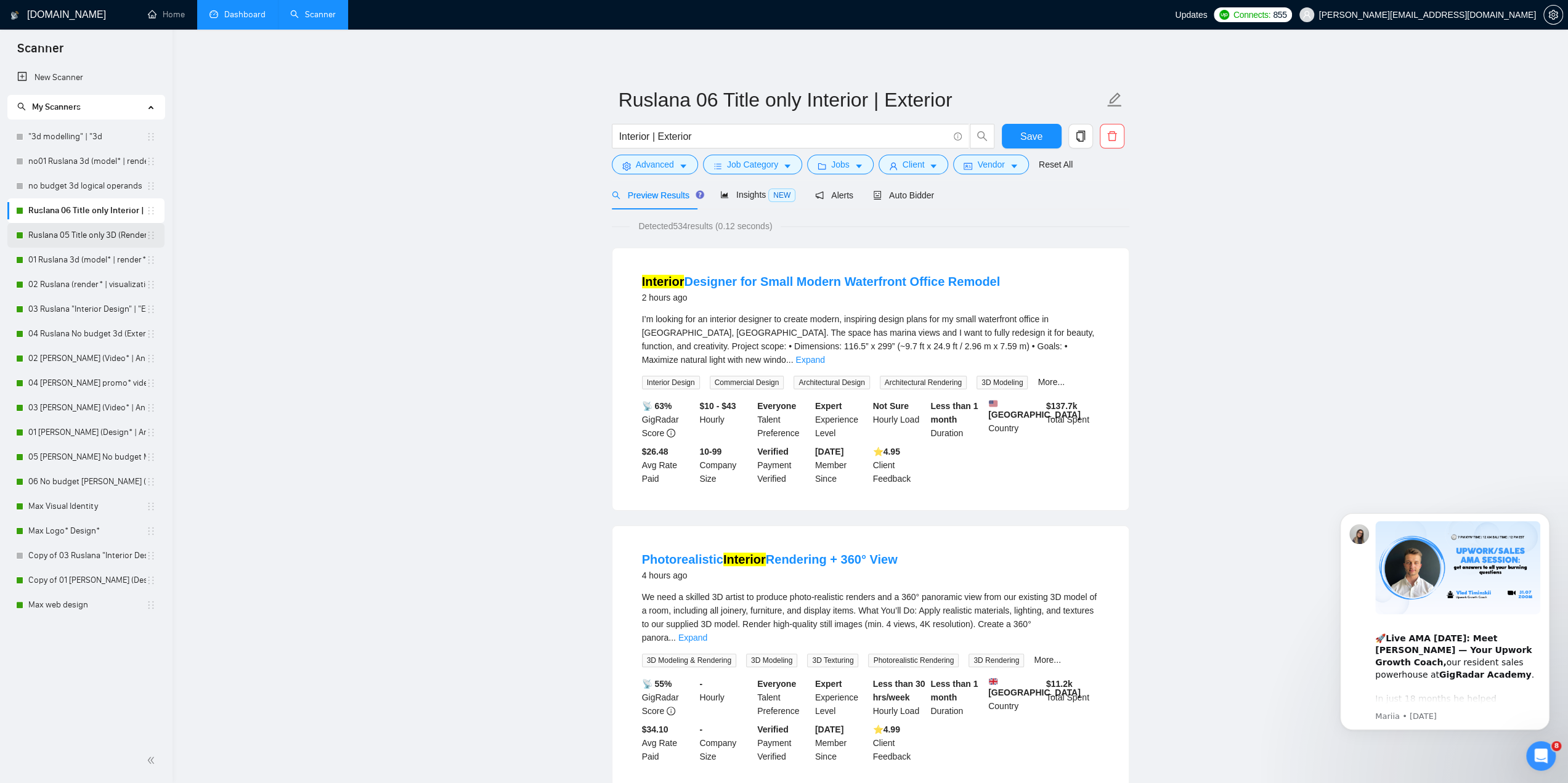
click at [79, 230] on link "Ruslana 05 Title only 3D (Render* | visual* | Architect*)" at bounding box center [87, 235] width 118 height 25
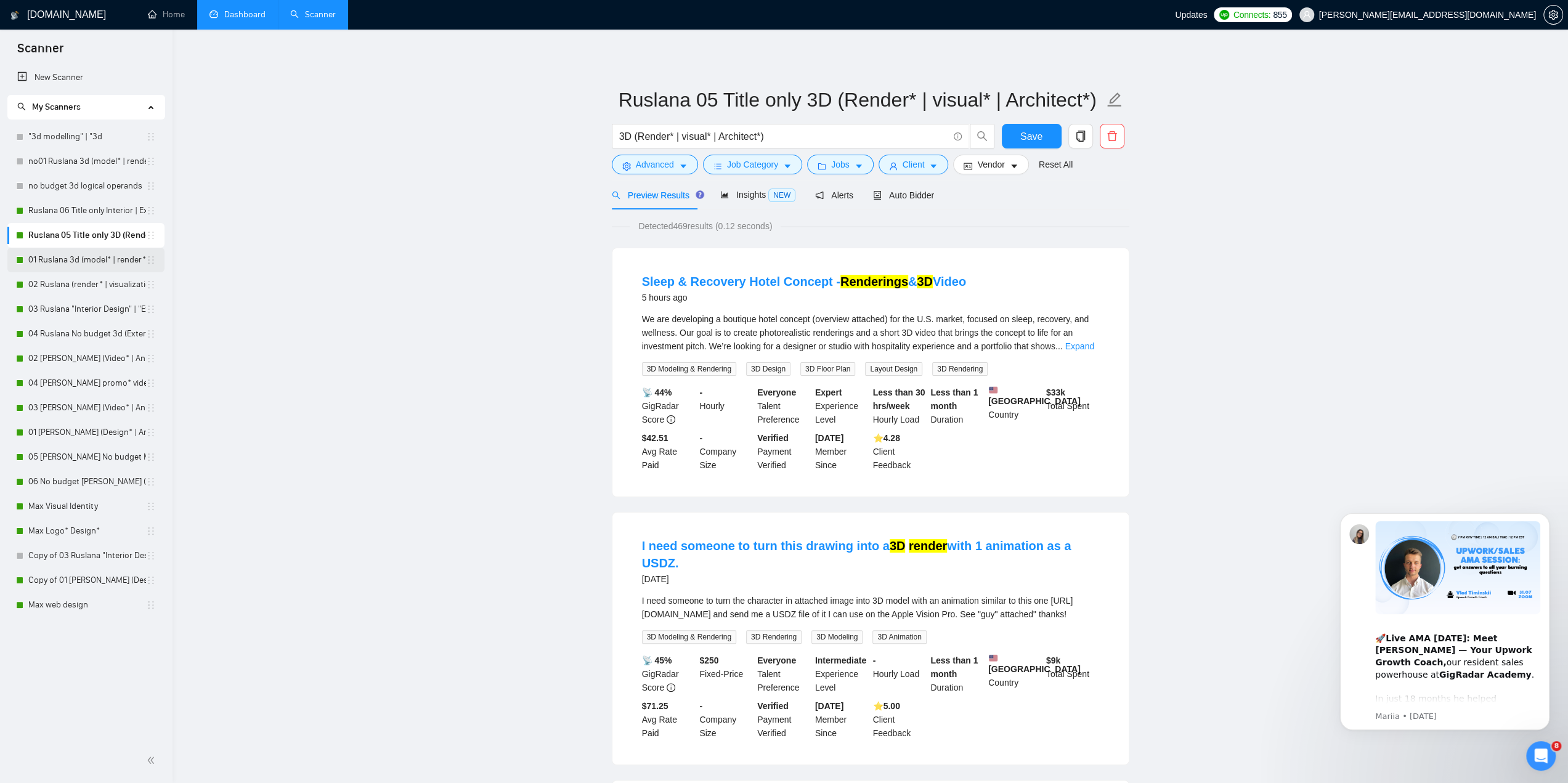
click at [41, 255] on link "01 Ruslana 3d (model* | render* | artist* | visualization*)" at bounding box center [87, 260] width 118 height 25
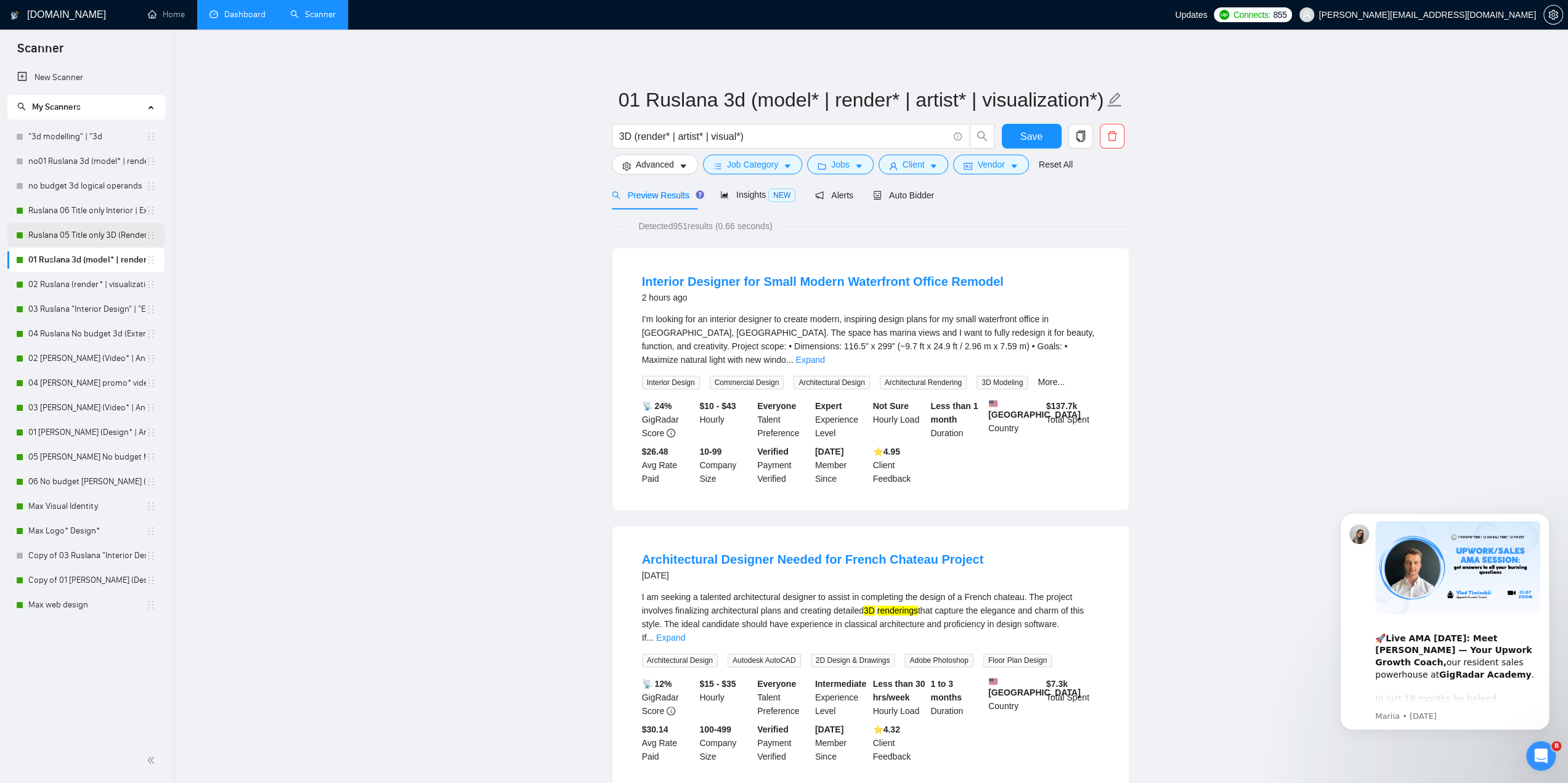
click at [94, 235] on link "Ruslana 05 Title only 3D (Render* | visual* | Architect*)" at bounding box center [87, 235] width 118 height 25
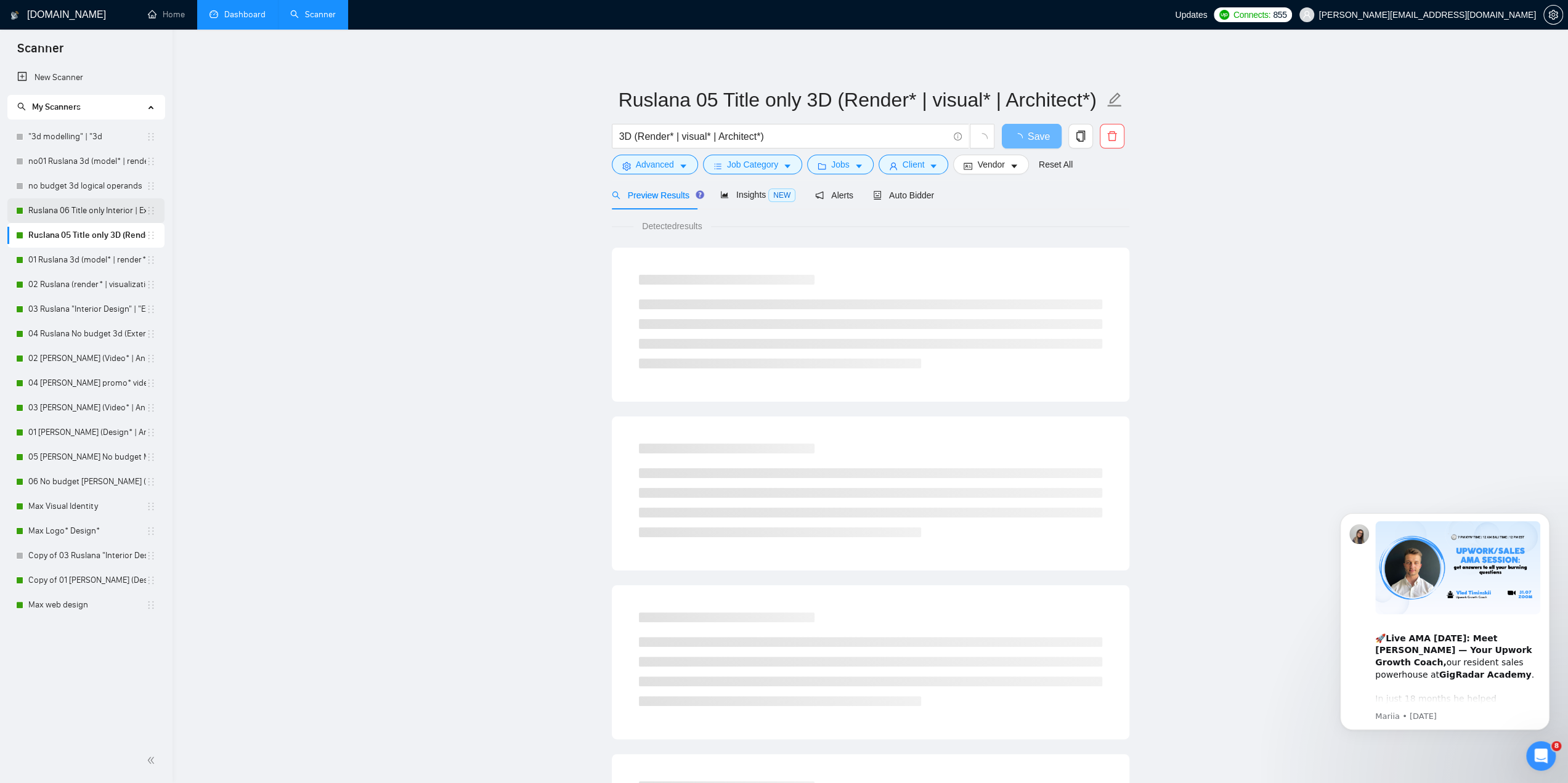
click at [98, 207] on link "Ruslana 06 Title only Interior | Exterior" at bounding box center [87, 211] width 118 height 25
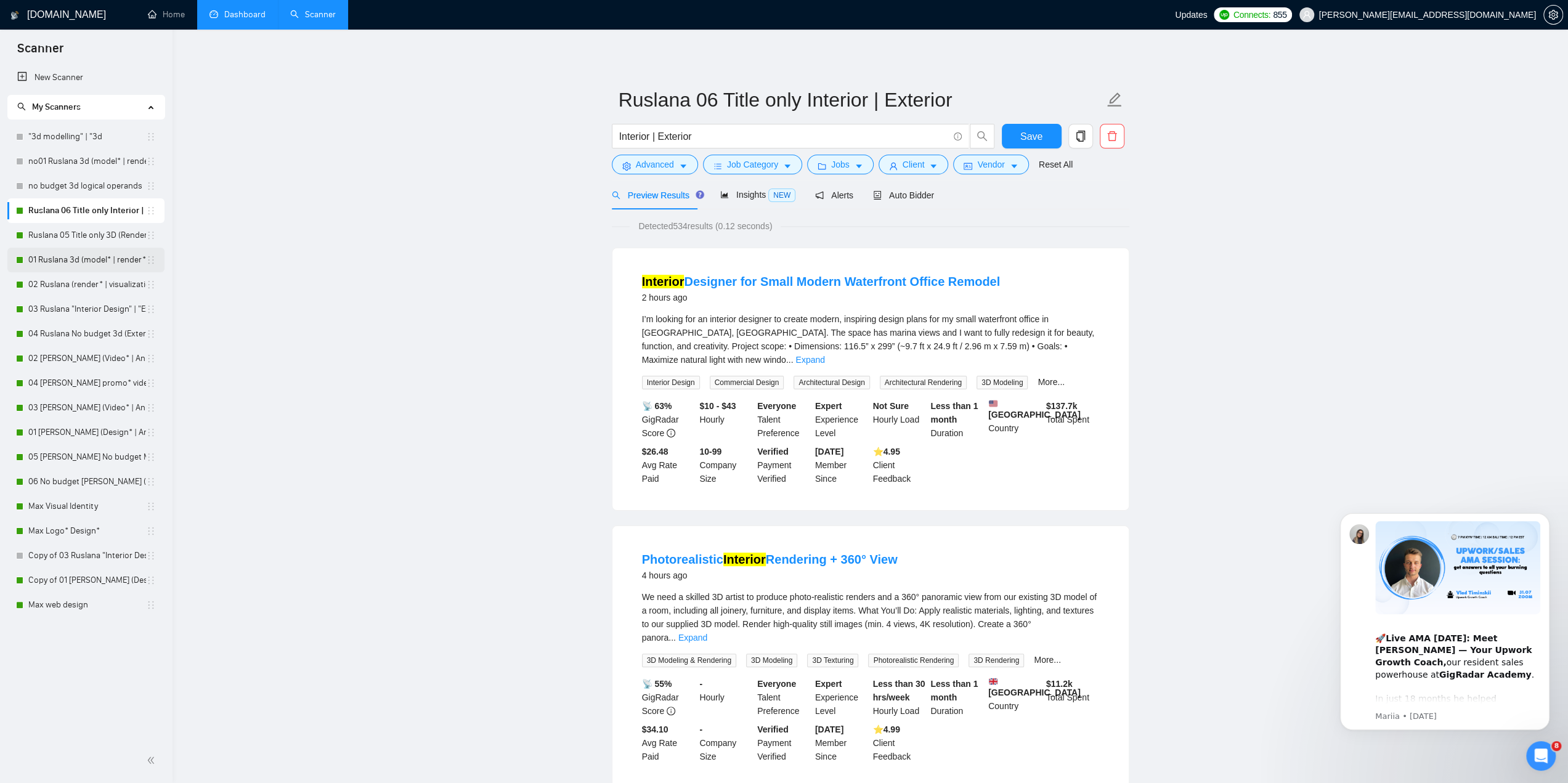
click at [107, 265] on link "01 Ruslana 3d (model* | render* | artist* | visualization*)" at bounding box center [87, 260] width 118 height 25
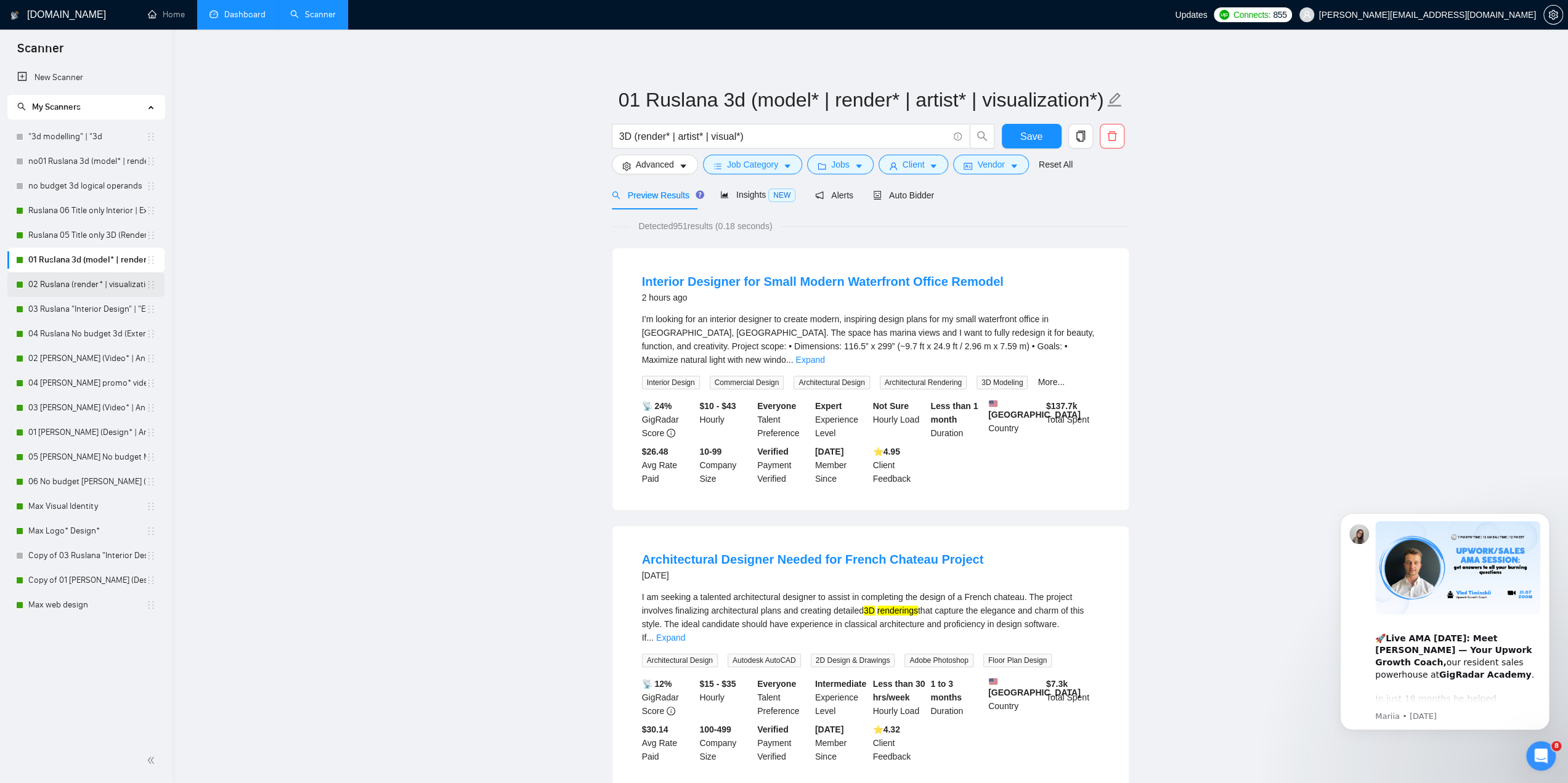
click at [79, 286] on link "02 Ruslana (render* | visualization*)" at bounding box center [87, 285] width 118 height 25
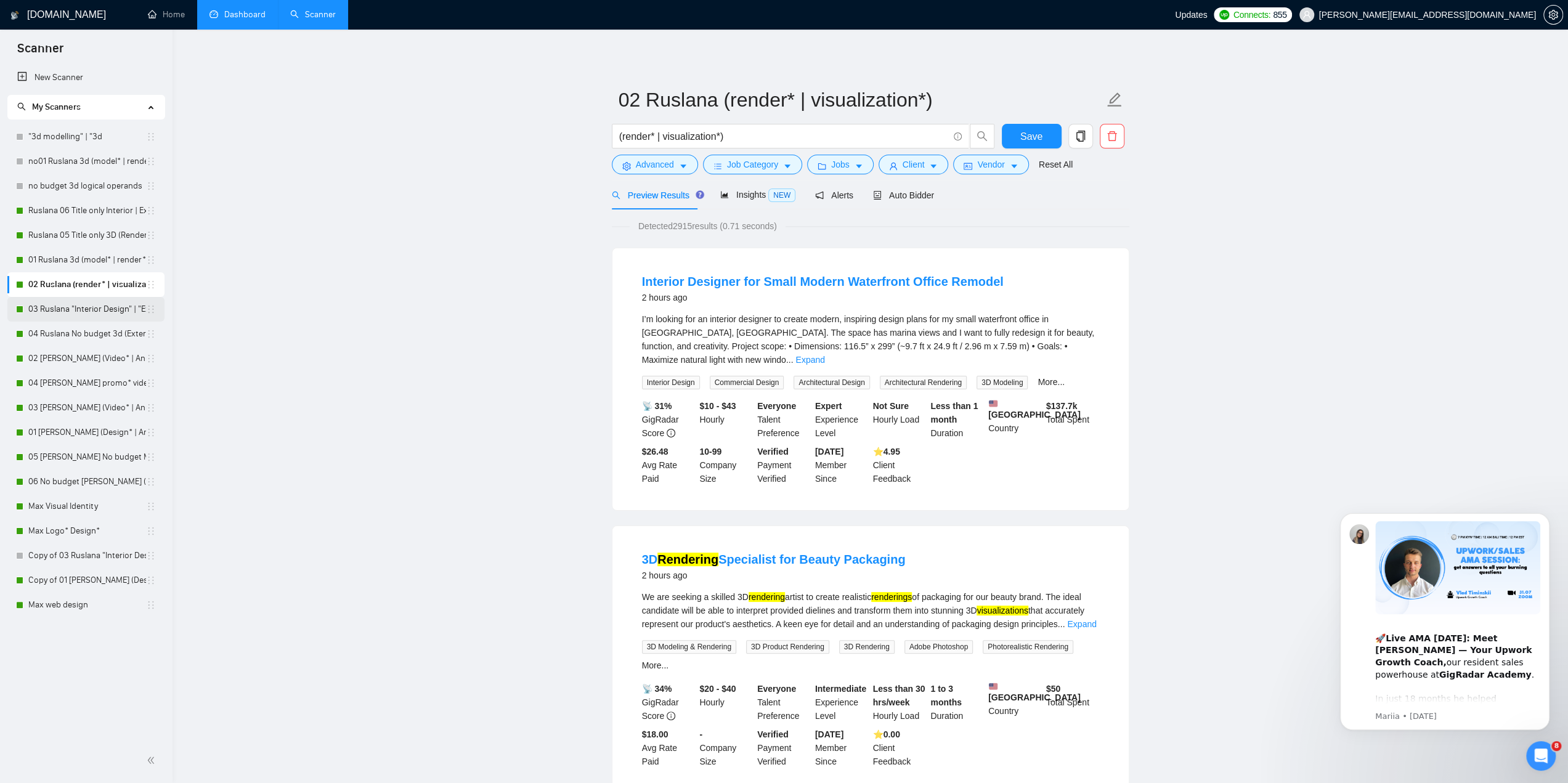
click at [80, 310] on link "03 Ruslana "Interior Design" | "Exterior Design" | "Interior Designer" | "Exter…" at bounding box center [87, 310] width 118 height 25
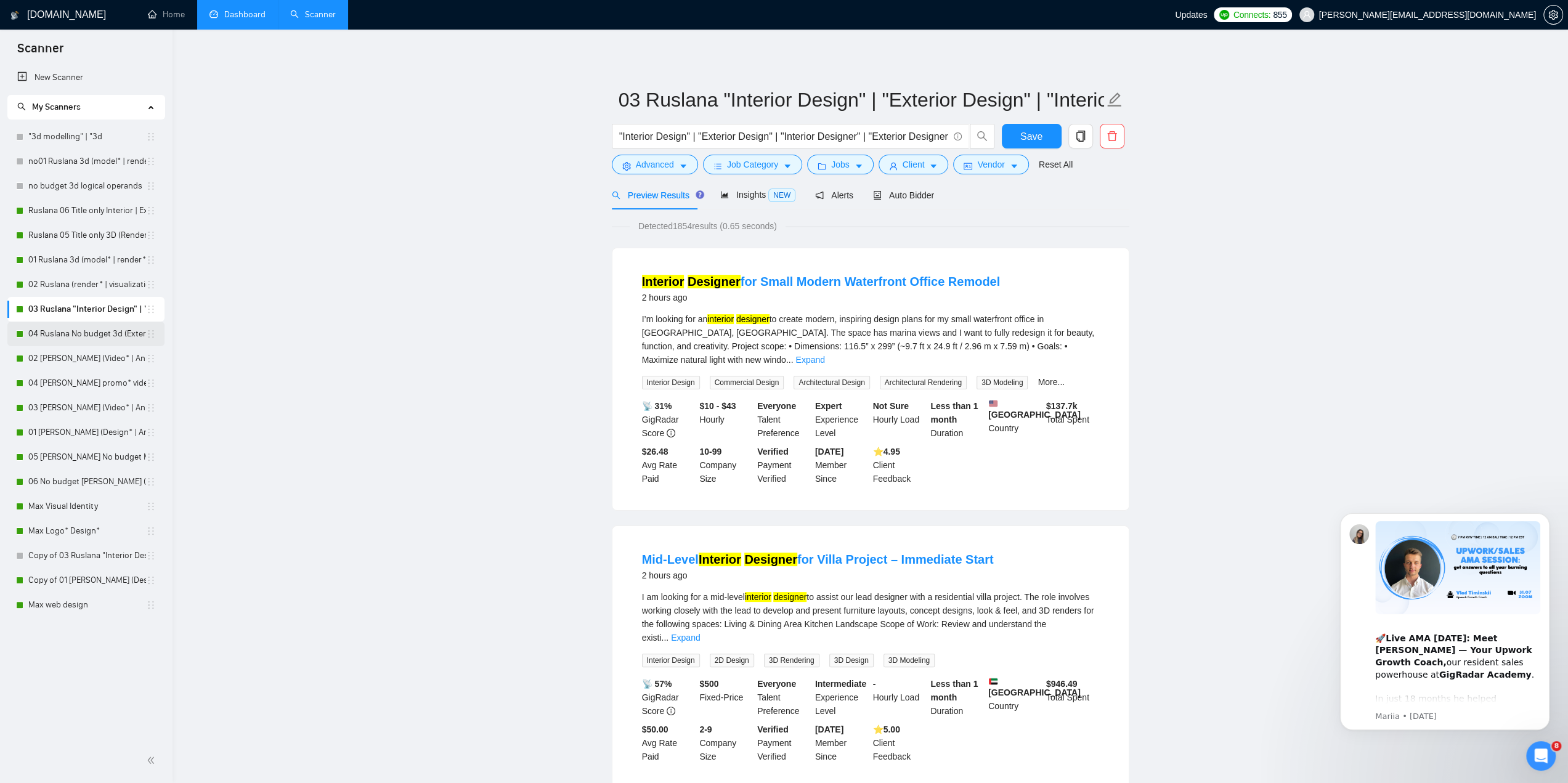
click at [85, 336] on link "04 Ruslana No budget 3d (Exterior* | render* | artist* | visualization*)" at bounding box center [87, 334] width 118 height 25
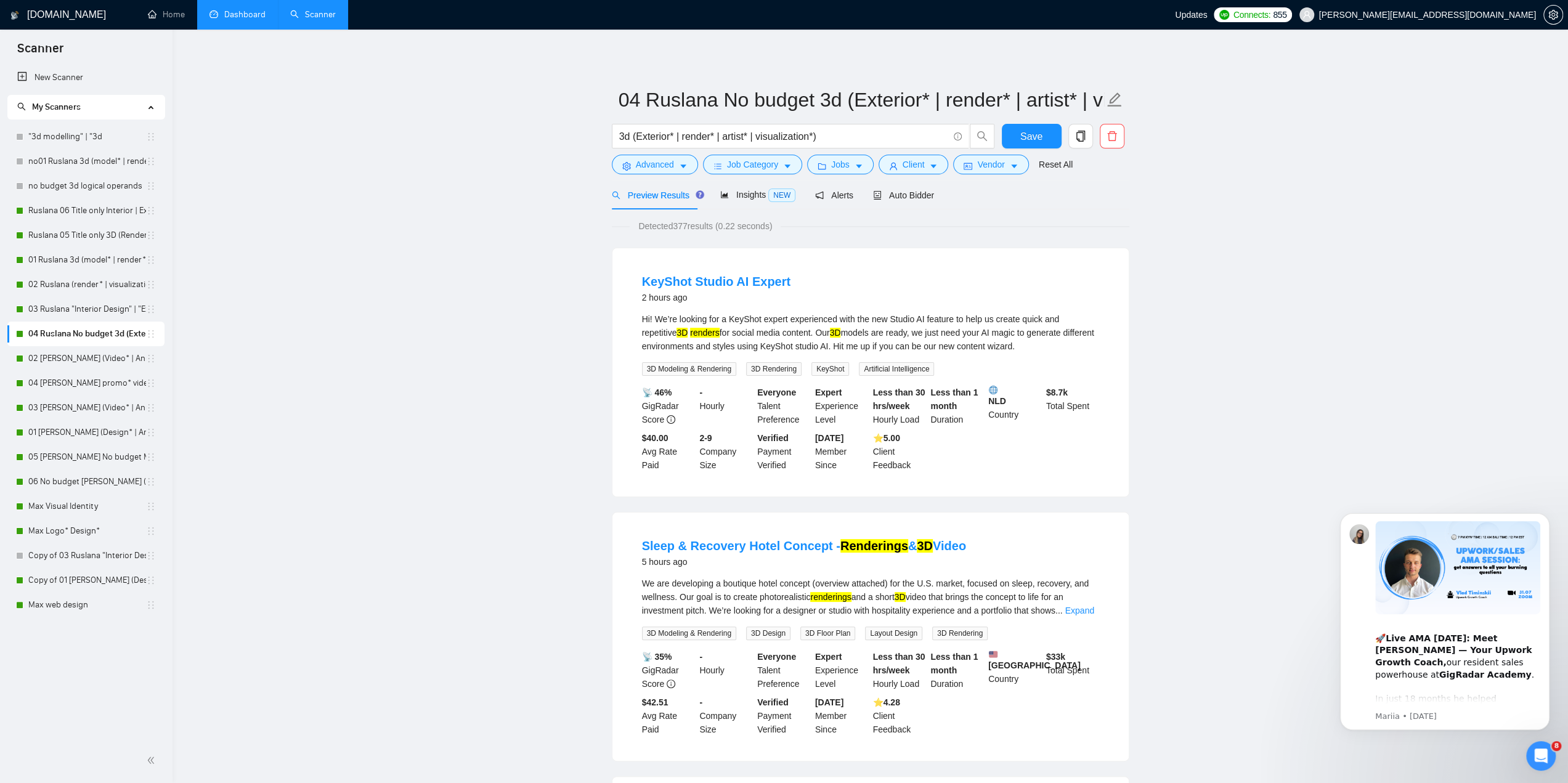
click at [1550, 750] on div "Open Intercom Messenger" at bounding box center [1540, 756] width 41 height 41
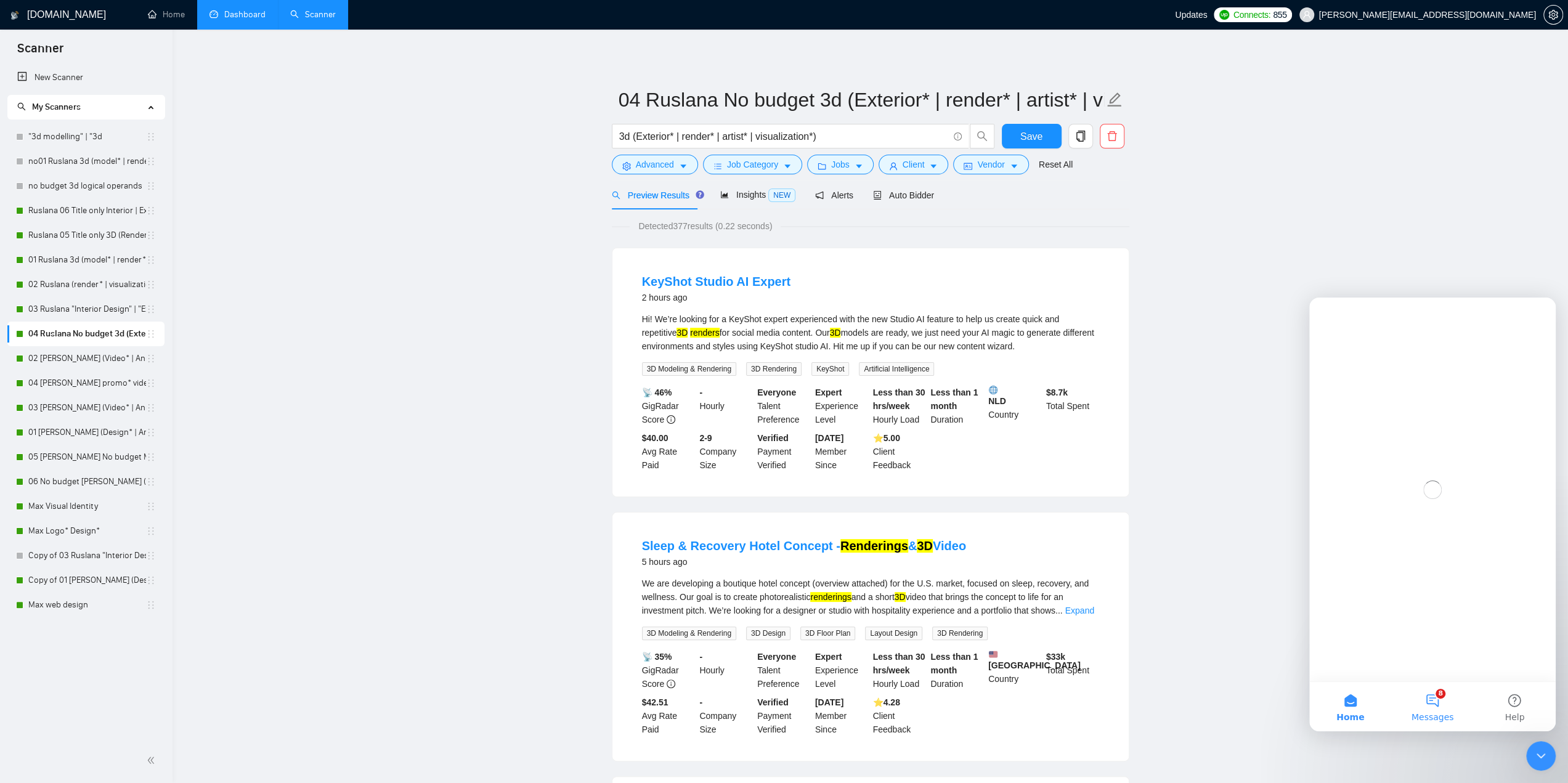
click at [1444, 701] on button "8 Messages" at bounding box center [1432, 706] width 82 height 49
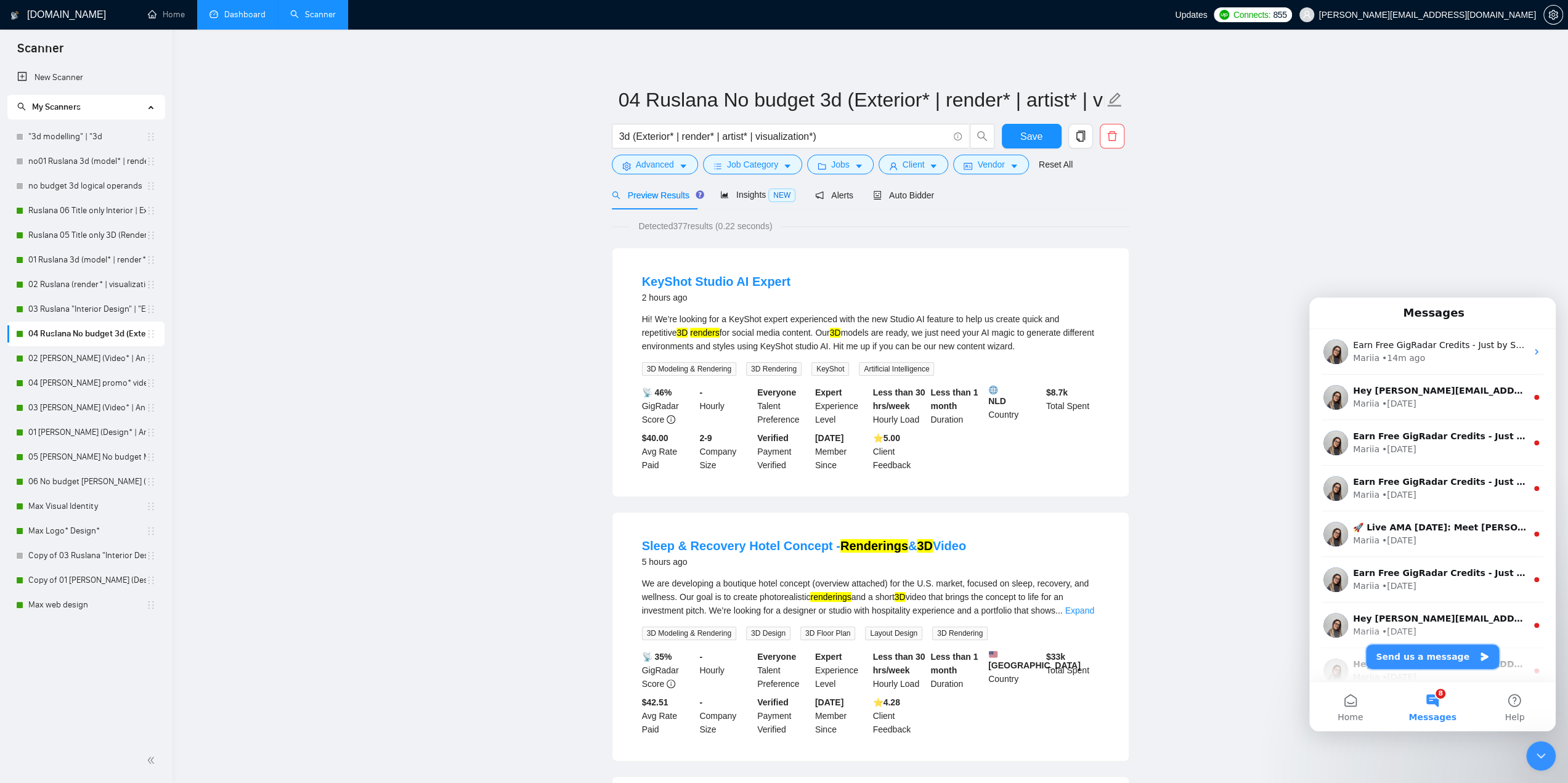
click at [1423, 661] on button "Send us a message" at bounding box center [1432, 657] width 133 height 25
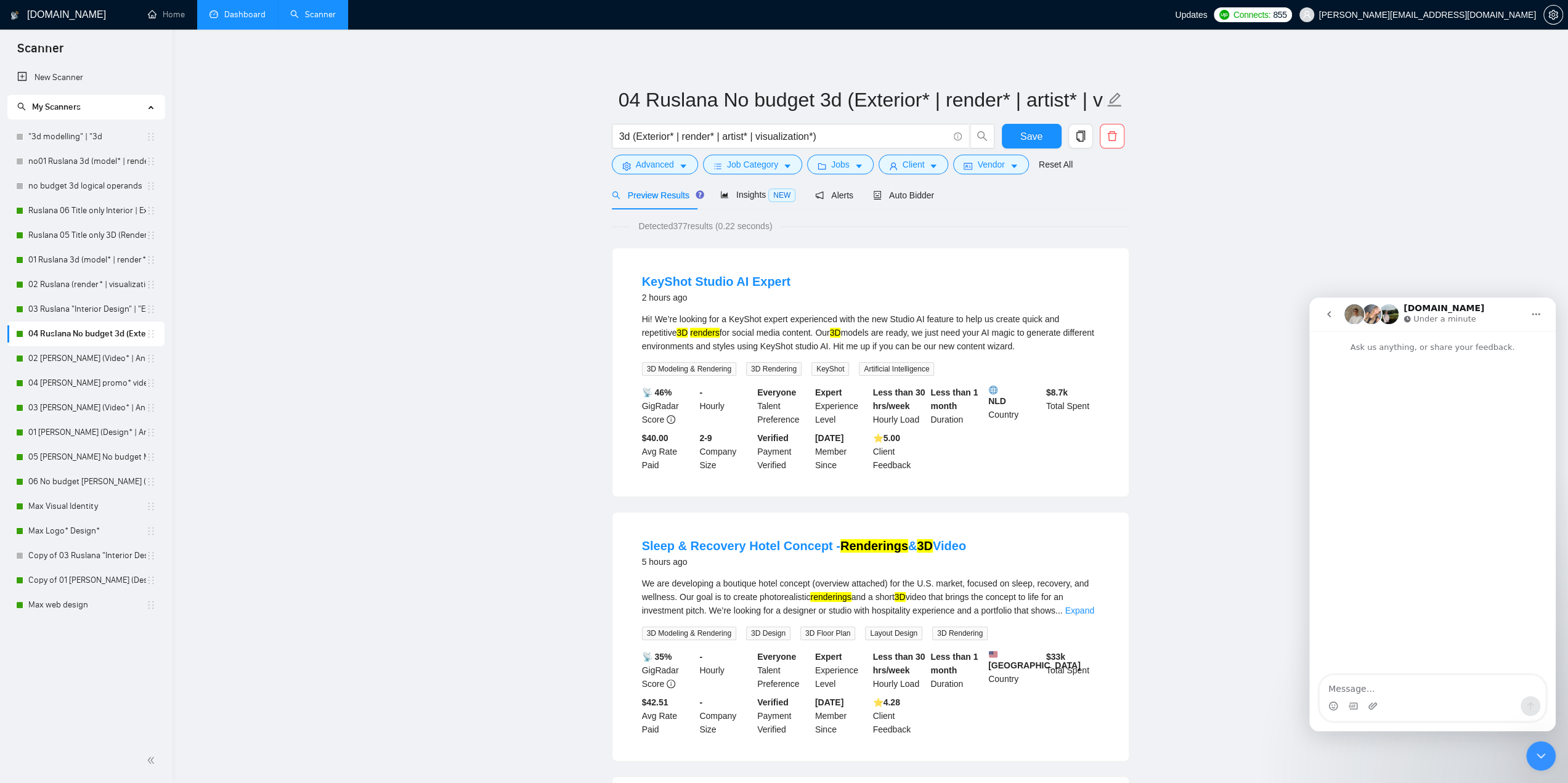
click at [1389, 689] on textarea "Message…" at bounding box center [1433, 685] width 225 height 21
type textarea "Вітаю, не дуже задоволений результатами гіг радара, свого і друзів, чи можна за…"
